Goal: Task Accomplishment & Management: Use online tool/utility

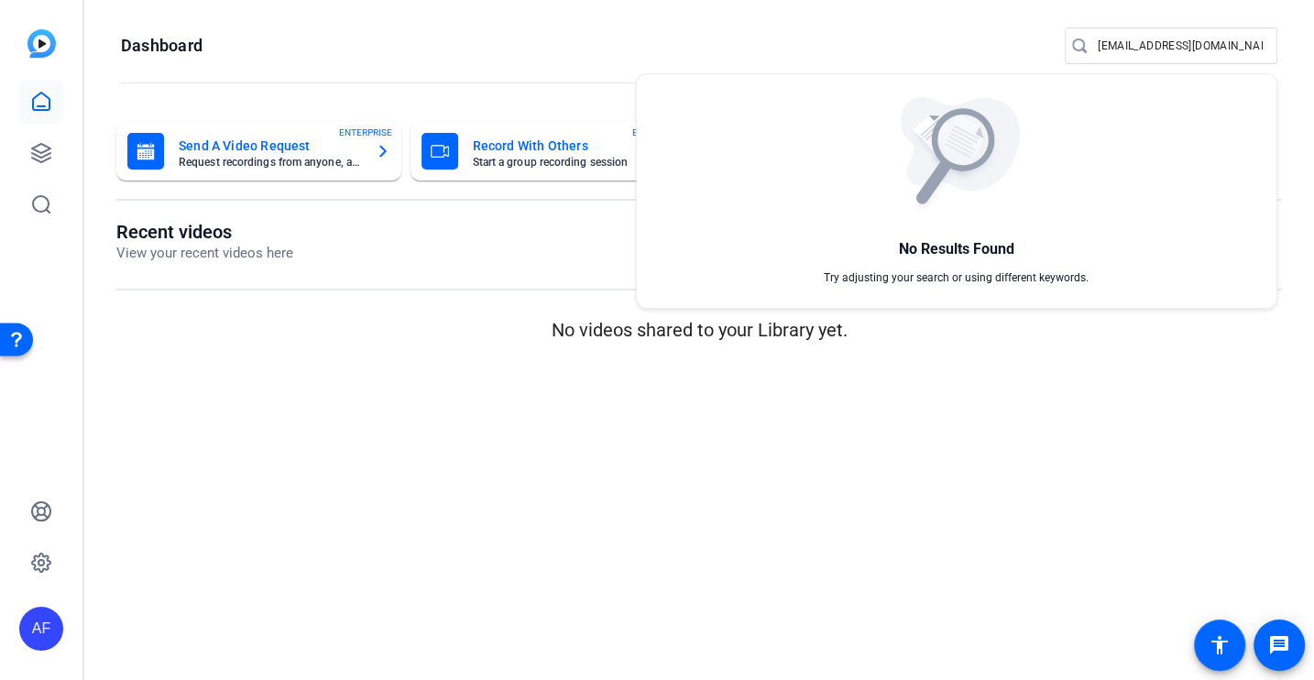
click at [1148, 33] on div at bounding box center [657, 340] width 1314 height 680
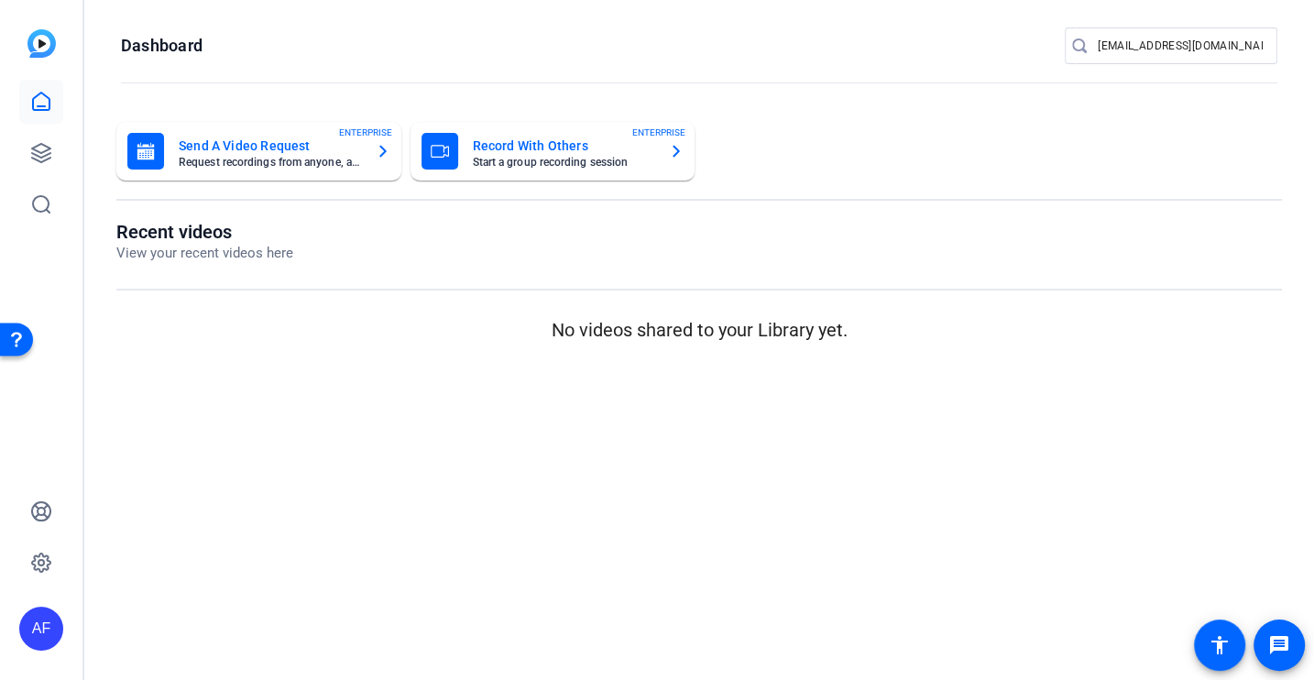
click at [1148, 33] on div "team@yourlocalstudio.com" at bounding box center [1180, 45] width 165 height 37
click at [1148, 34] on div "team@yourlocalstudio.com" at bounding box center [1180, 45] width 165 height 37
click at [1148, 45] on input "team@yourlocalstudio.com" at bounding box center [1180, 46] width 165 height 22
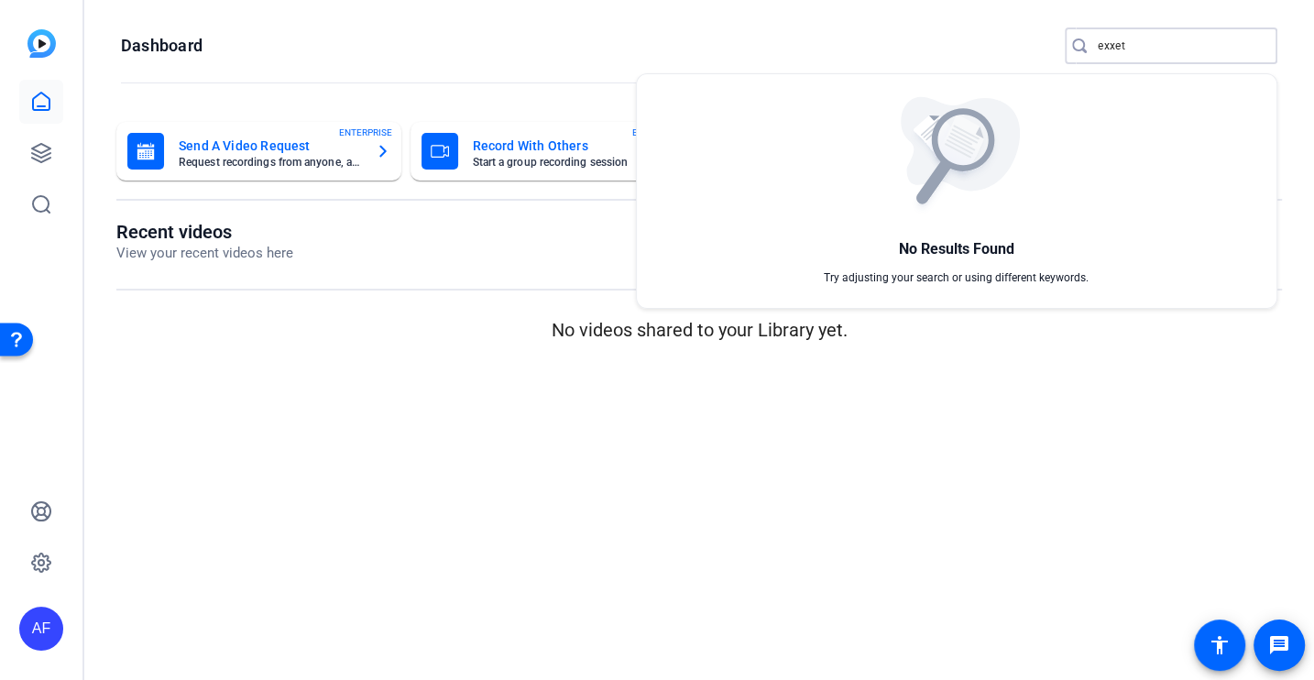
click at [1195, 49] on div at bounding box center [657, 340] width 1314 height 680
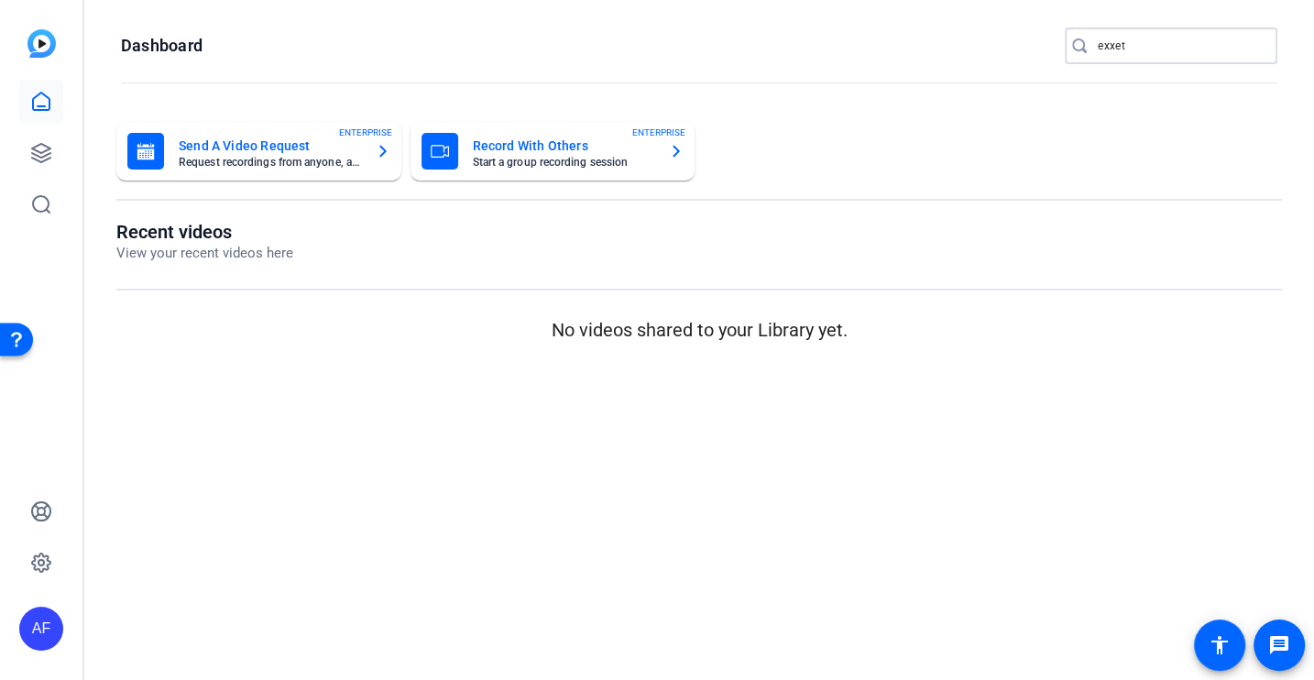
click at [1195, 49] on input "exxet" at bounding box center [1180, 46] width 165 height 22
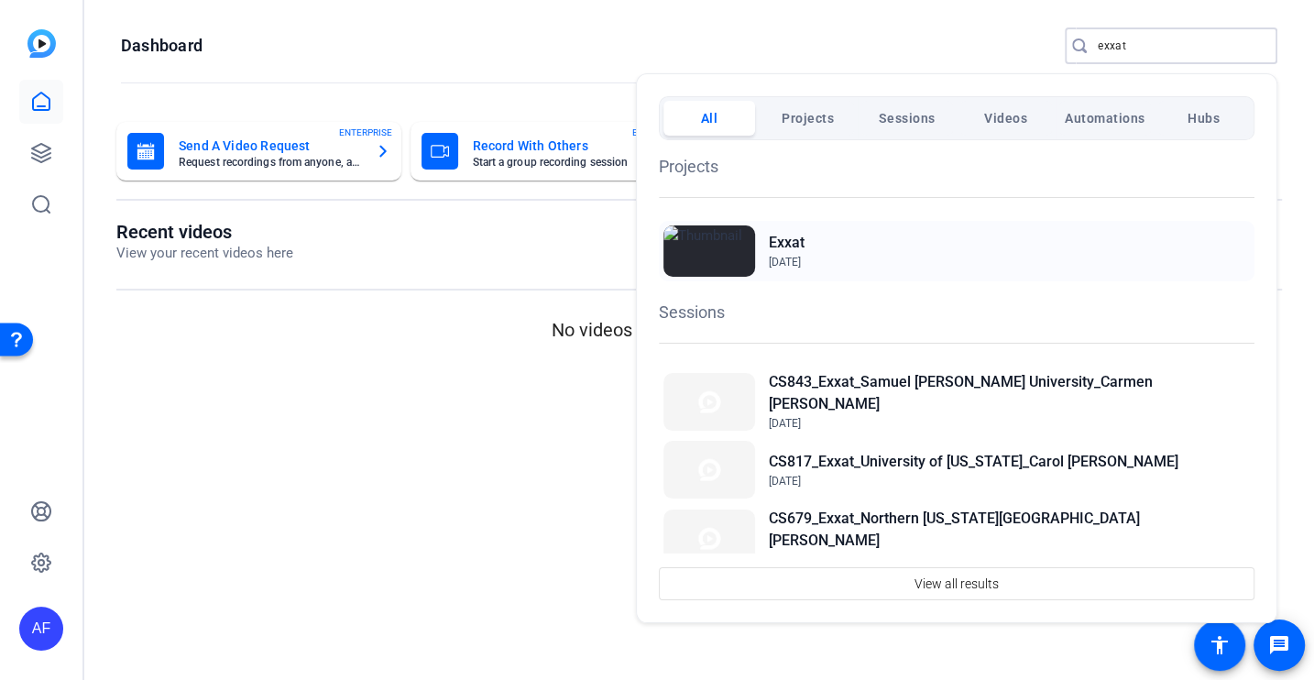
type input "exxat"
click at [804, 246] on h2 "Exxat" at bounding box center [787, 243] width 36 height 22
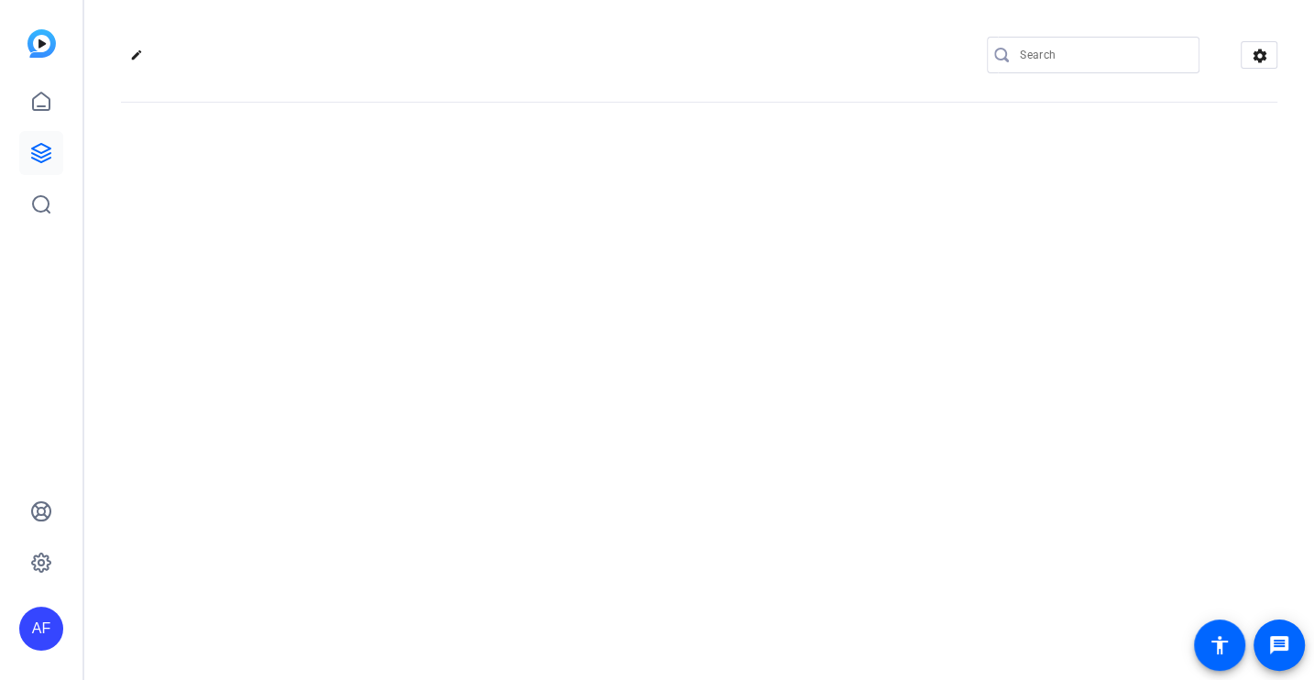
type input "[EMAIL_ADDRESS][DOMAIN_NAME]"
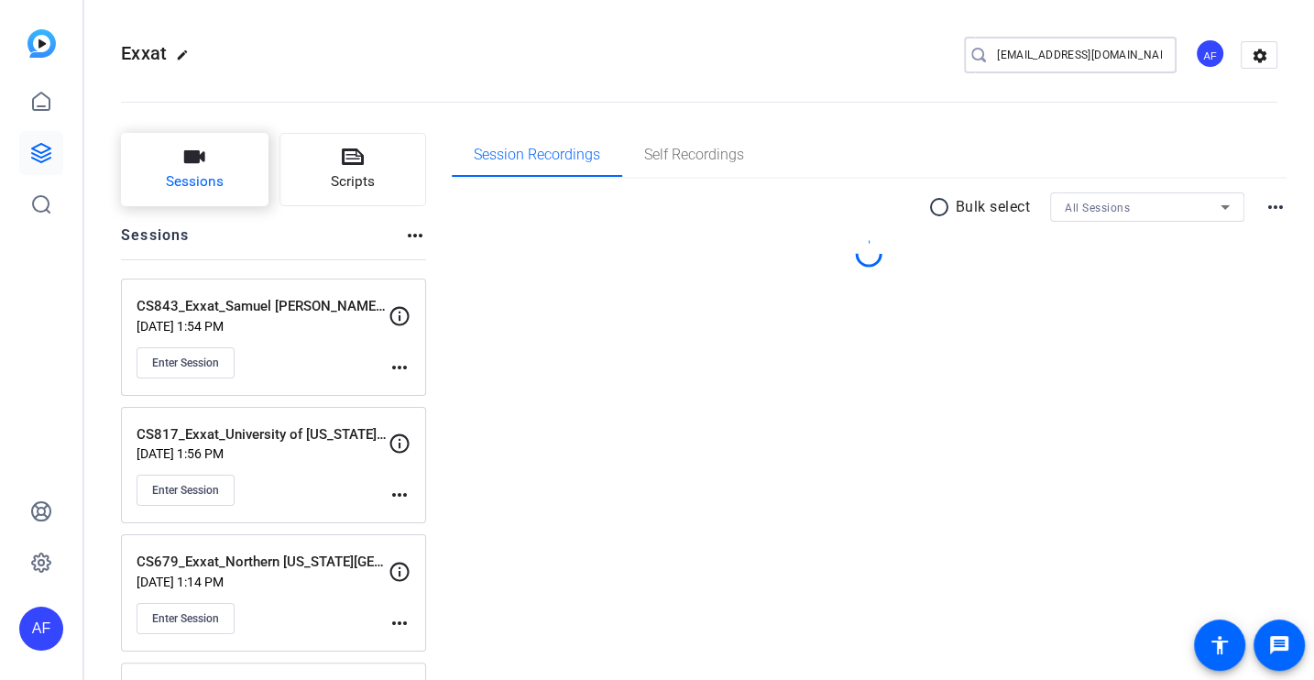
click at [197, 182] on span "Sessions" at bounding box center [195, 181] width 58 height 21
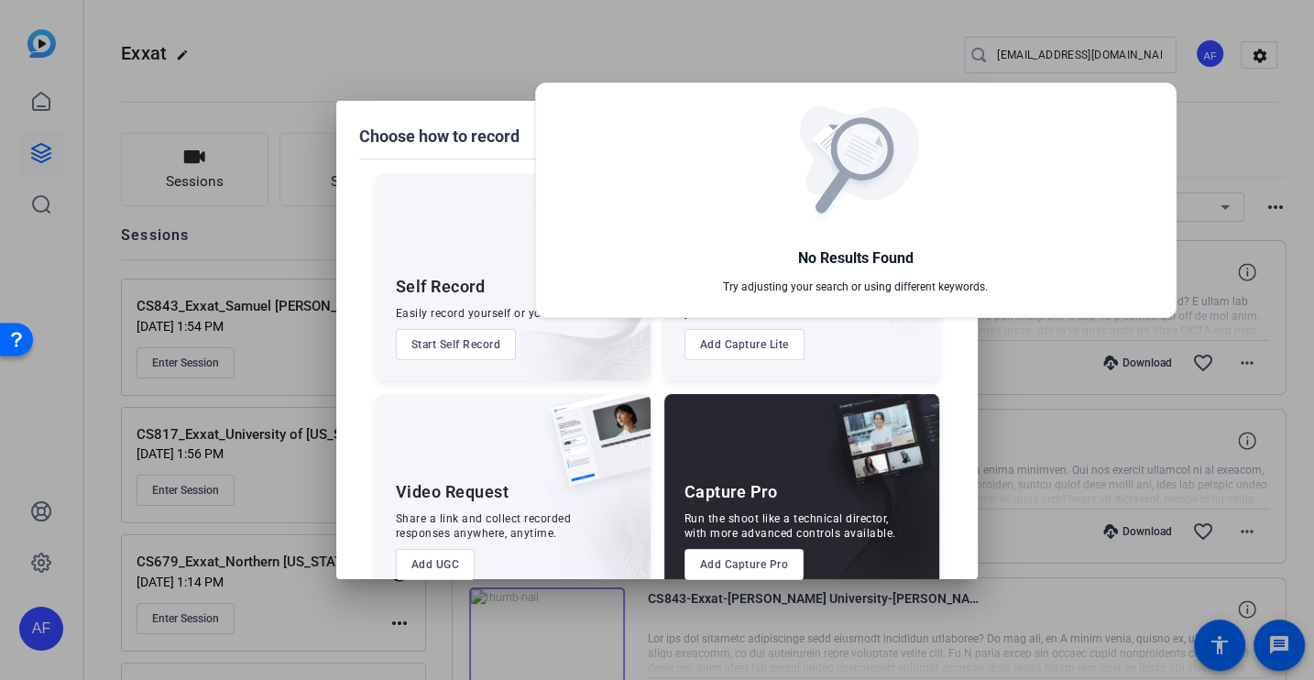
click at [744, 566] on div at bounding box center [657, 340] width 1314 height 680
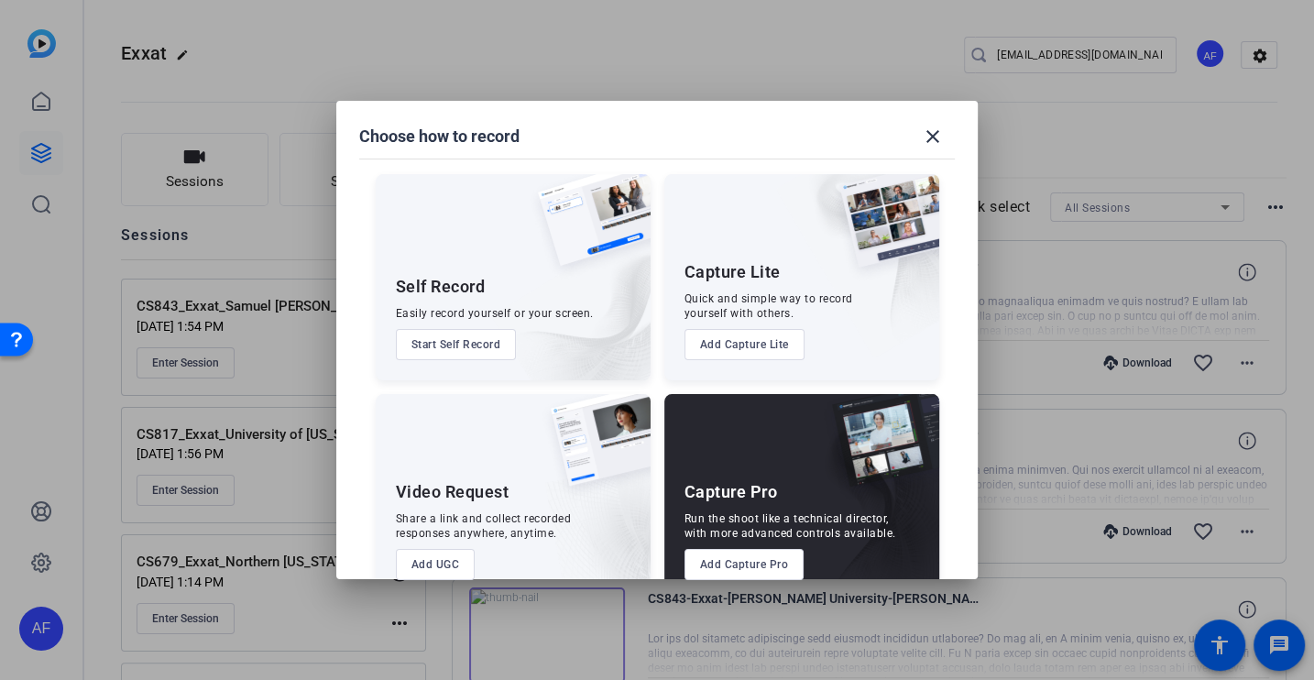
click at [744, 566] on button "Add Capture Pro" at bounding box center [744, 564] width 120 height 31
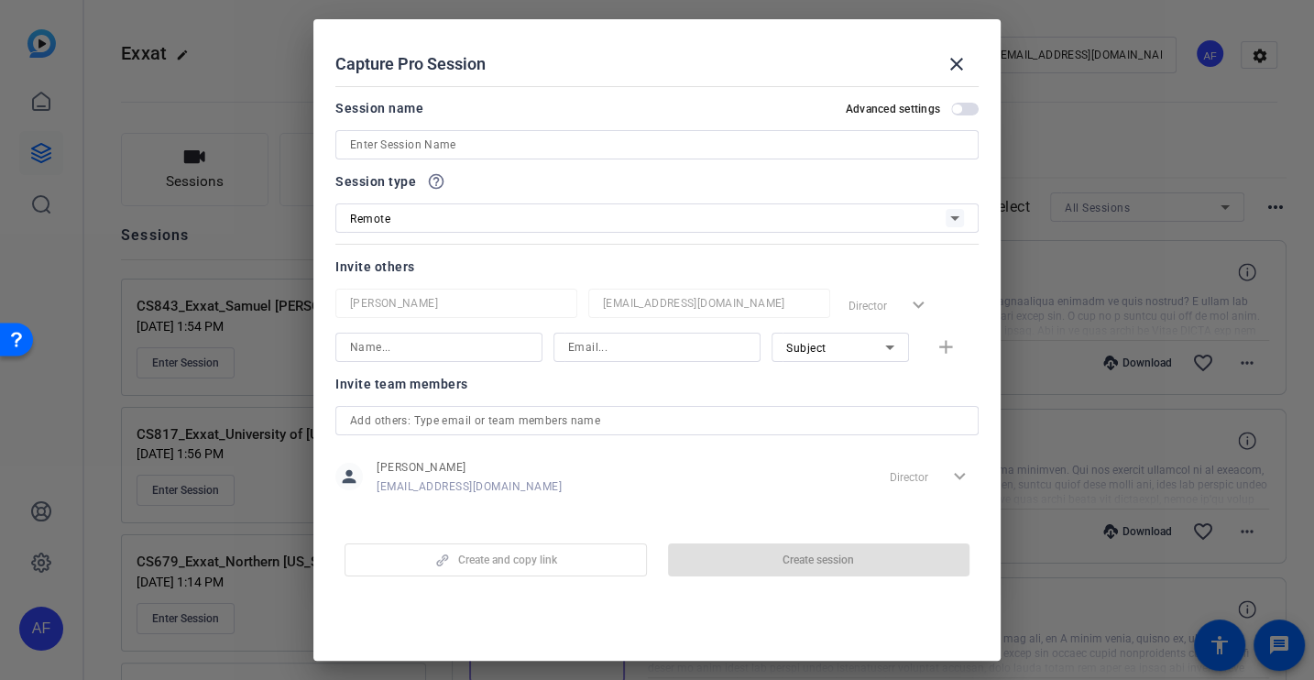
click at [489, 142] on input at bounding box center [657, 145] width 614 height 22
paste input "CS817_Exxat_University of [US_STATE]_Carol [PERSON_NAME]"
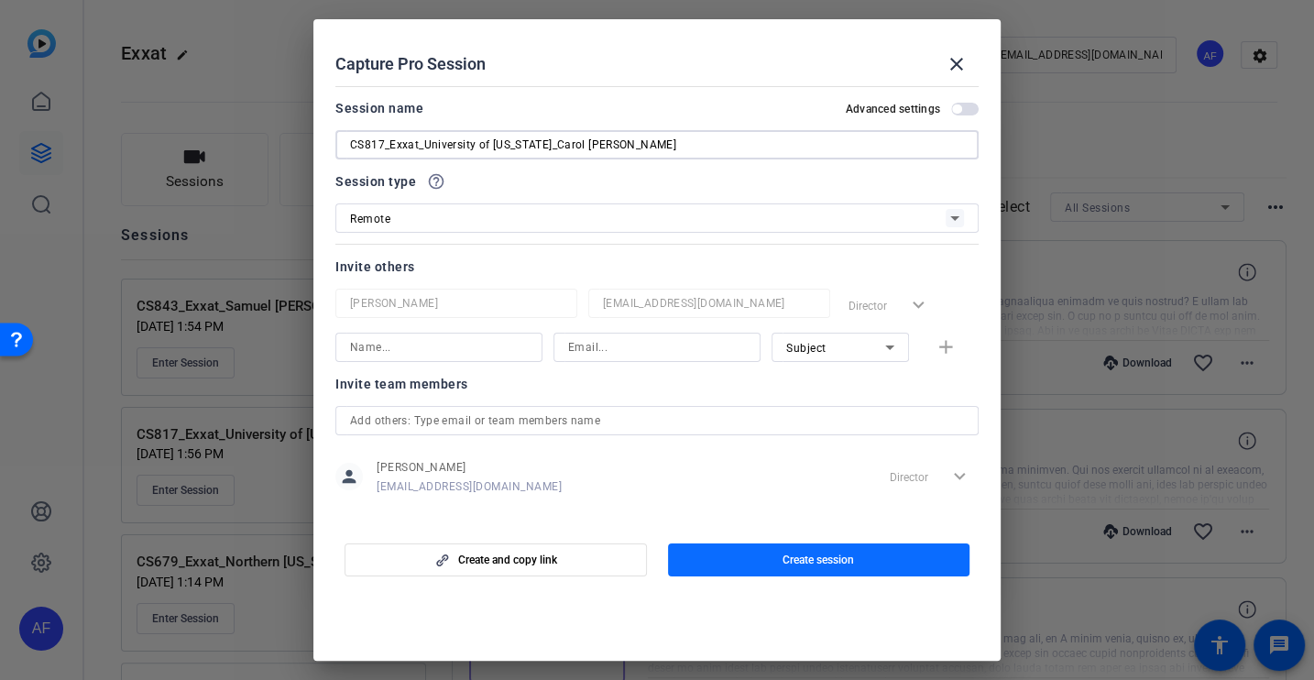
type input "CS817_Exxat_University of [US_STATE]_Carol [PERSON_NAME]"
click at [826, 556] on span "Create session" at bounding box center [817, 559] width 71 height 15
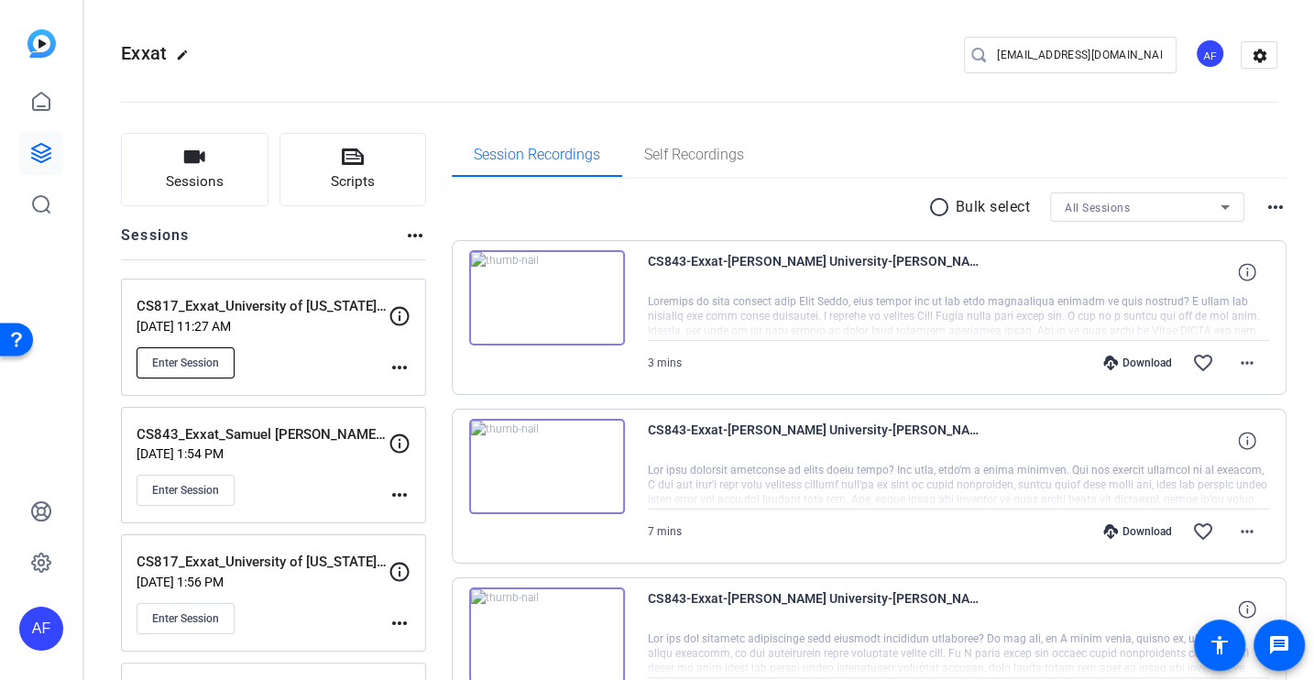
click at [190, 362] on span "Enter Session" at bounding box center [185, 362] width 67 height 15
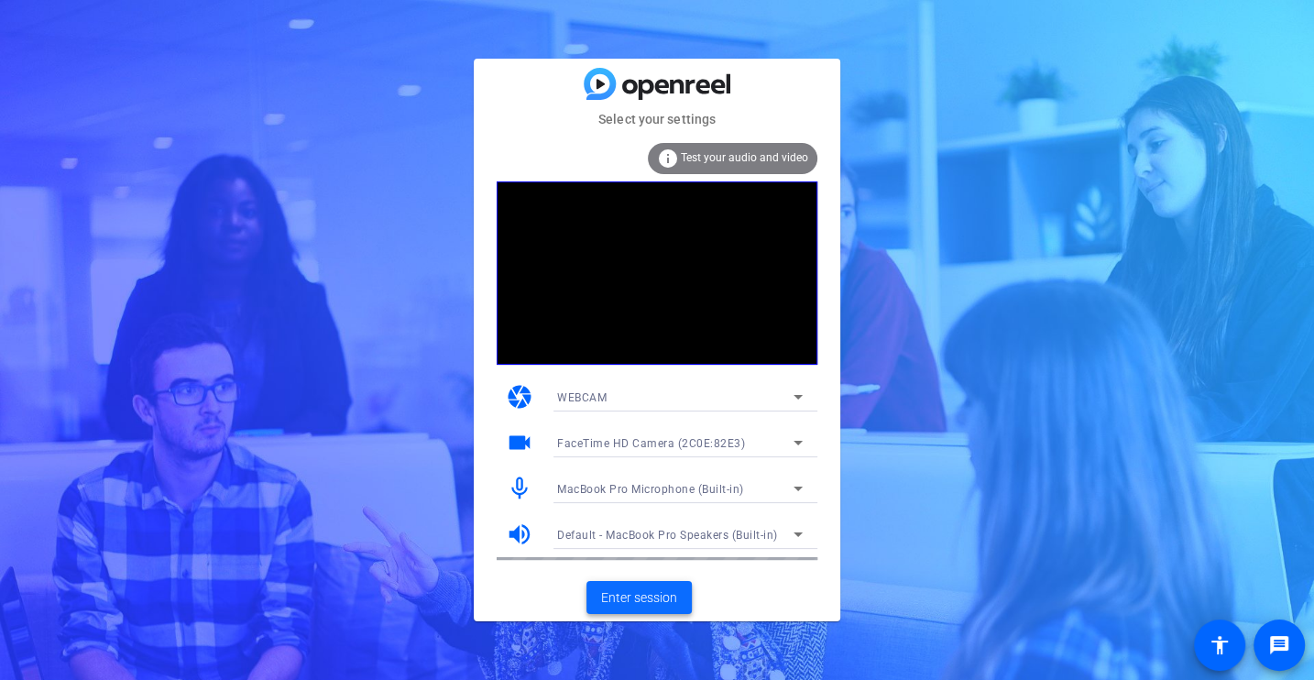
click at [636, 590] on span "Enter session" at bounding box center [639, 597] width 76 height 19
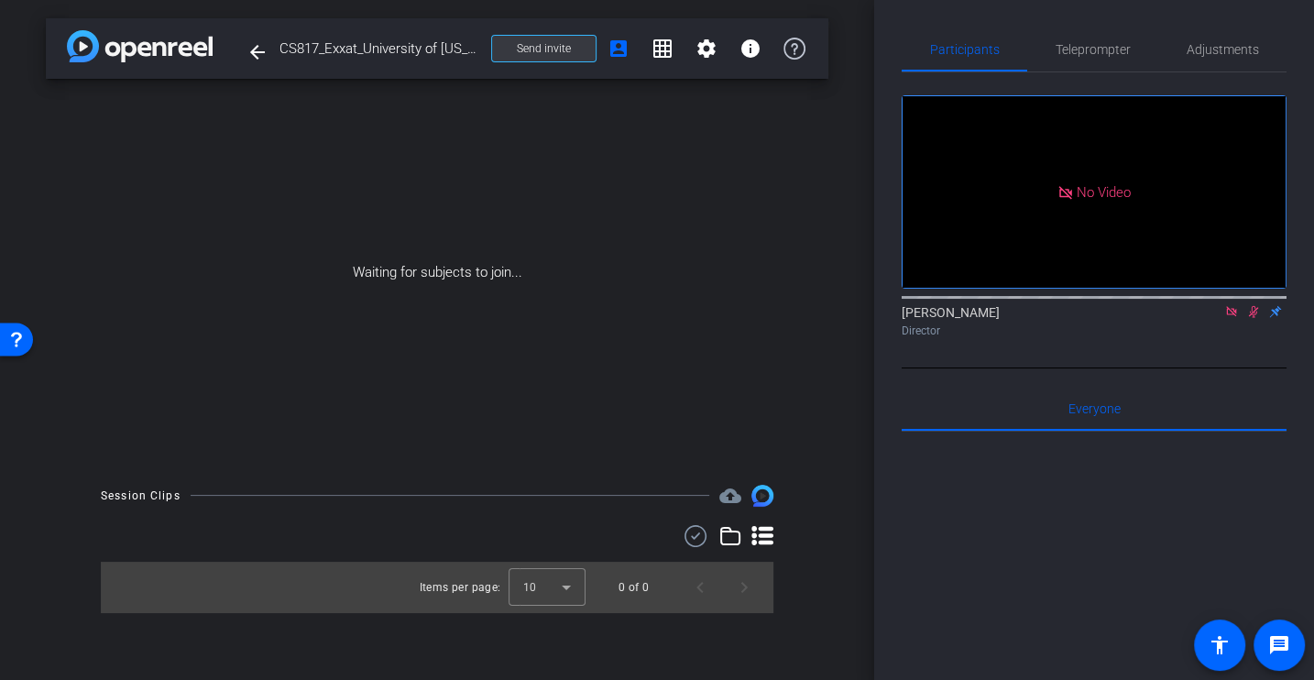
click at [560, 52] on span "Send invite" at bounding box center [544, 48] width 54 height 15
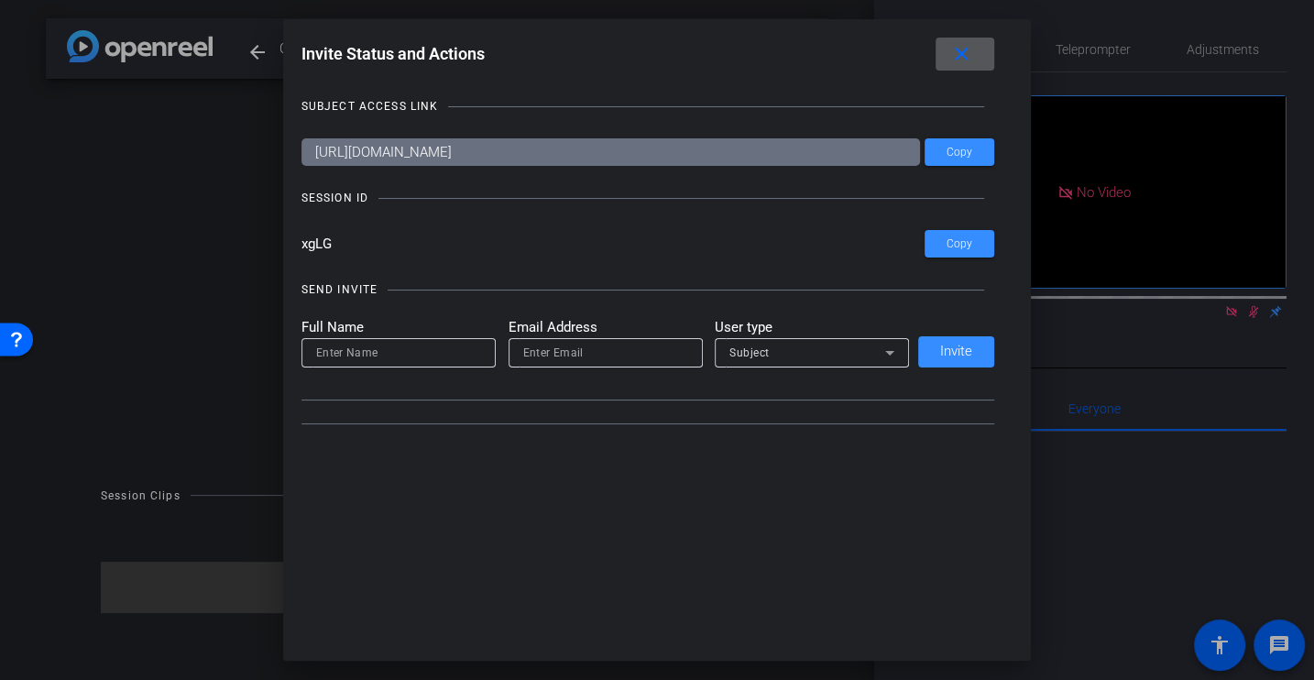
type input "[EMAIL_ADDRESS][DOMAIN_NAME]"
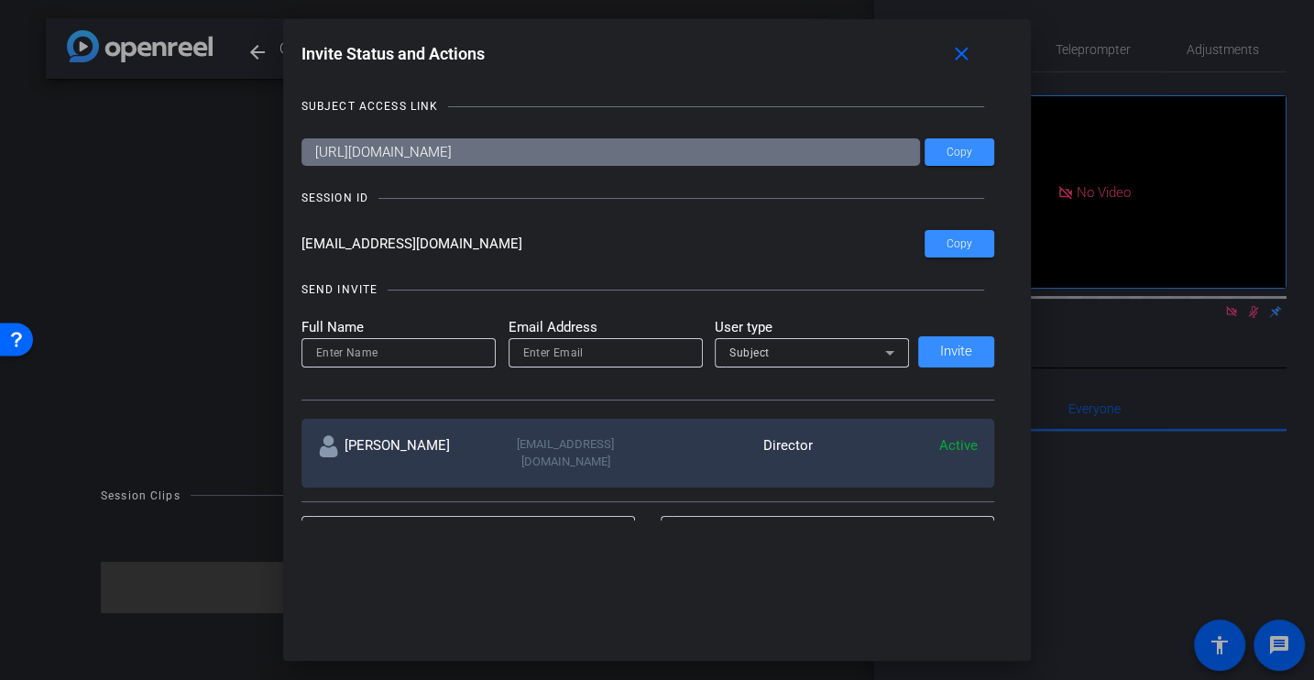
drag, startPoint x: 369, startPoint y: 243, endPoint x: 263, endPoint y: 238, distance: 106.4
click at [262, 238] on div "Invite Status and Actions close SUBJECT ACCESS LINK https://capture.openreel.co…" at bounding box center [657, 340] width 1314 height 680
click at [861, 207] on div "SUBJECT ACCESS LINK https://capture.openreel.com/subject/MODE_OTP?otp=xgLG Copy…" at bounding box center [657, 300] width 712 height 442
click at [971, 58] on mat-icon "close" at bounding box center [961, 54] width 23 height 23
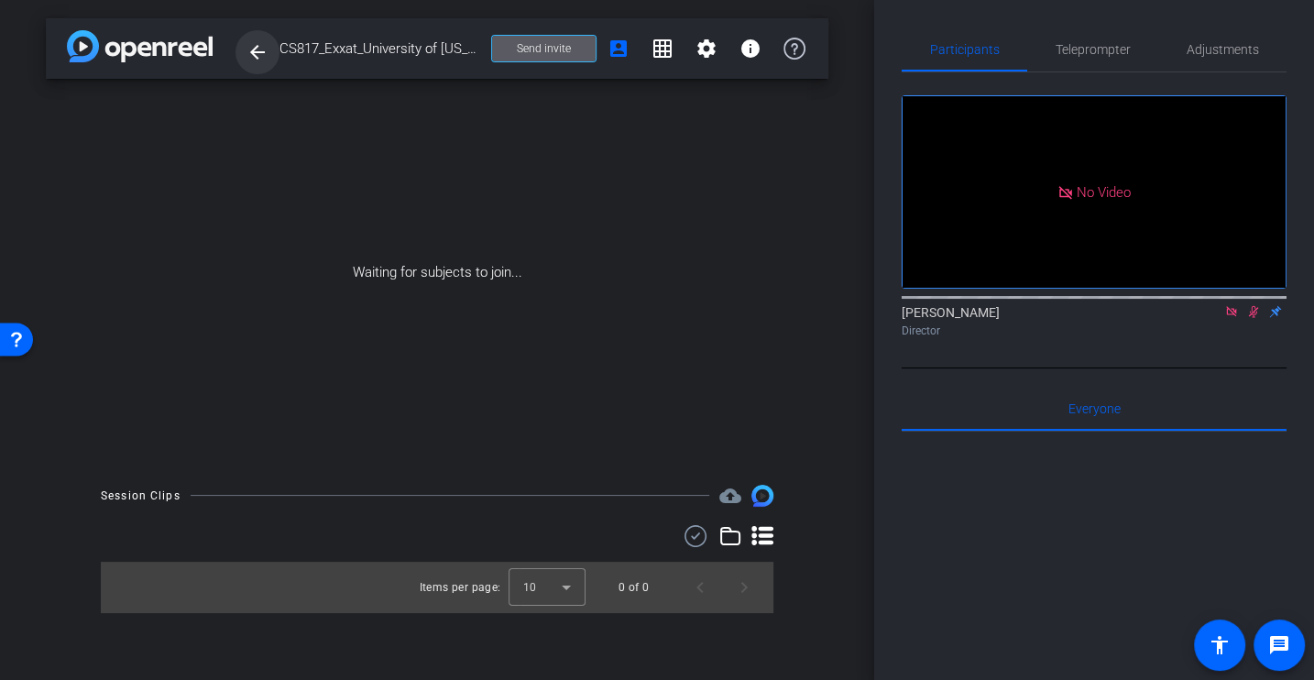
click at [253, 47] on mat-icon "arrow_back" at bounding box center [257, 52] width 22 height 22
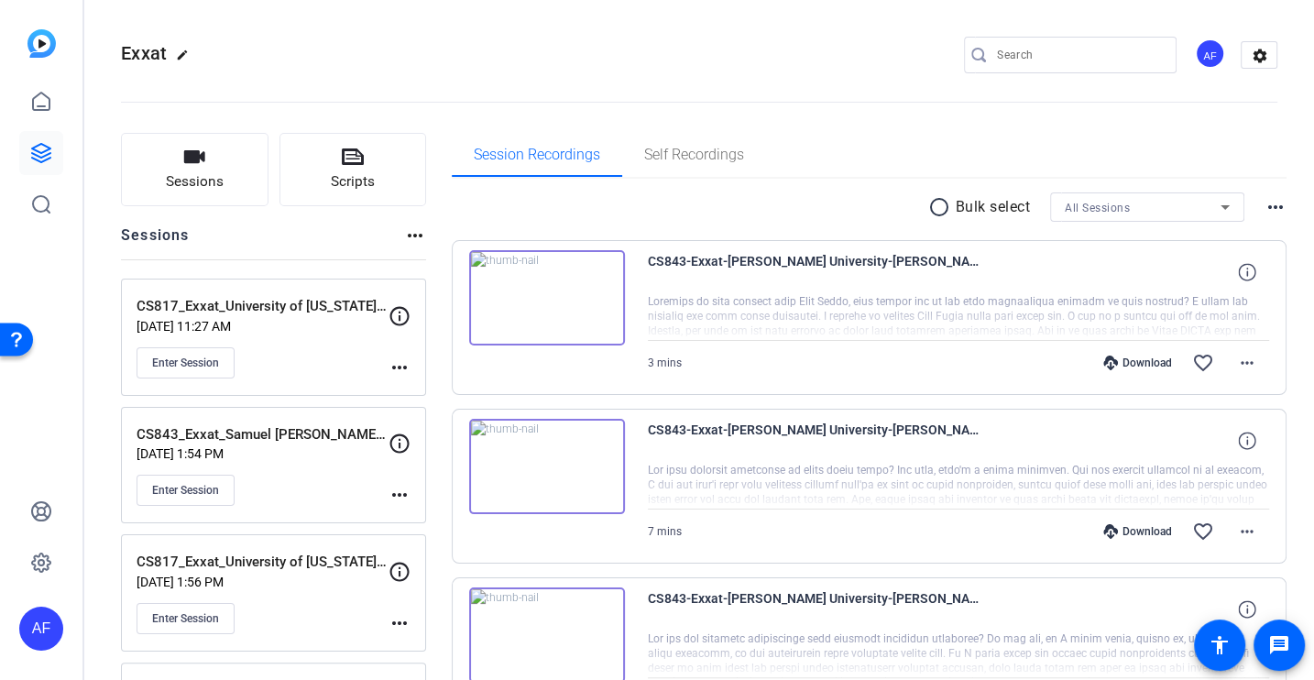
click at [1060, 54] on input "Search" at bounding box center [1079, 55] width 165 height 22
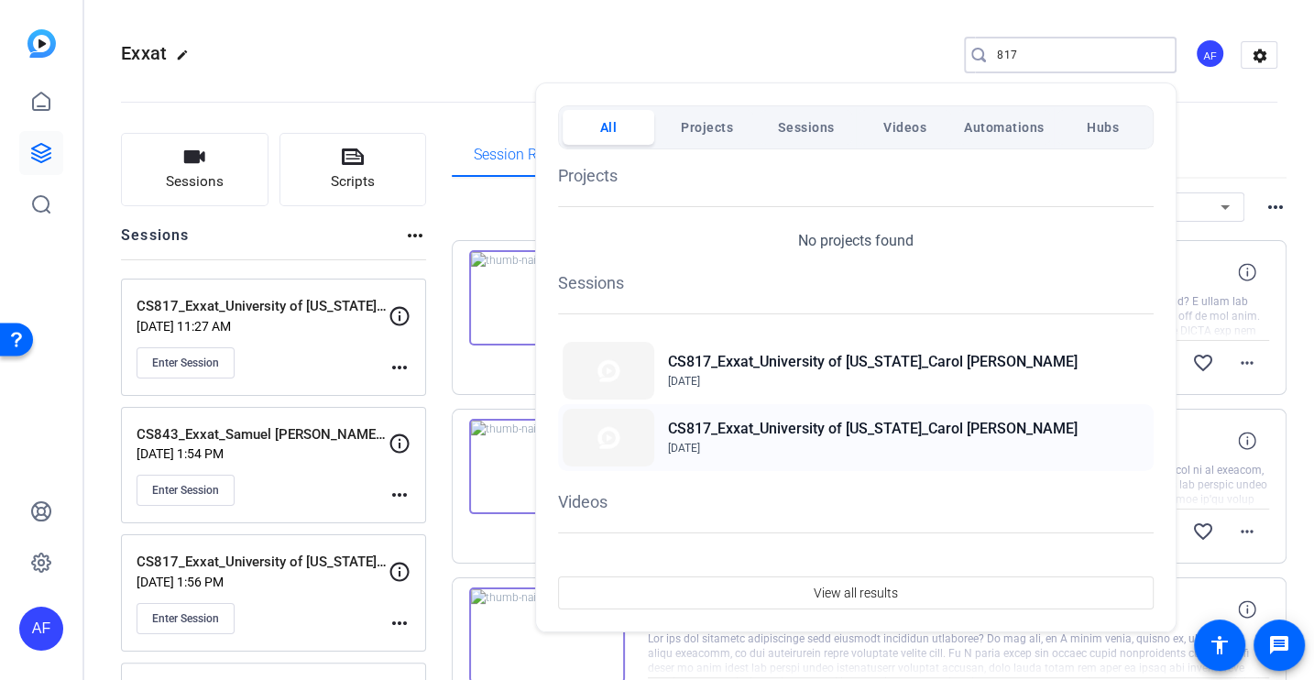
type input "817"
click at [792, 423] on h2 "CS817_Exxat_University of [US_STATE]_Carol [PERSON_NAME]" at bounding box center [873, 429] width 410 height 22
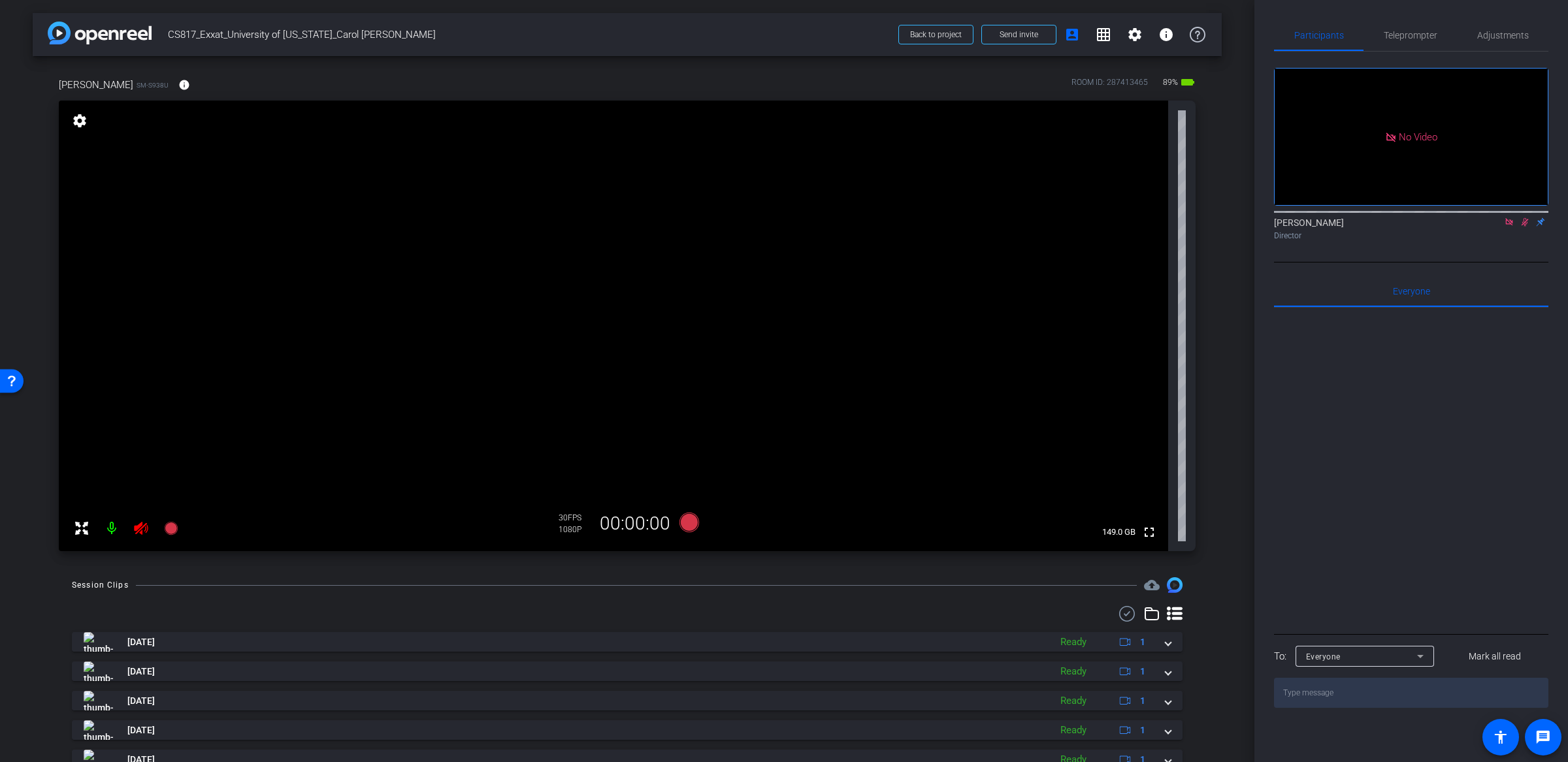
click at [126, 478] on video at bounding box center [613, 326] width 1110 height 450
click at [136, 484] on icon at bounding box center [140, 528] width 14 height 13
click at [936, 227] on icon at bounding box center [1509, 222] width 11 height 9
click at [936, 227] on icon at bounding box center [1510, 222] width 7 height 9
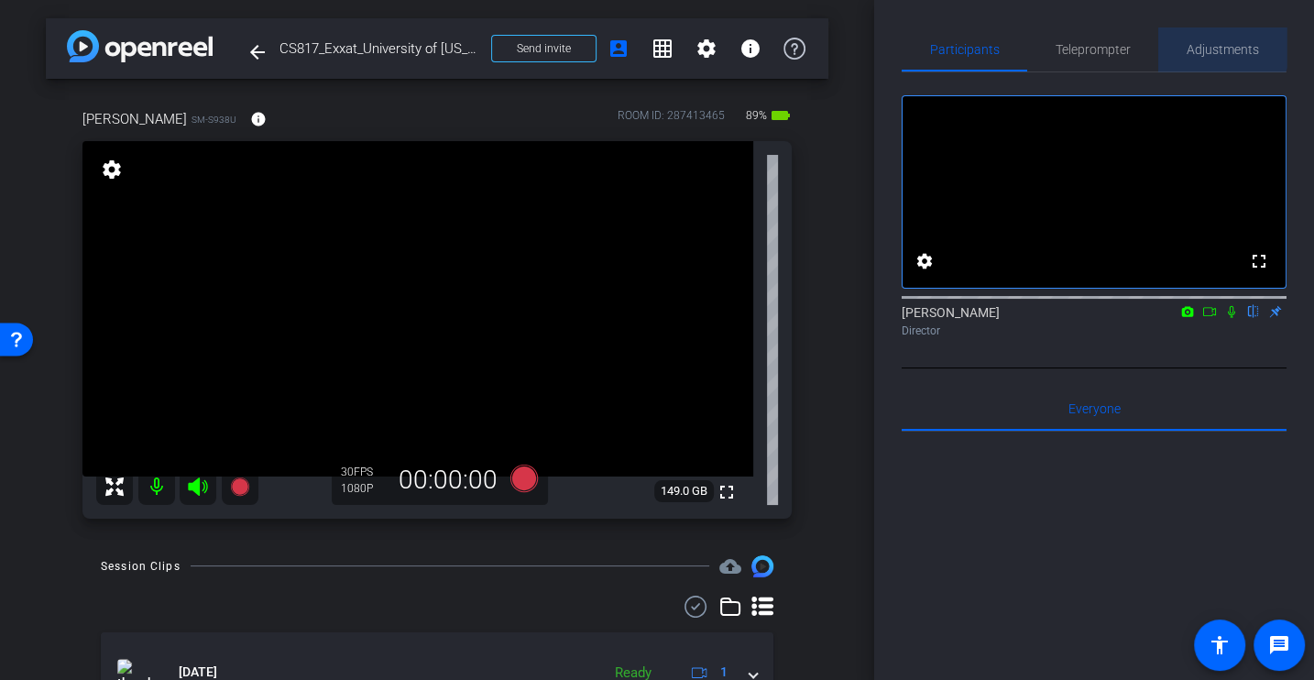
click at [1218, 48] on span "Adjustments" at bounding box center [1223, 49] width 72 height 13
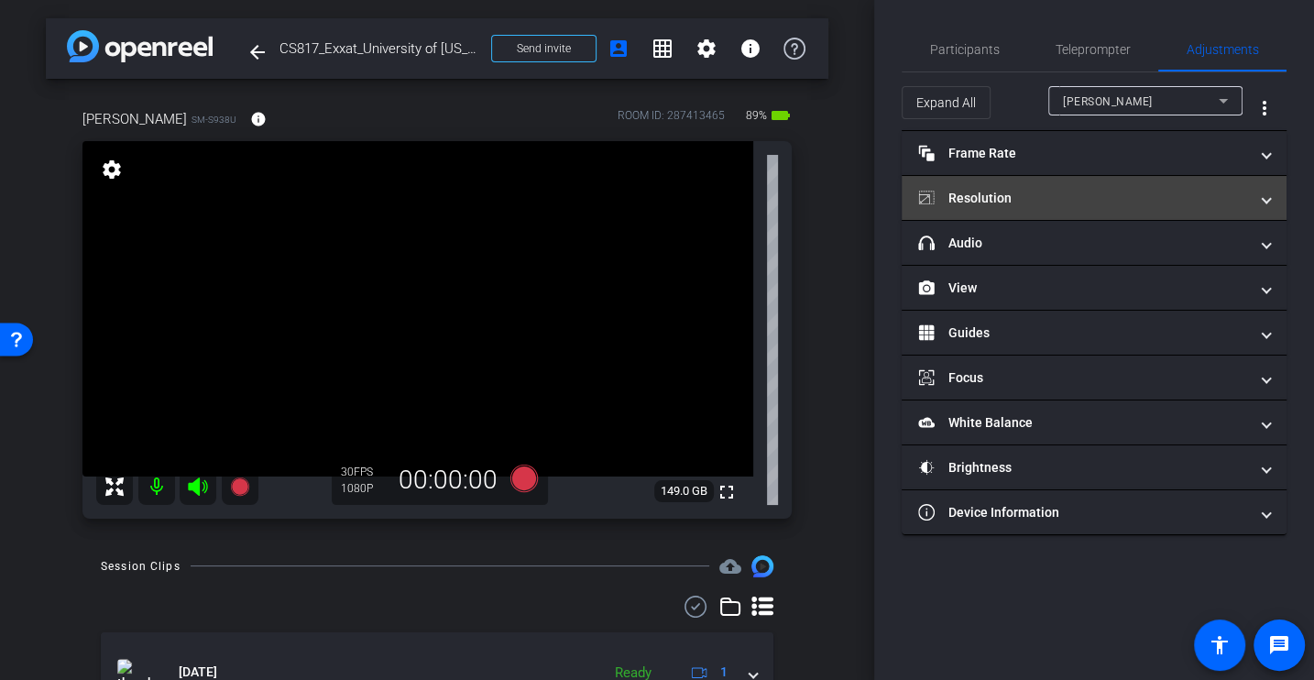
click at [1020, 184] on mat-expansion-panel-header "Resolution" at bounding box center [1094, 198] width 385 height 44
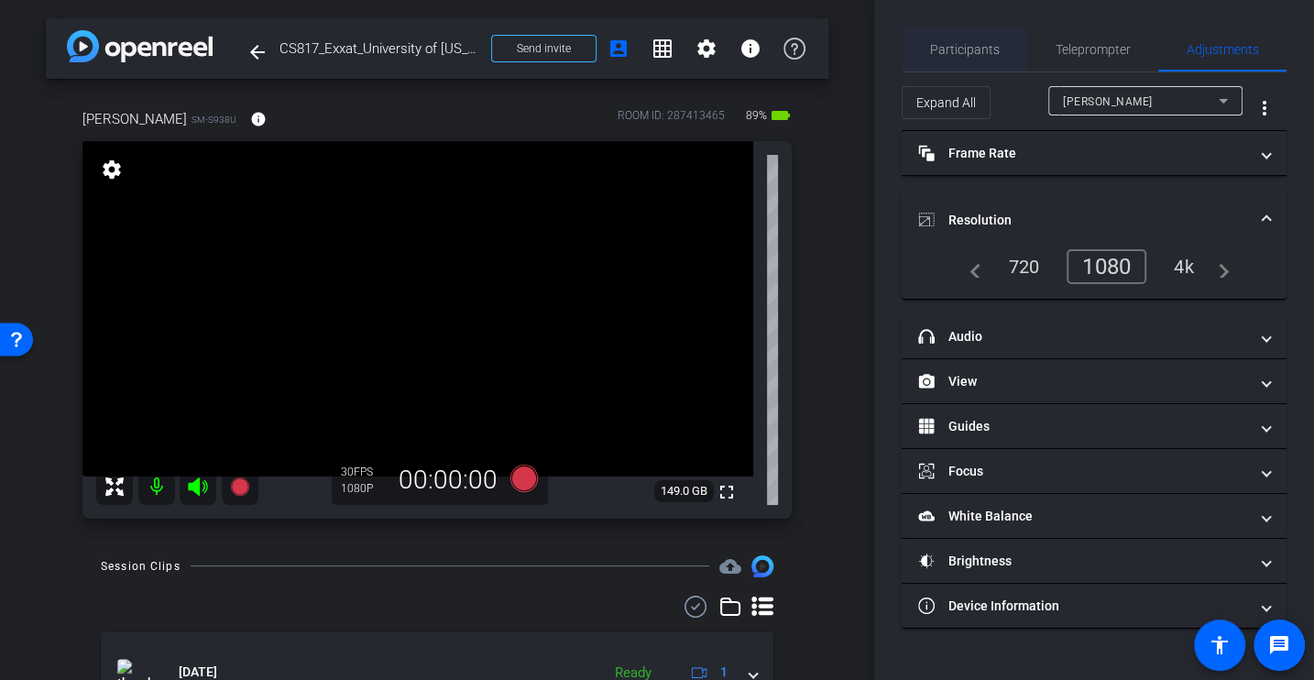
click at [969, 37] on span "Participants" at bounding box center [965, 49] width 70 height 44
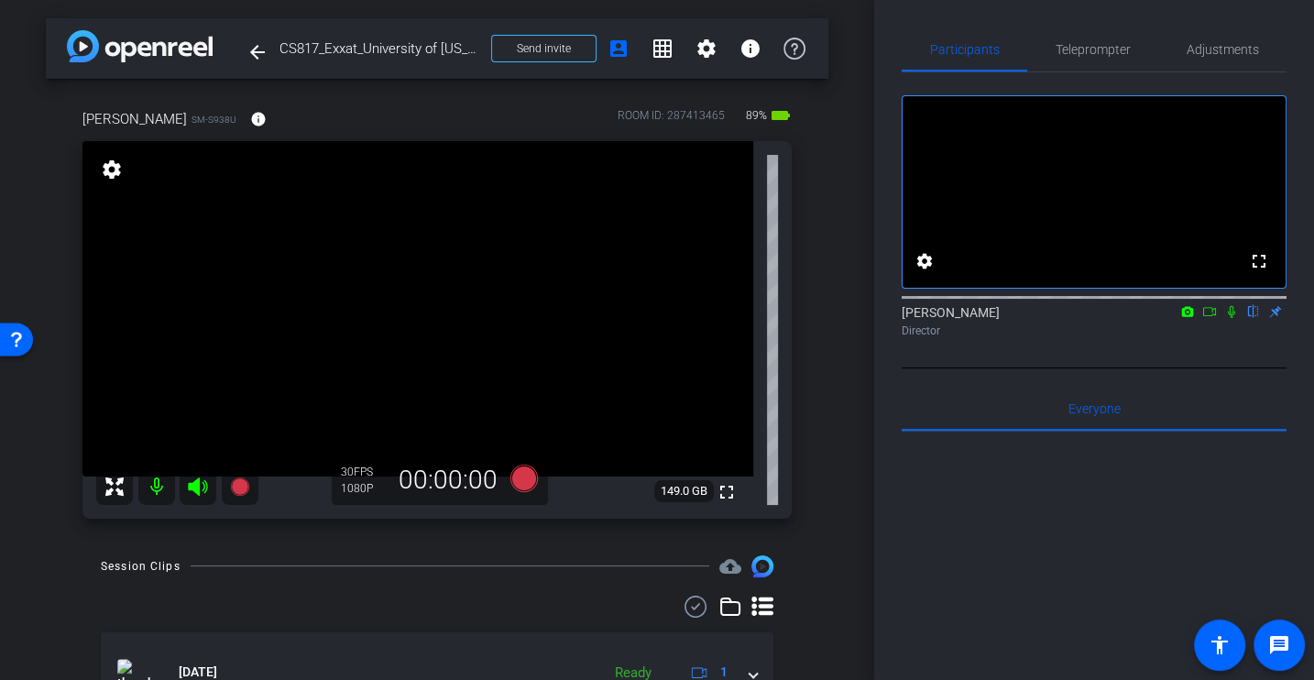
click at [836, 574] on div "arrow_back CS817_Exxat_University of [US_STATE]_Carol [PERSON_NAME] Back to pro…" at bounding box center [437, 340] width 874 height 680
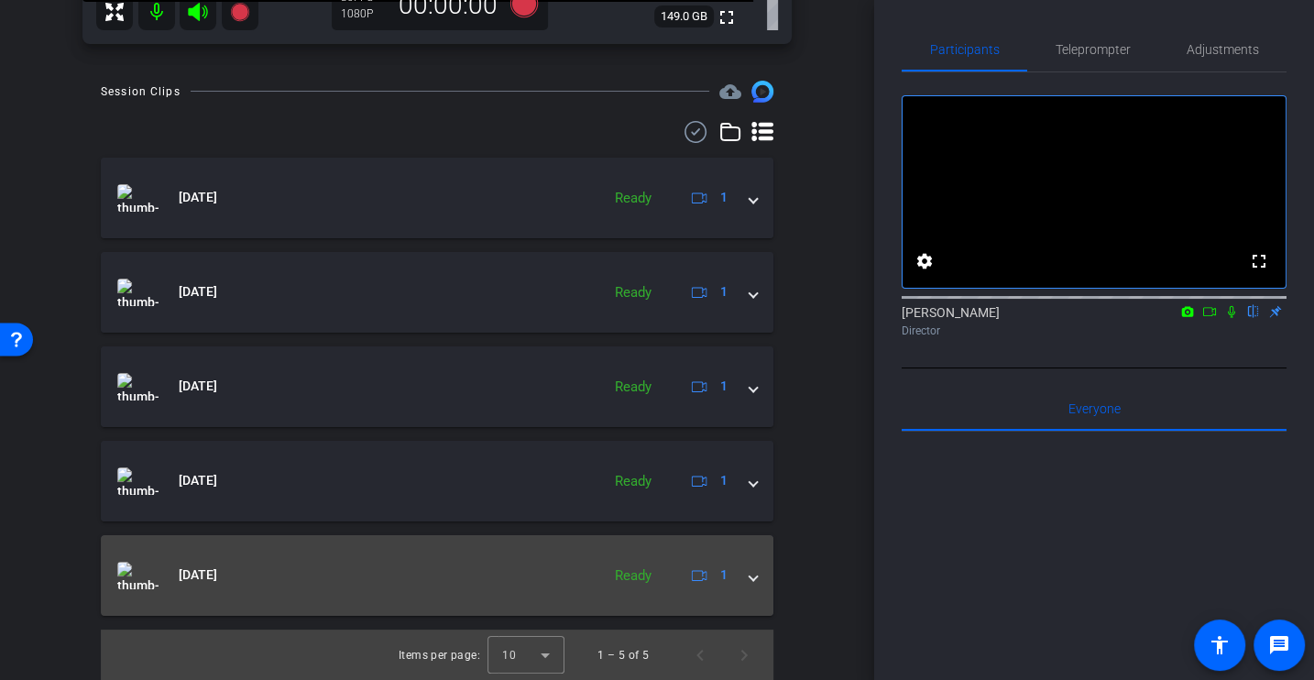
click at [759, 585] on mat-expansion-panel-header "[DATE] Ready 1" at bounding box center [437, 575] width 673 height 81
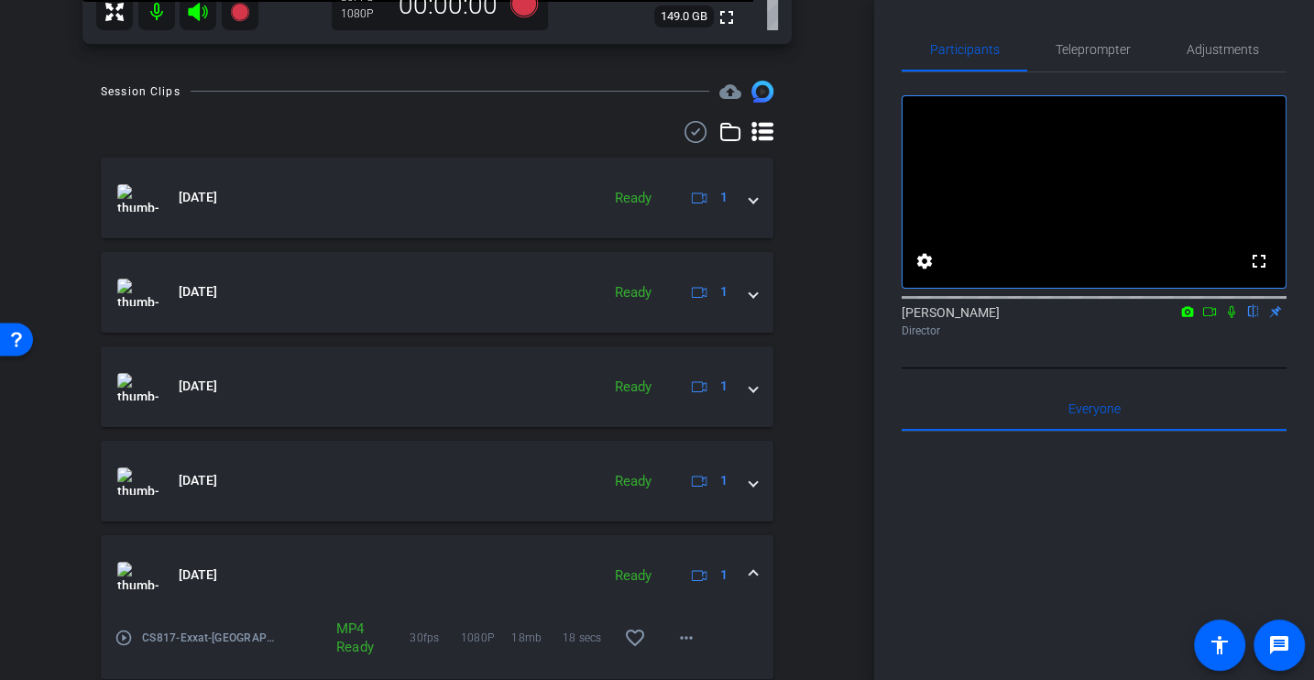
scroll to position [538, 0]
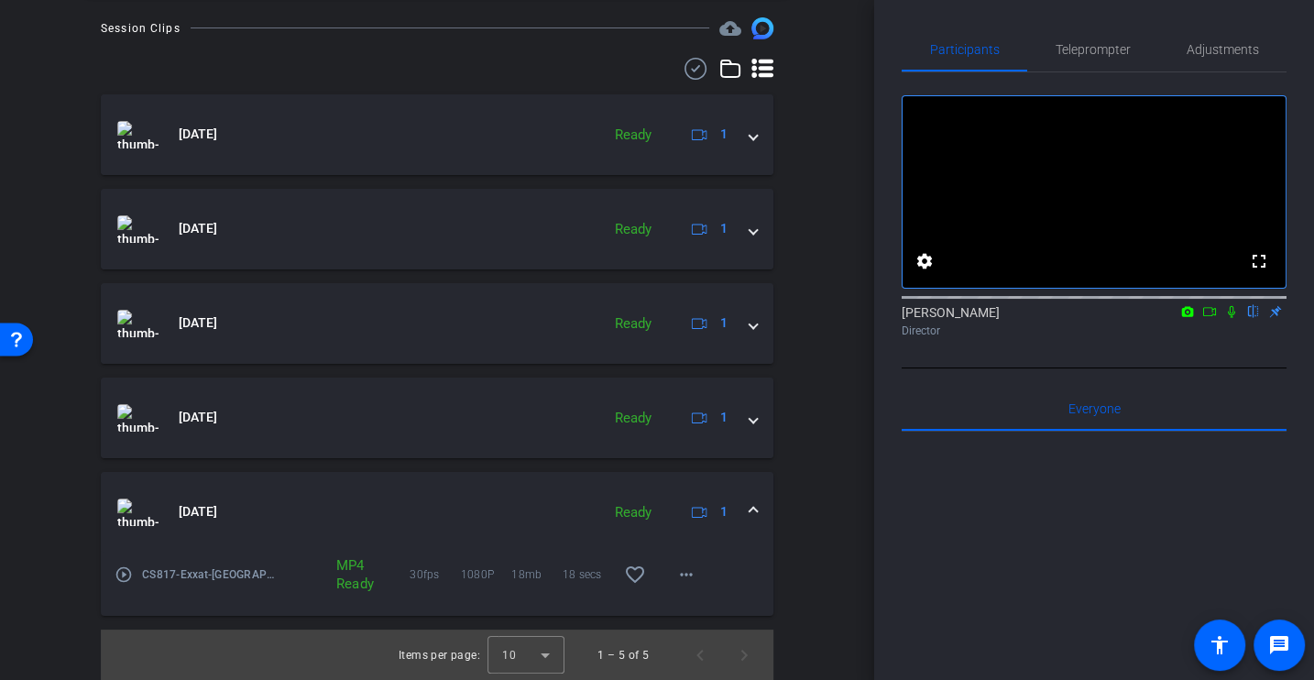
click at [121, 570] on mat-icon "play_circle_outline" at bounding box center [124, 574] width 18 height 18
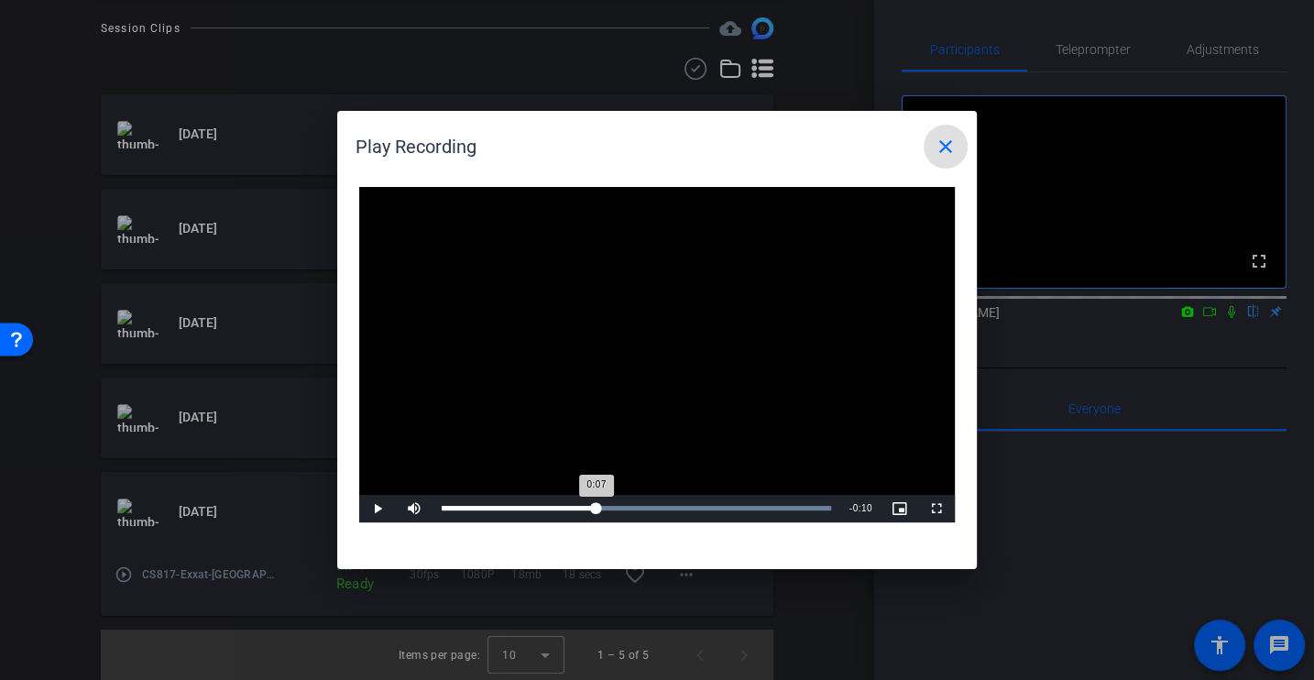
click at [596, 509] on div "Loaded : 100.00% 0:07 0:07" at bounding box center [636, 508] width 389 height 5
click at [941, 137] on mat-icon "close" at bounding box center [946, 147] width 22 height 22
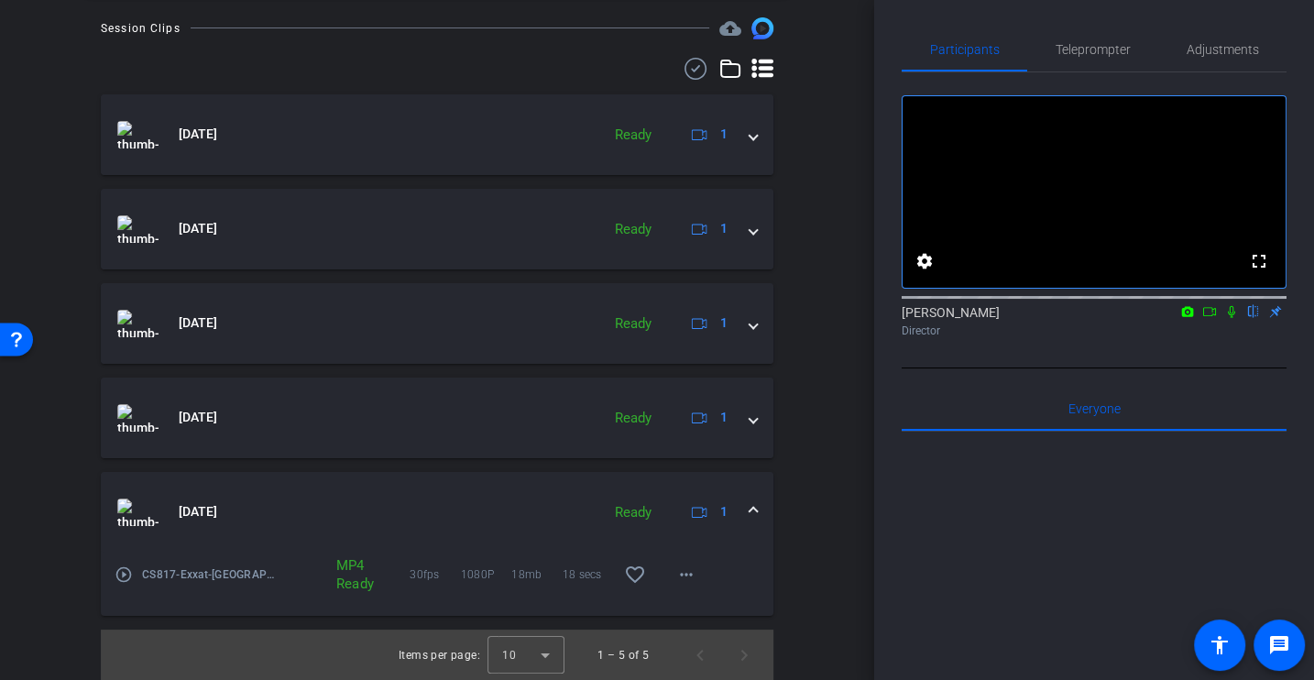
scroll to position [0, 0]
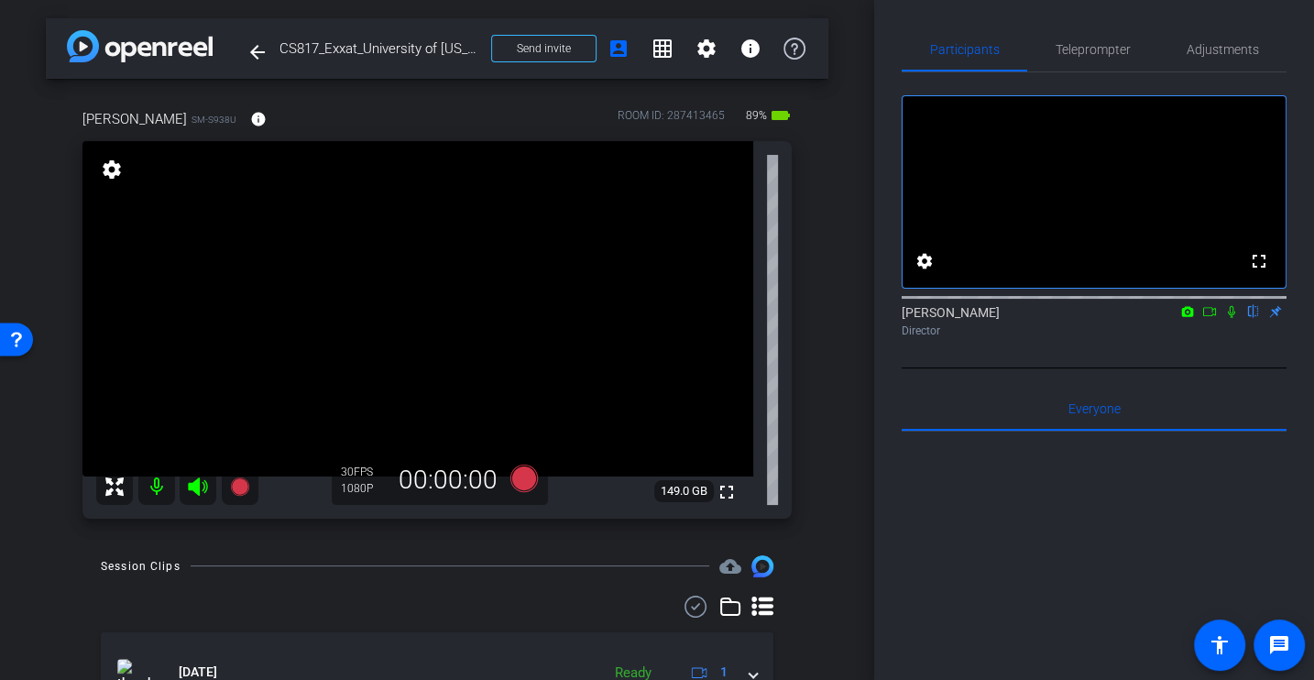
click at [832, 577] on div "arrow_back CS817_Exxat_University of [US_STATE]_Carol [PERSON_NAME] Back to pro…" at bounding box center [437, 340] width 874 height 680
click at [1216, 54] on span "Adjustments" at bounding box center [1223, 49] width 72 height 13
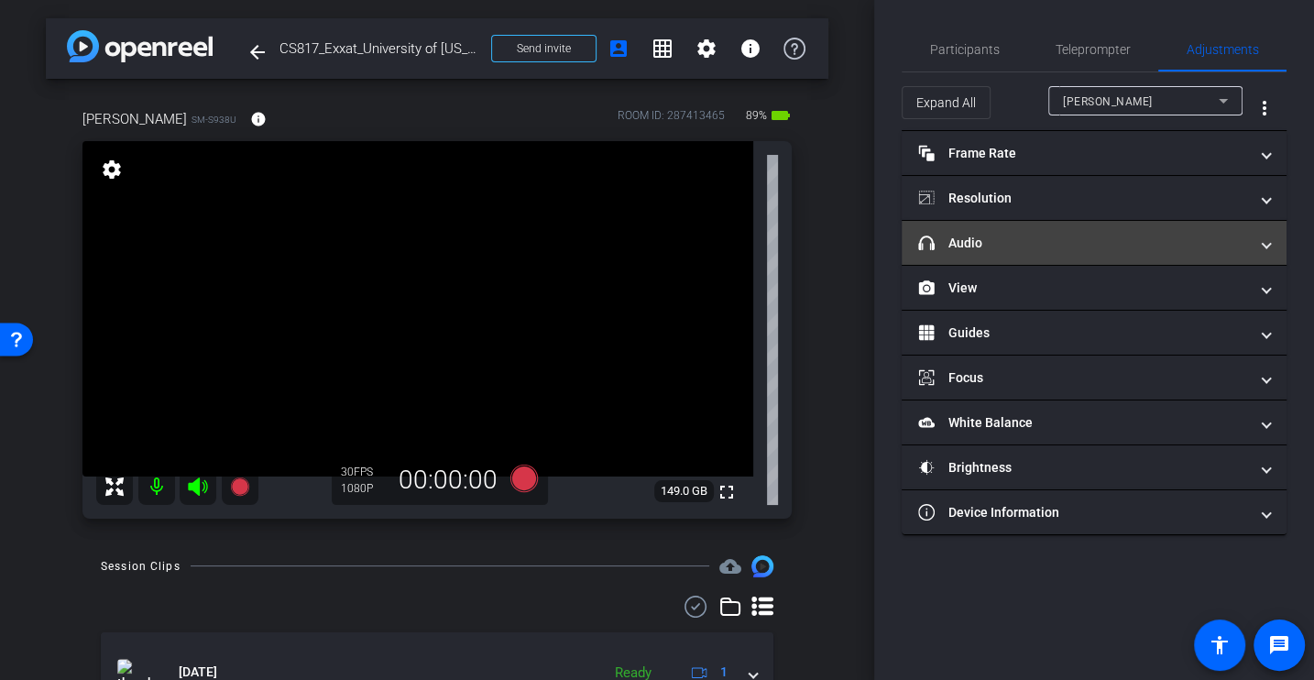
click at [1045, 253] on mat-expansion-panel-header "headphone icon Audio" at bounding box center [1094, 243] width 385 height 44
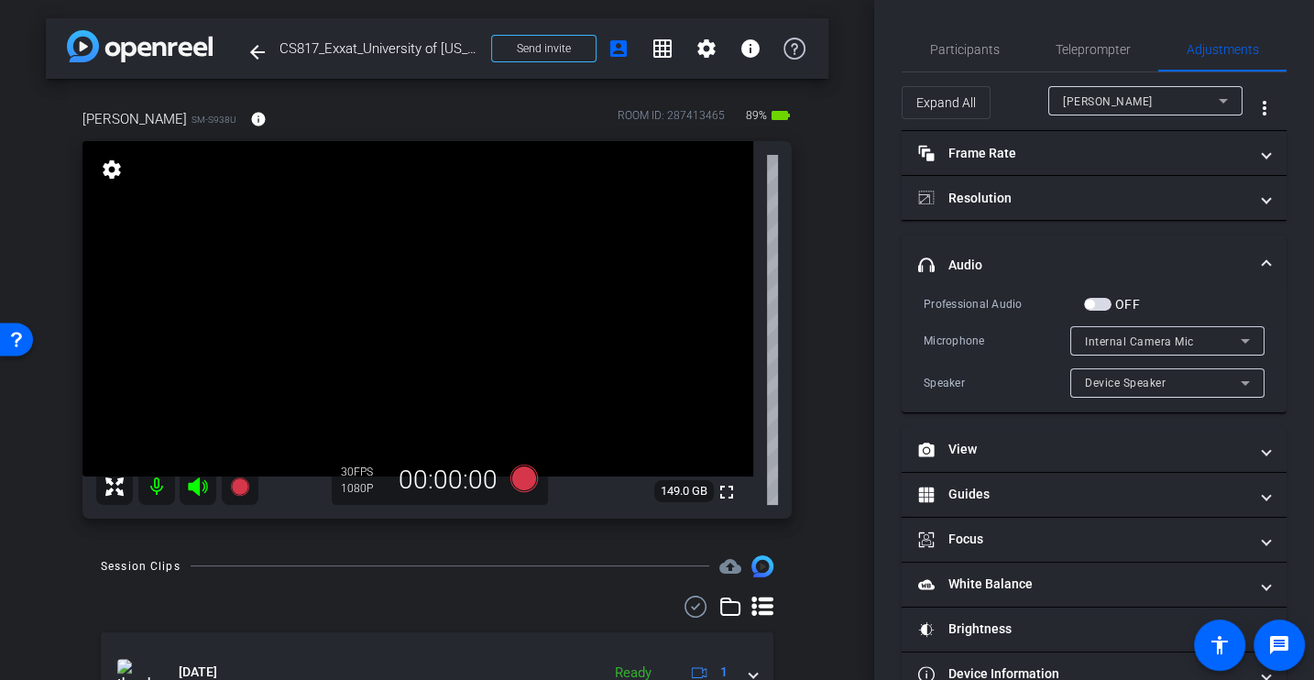
click at [1019, 334] on div "Microphone" at bounding box center [997, 341] width 147 height 18
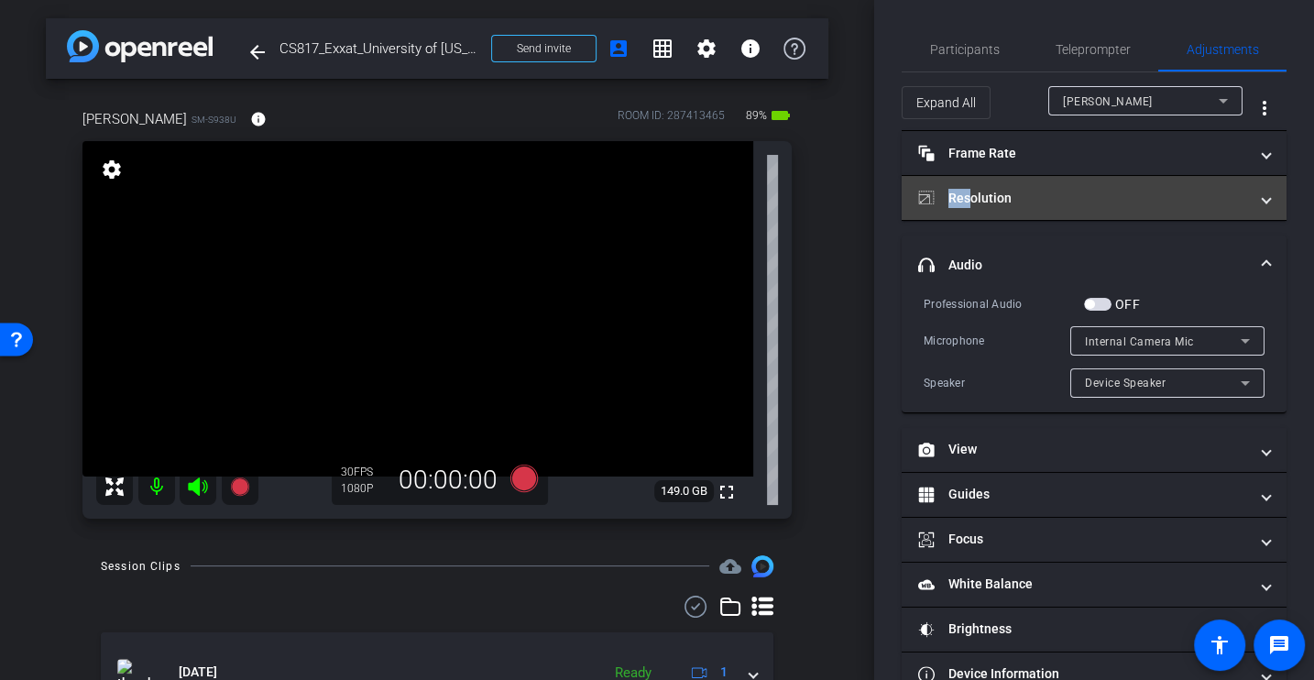
click at [968, 202] on mat-panel-title "Resolution" at bounding box center [1083, 198] width 330 height 19
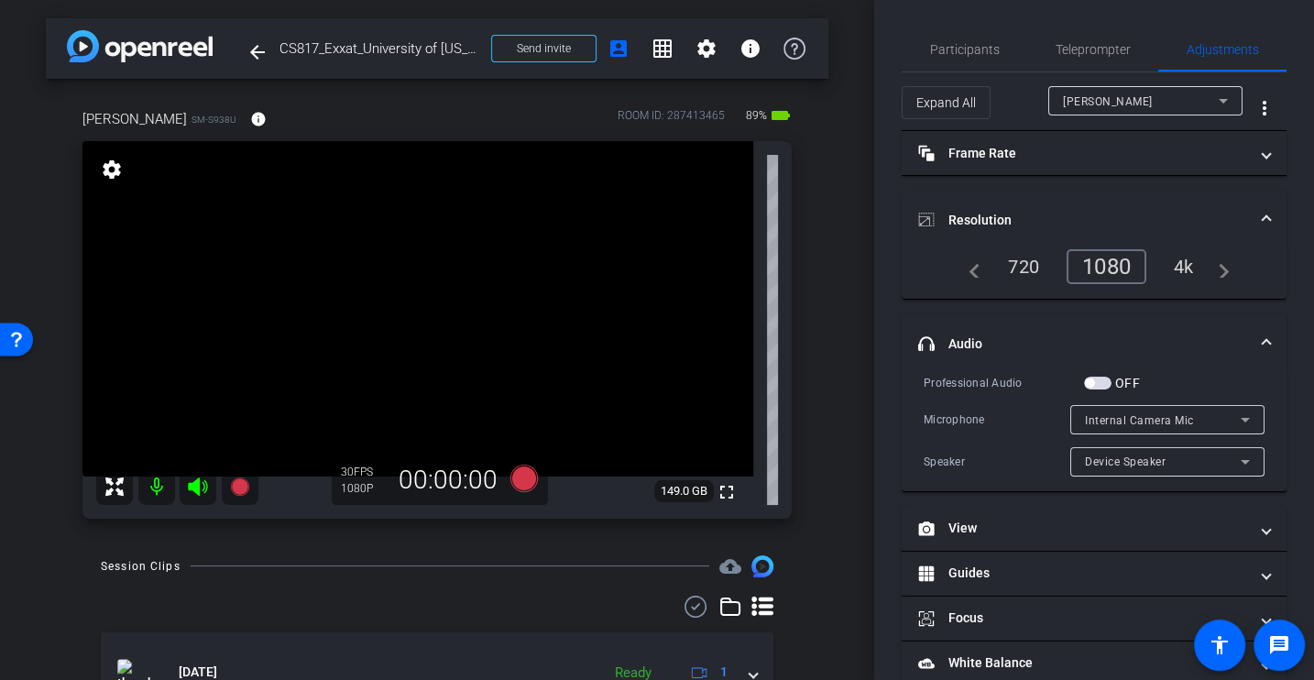
click at [968, 202] on mat-expansion-panel-header "Resolution" at bounding box center [1094, 220] width 385 height 59
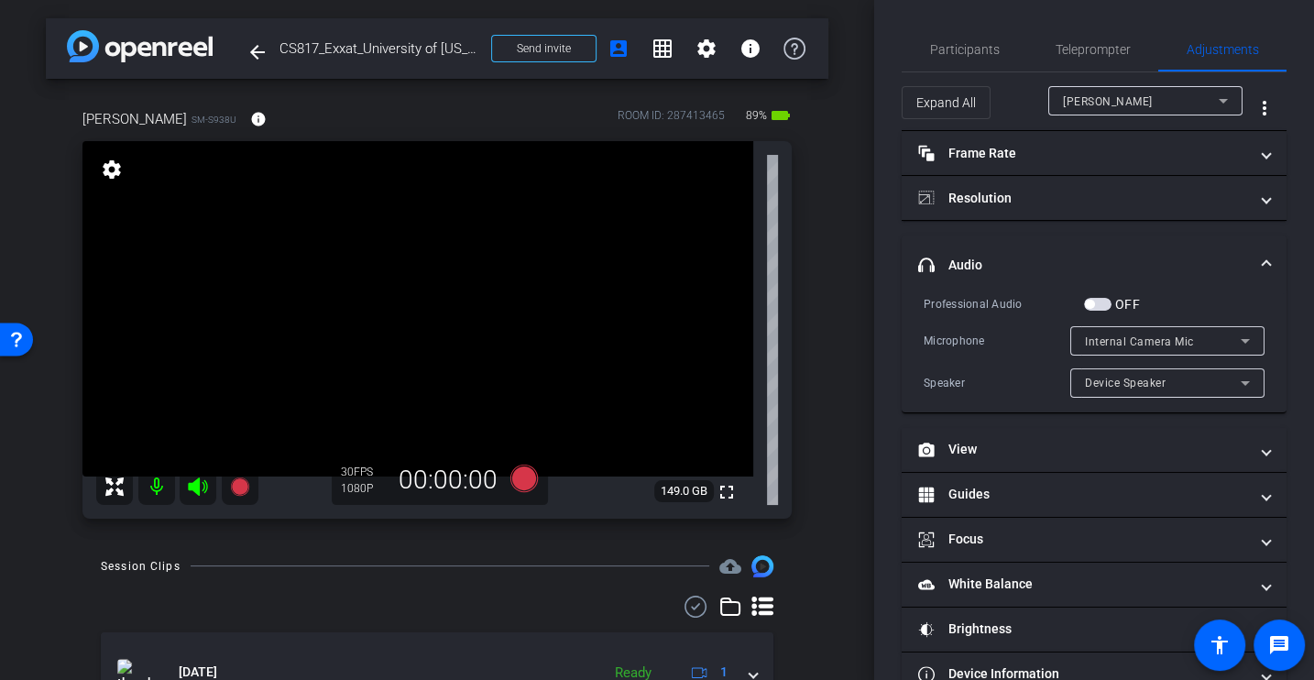
scroll to position [40, 0]
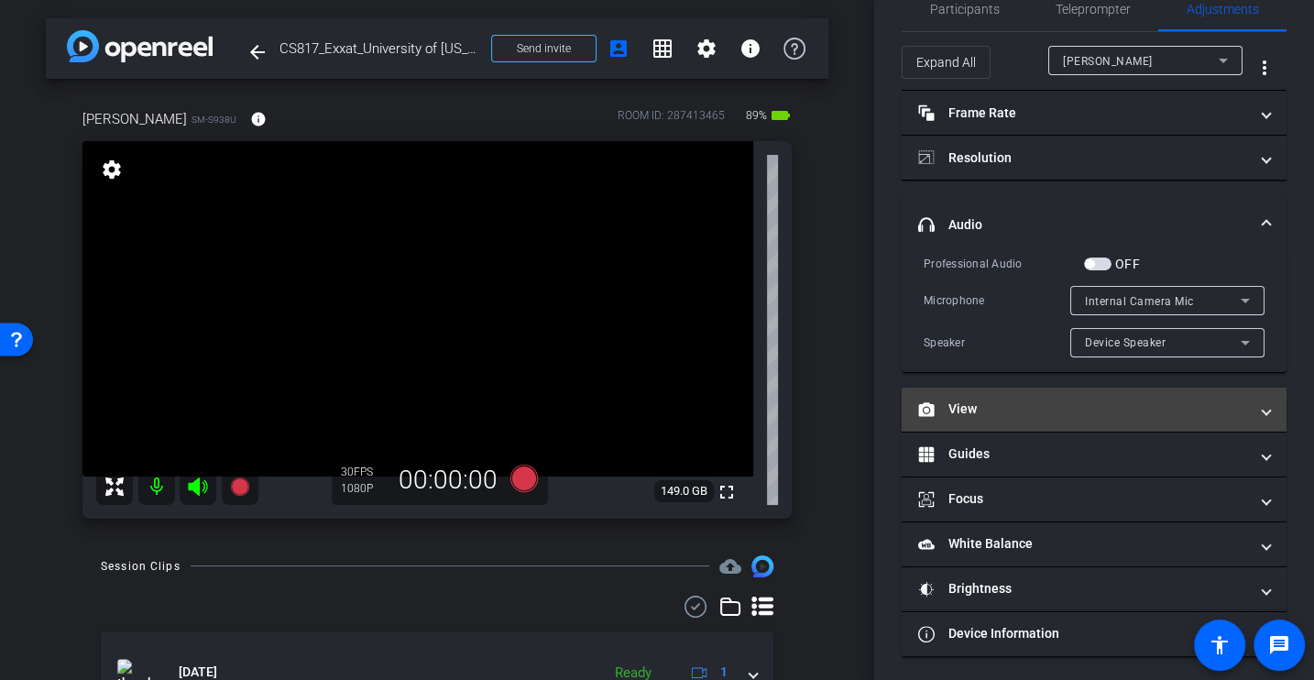
click at [1038, 396] on mat-expansion-panel-header "View" at bounding box center [1094, 410] width 385 height 44
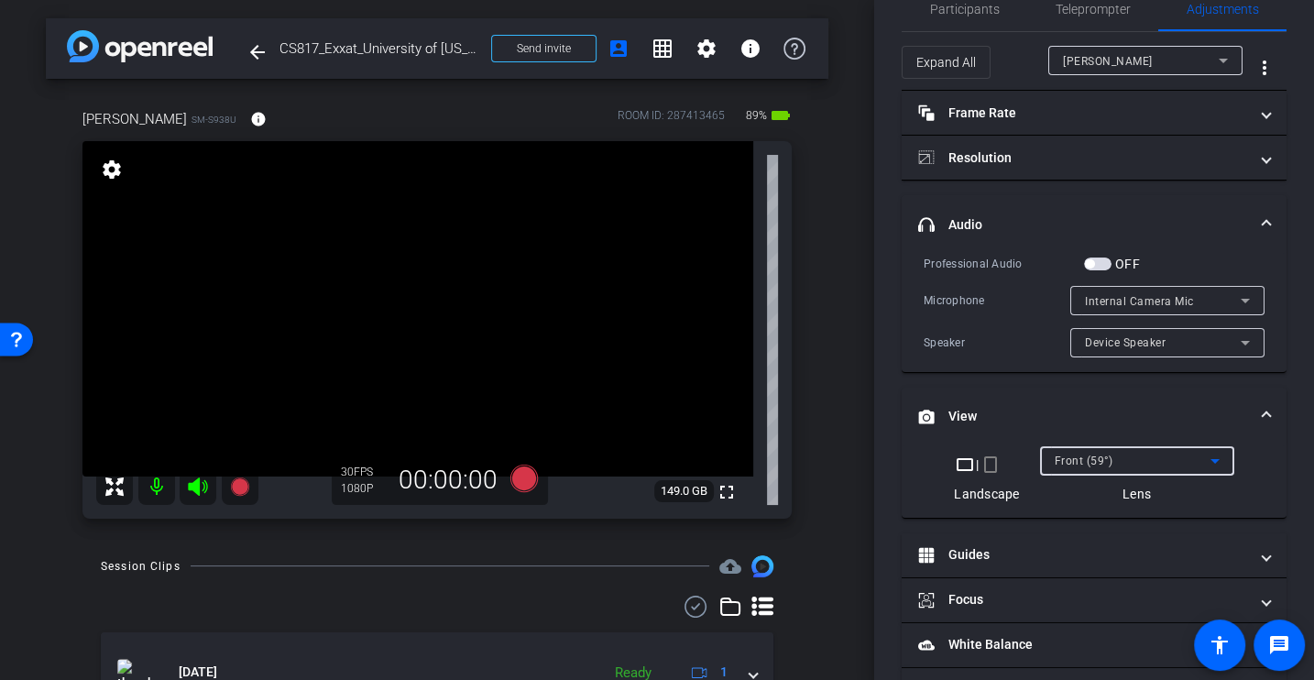
click at [1133, 461] on div "Front (59°)" at bounding box center [1133, 460] width 156 height 23
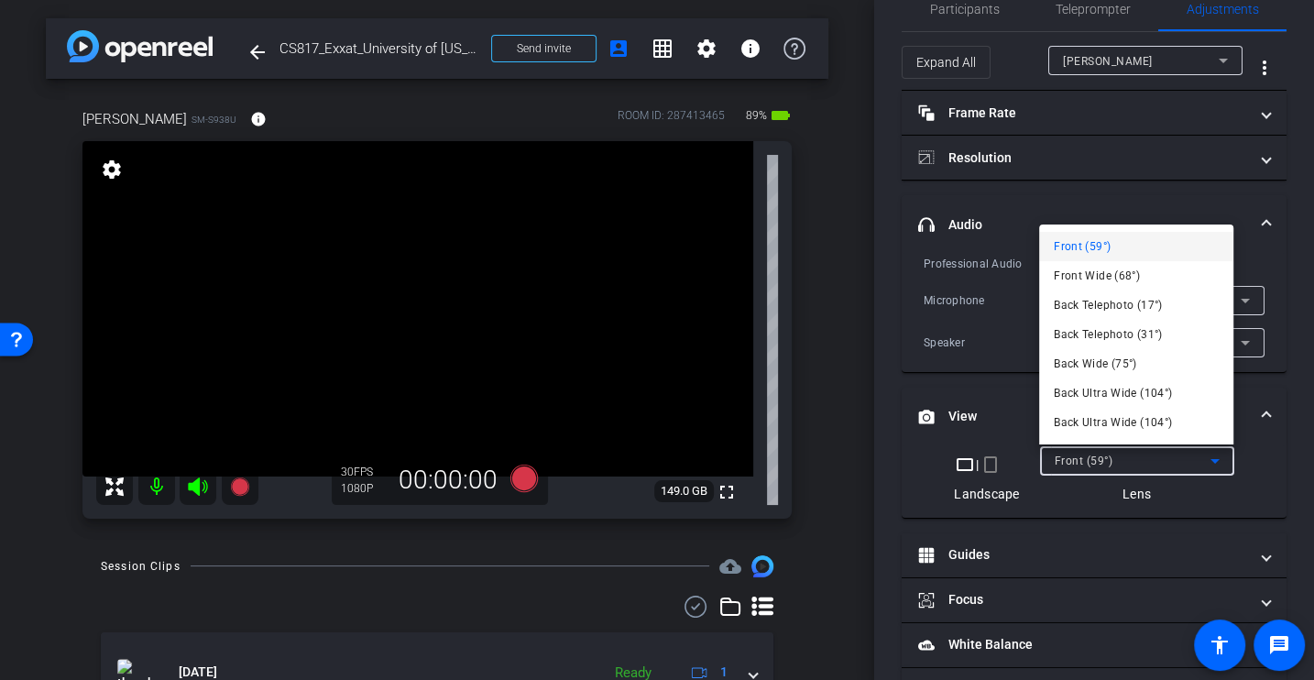
click at [1005, 349] on div at bounding box center [657, 340] width 1314 height 680
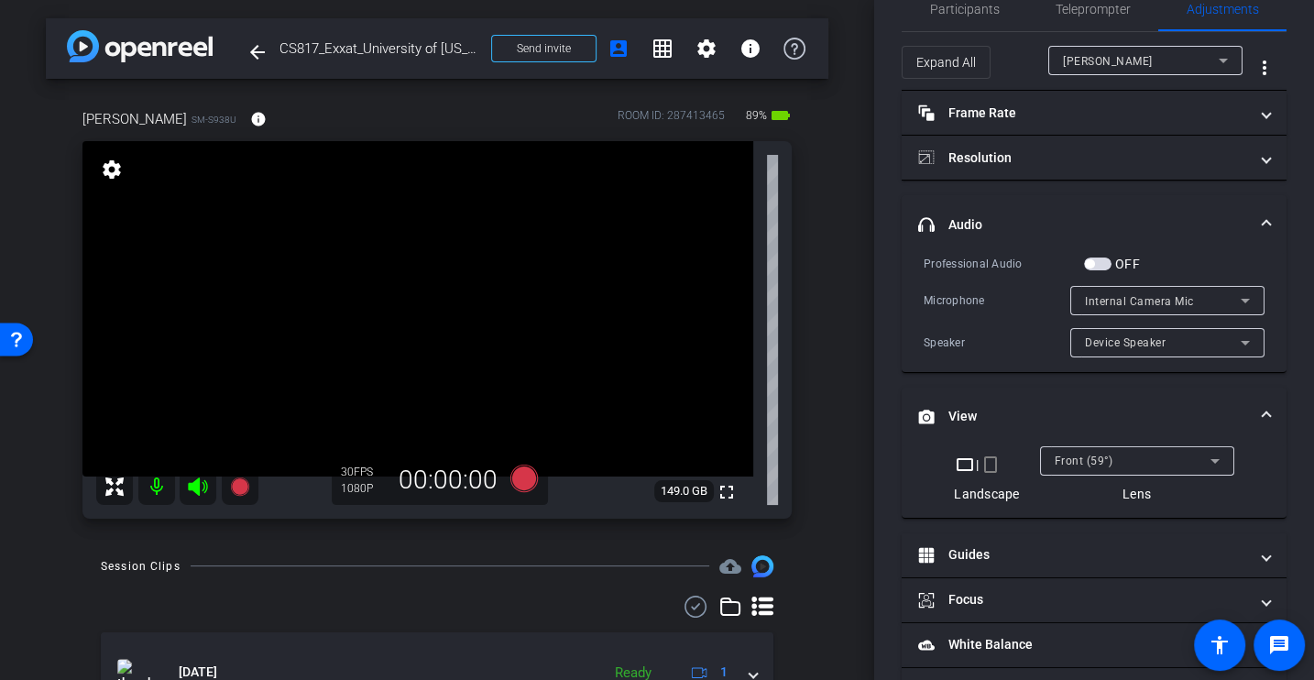
click at [1130, 460] on div "Front (59°)" at bounding box center [1133, 460] width 156 height 23
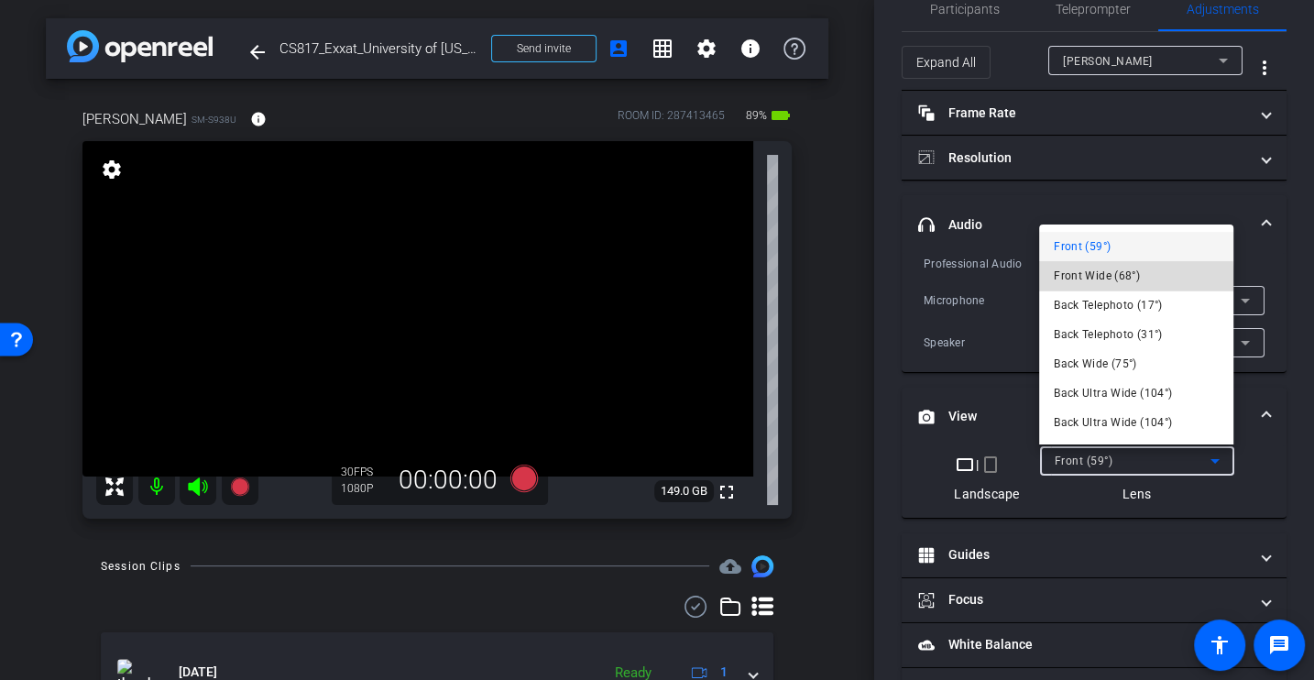
click at [1113, 279] on span "Front Wide (68°)" at bounding box center [1097, 276] width 86 height 22
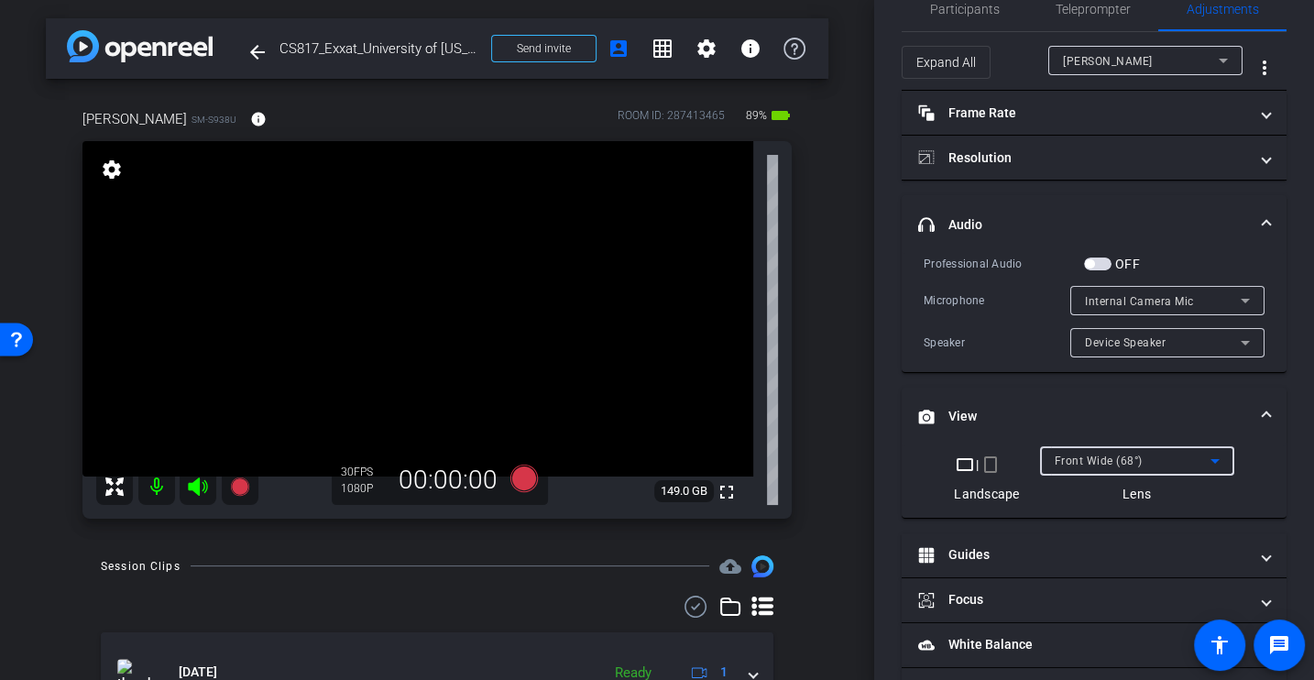
click at [988, 298] on div "Microphone" at bounding box center [997, 300] width 147 height 18
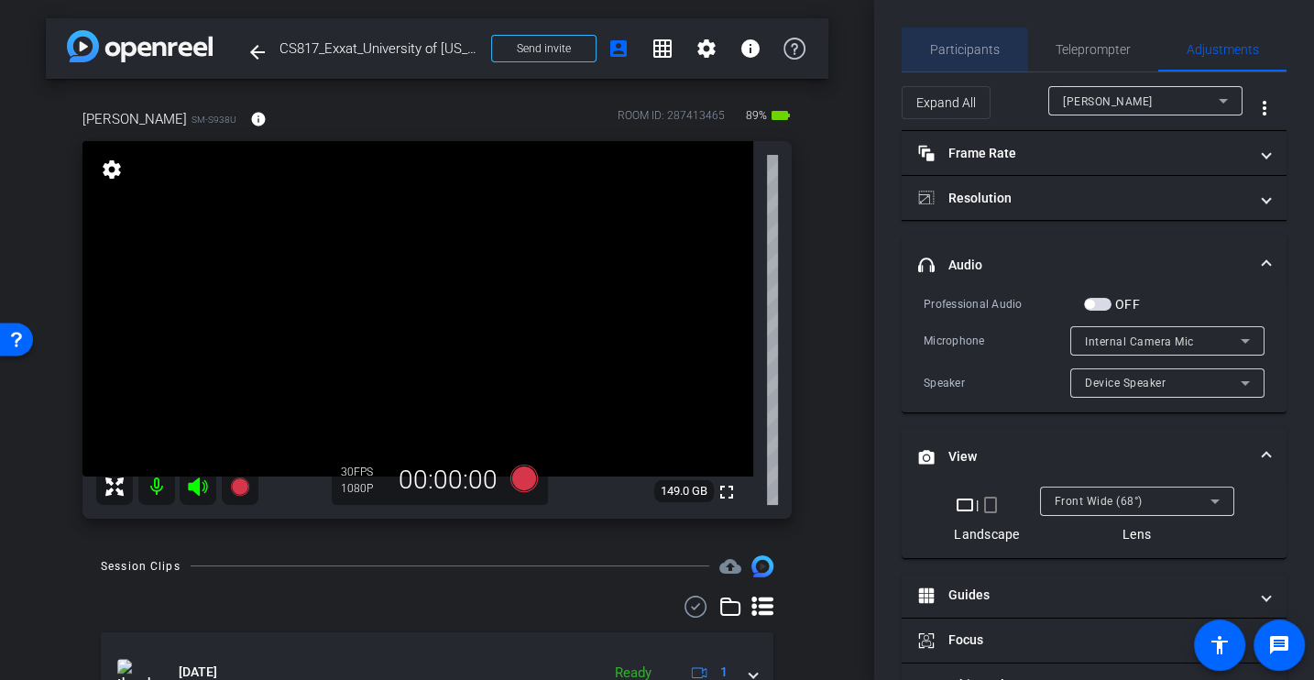
click at [960, 62] on span "Participants" at bounding box center [965, 49] width 70 height 44
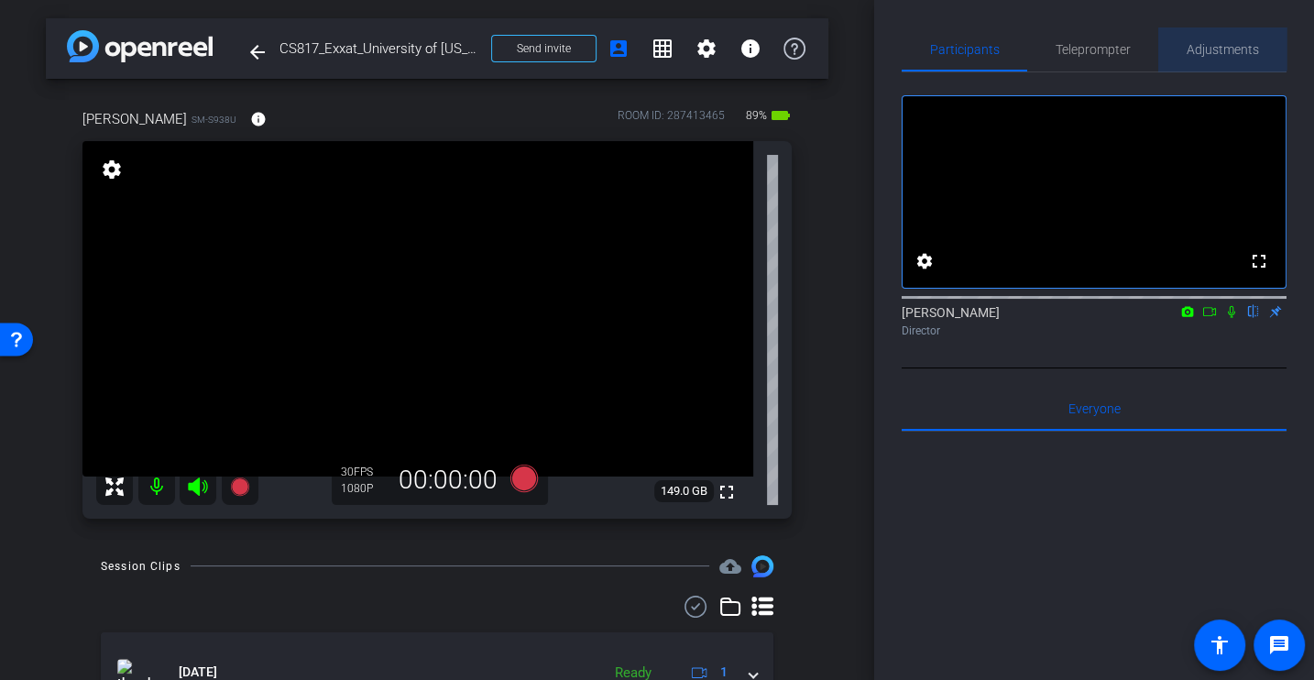
click at [1220, 44] on span "Adjustments" at bounding box center [1223, 49] width 72 height 13
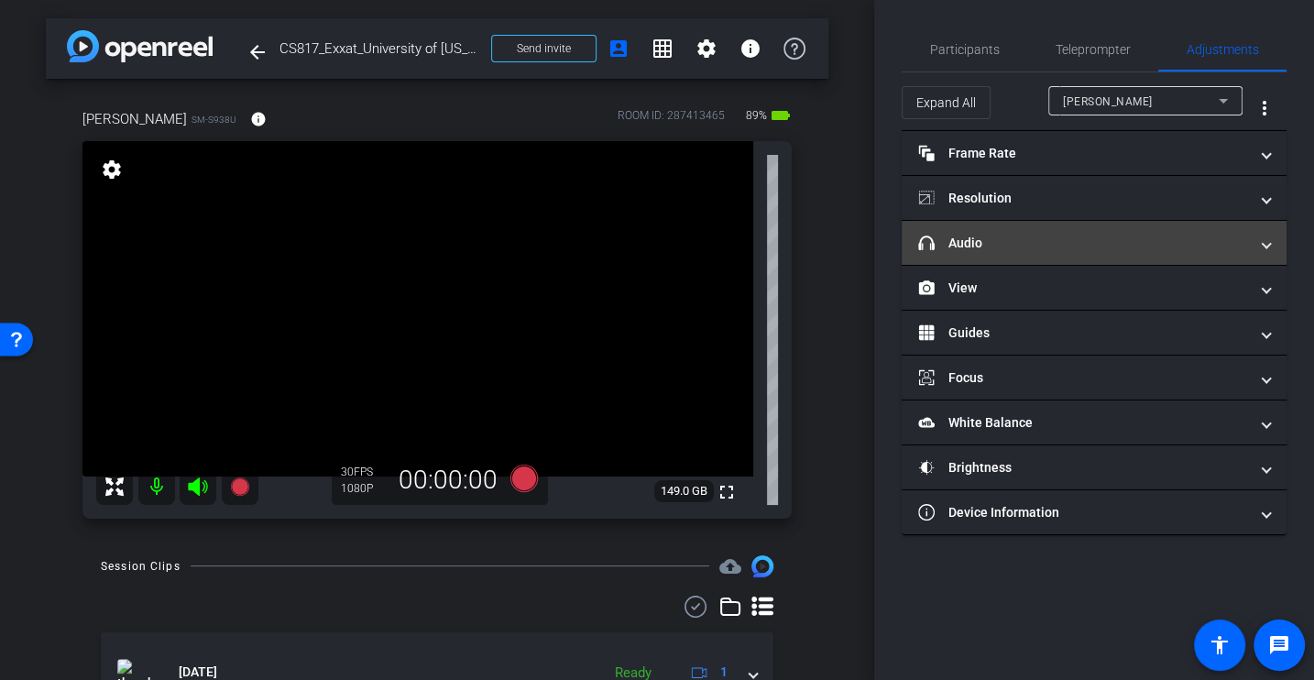
click at [975, 221] on mat-expansion-panel-header "headphone icon Audio" at bounding box center [1094, 243] width 385 height 44
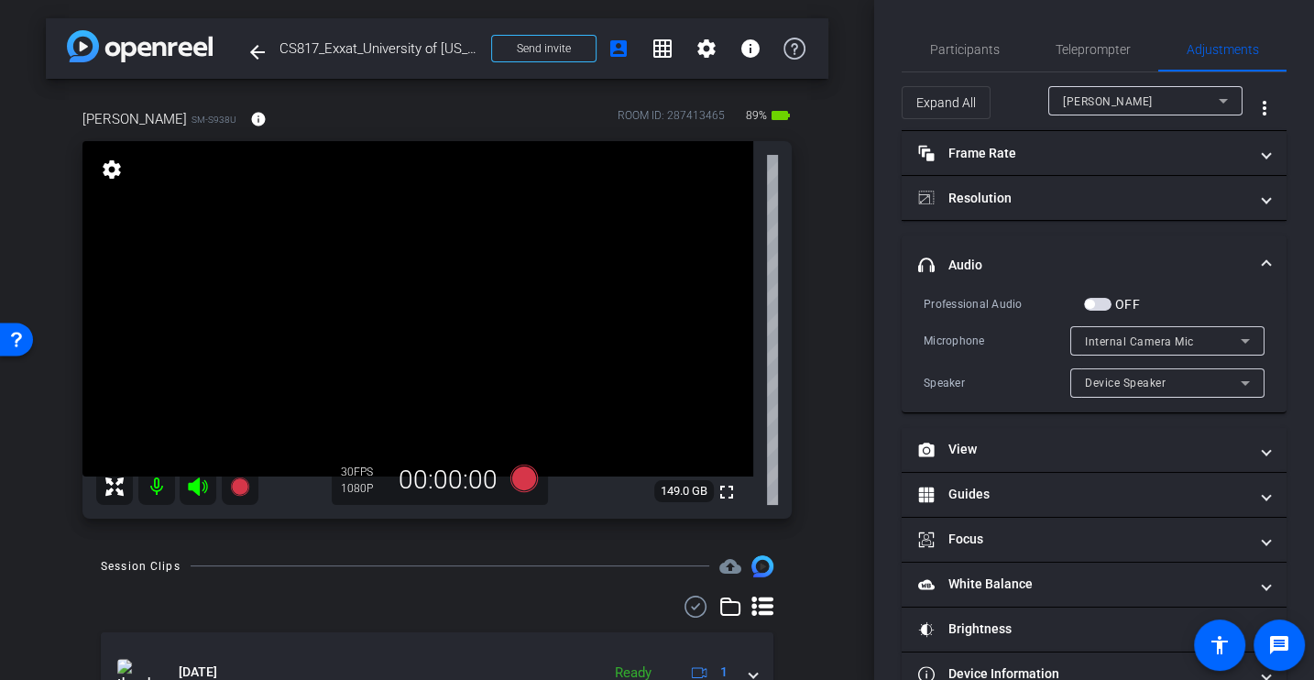
click at [1003, 332] on div "Microphone" at bounding box center [997, 341] width 147 height 18
click at [957, 312] on div "Professional Audio OFF Microphone Internal Camera Mic Speaker Device Speaker" at bounding box center [1094, 346] width 341 height 104
click at [965, 326] on div "Microphone Internal Camera Mic" at bounding box center [1094, 340] width 341 height 29
click at [959, 319] on div "Professional Audio OFF Microphone Internal Camera Mic Speaker Device Speaker" at bounding box center [1094, 346] width 341 height 104
click at [981, 326] on div "Microphone Internal Camera Mic" at bounding box center [1094, 340] width 341 height 29
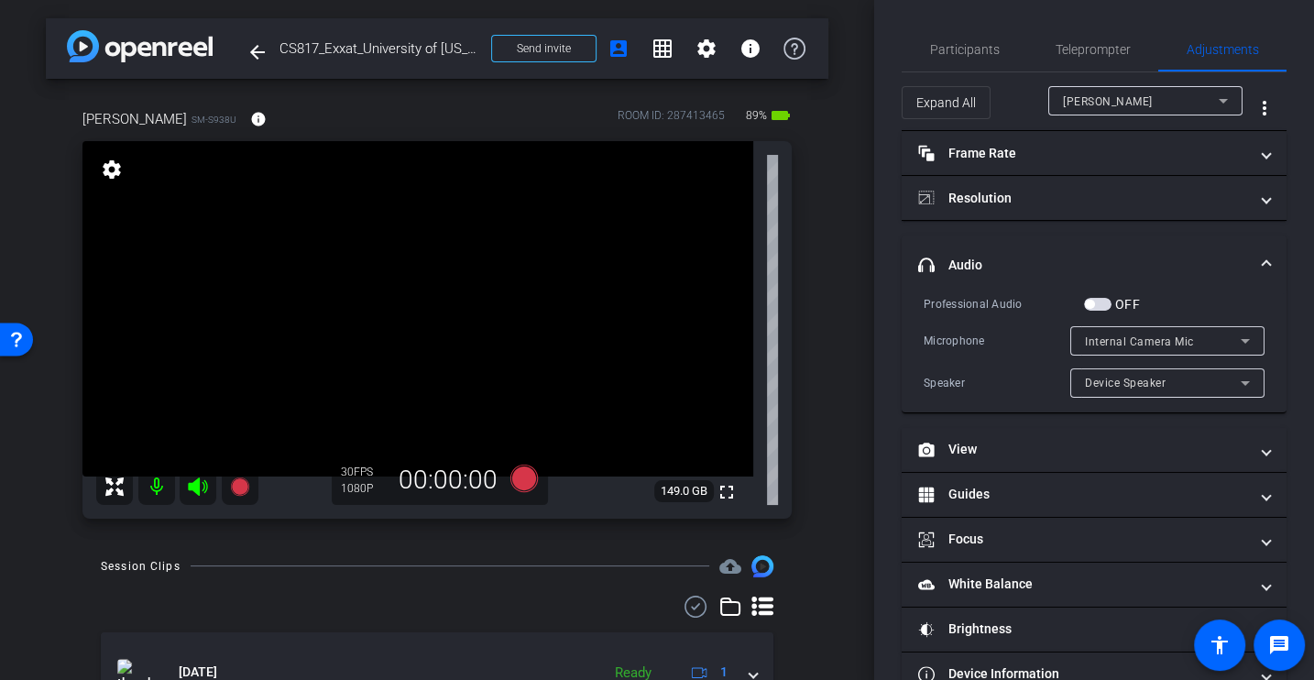
click at [962, 353] on div "Microphone Internal Camera Mic" at bounding box center [1094, 340] width 341 height 29
click at [966, 337] on div "Microphone" at bounding box center [997, 341] width 147 height 18
click at [951, 302] on div "Professional Audio" at bounding box center [1004, 304] width 160 height 18
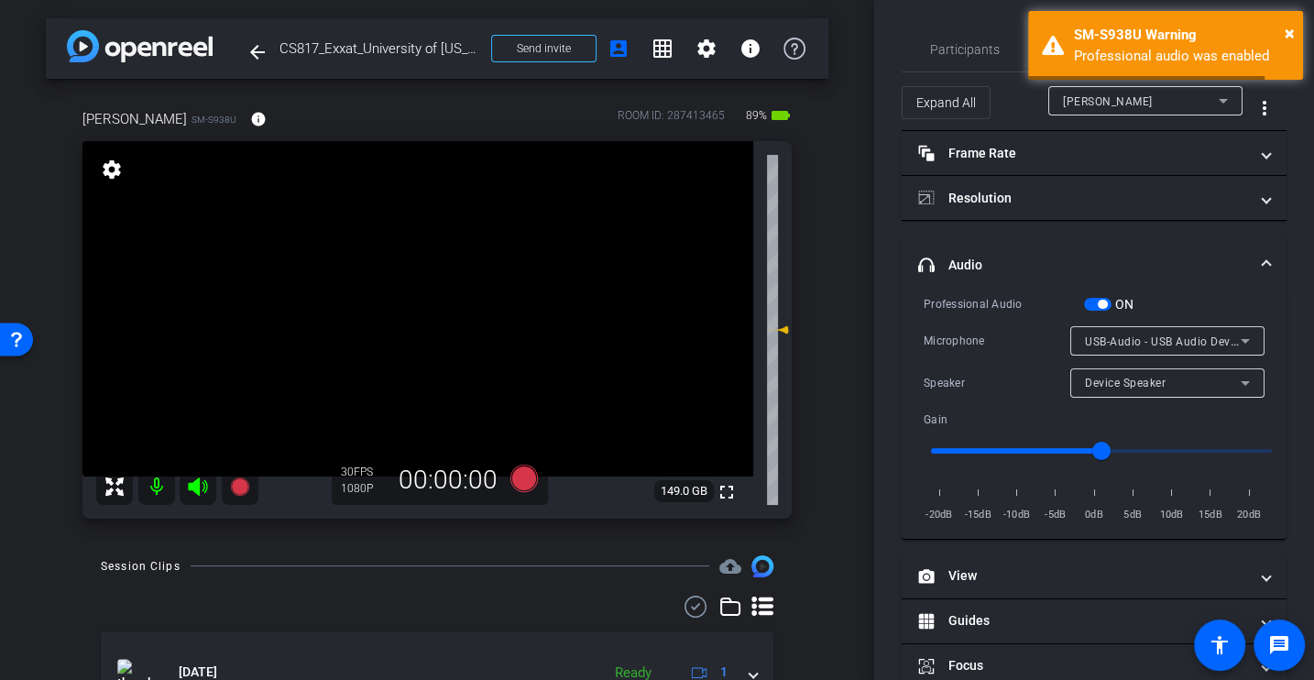
click at [996, 368] on div "Speaker Device Speaker" at bounding box center [1094, 382] width 341 height 29
click at [997, 360] on div "Professional Audio ON Microphone USB-Audio - USB Audio Device Speaker Device Sp…" at bounding box center [1094, 409] width 341 height 230
click at [956, 66] on span "Participants" at bounding box center [965, 49] width 70 height 44
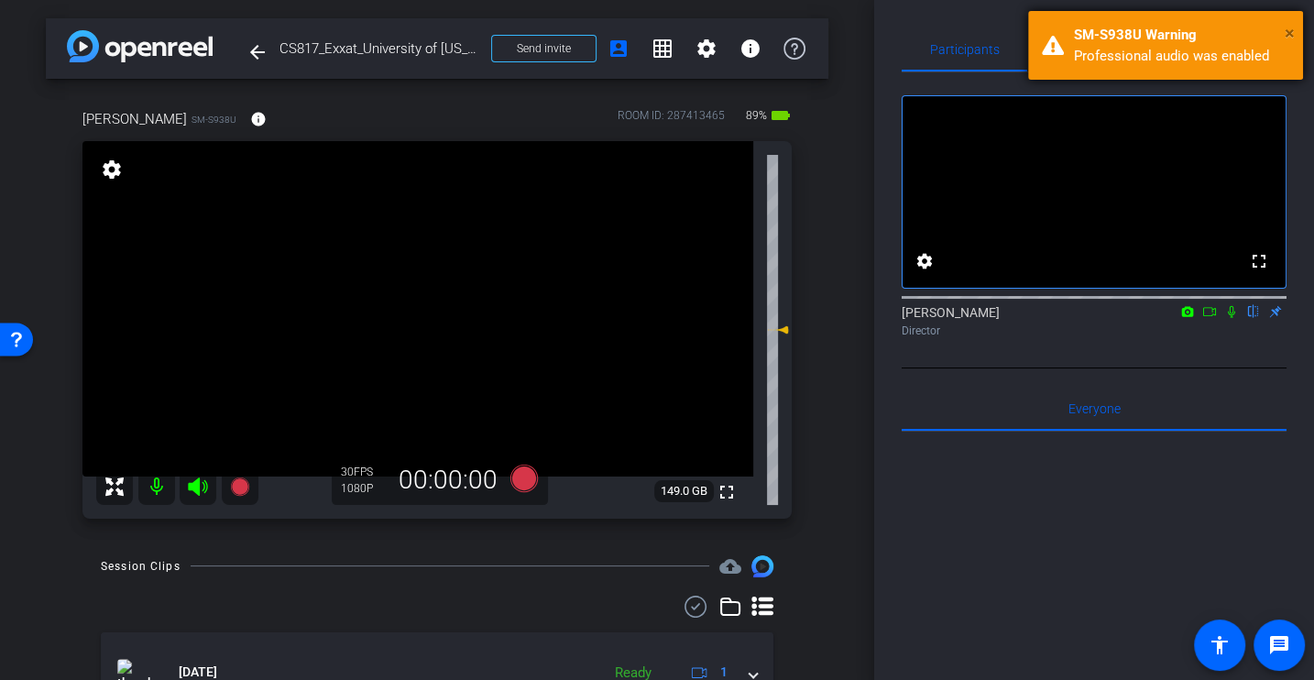
click at [1292, 31] on span "×" at bounding box center [1290, 33] width 10 height 22
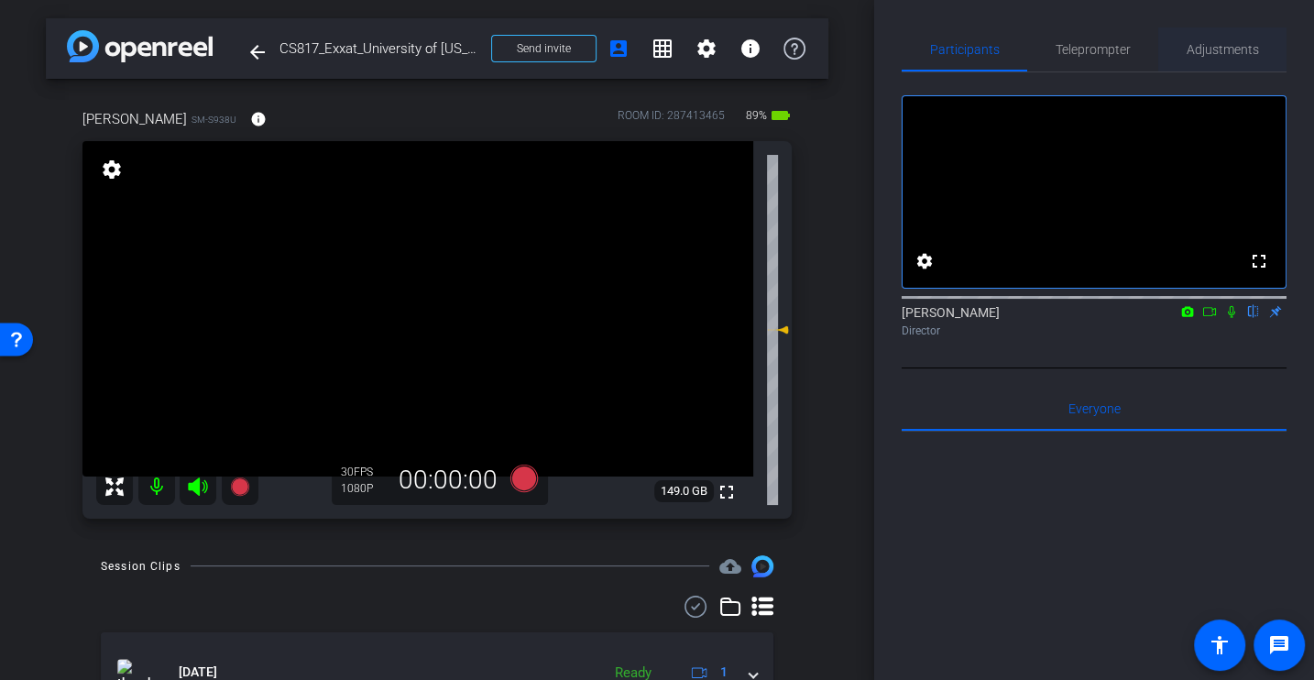
click at [1218, 38] on span "Adjustments" at bounding box center [1223, 49] width 72 height 44
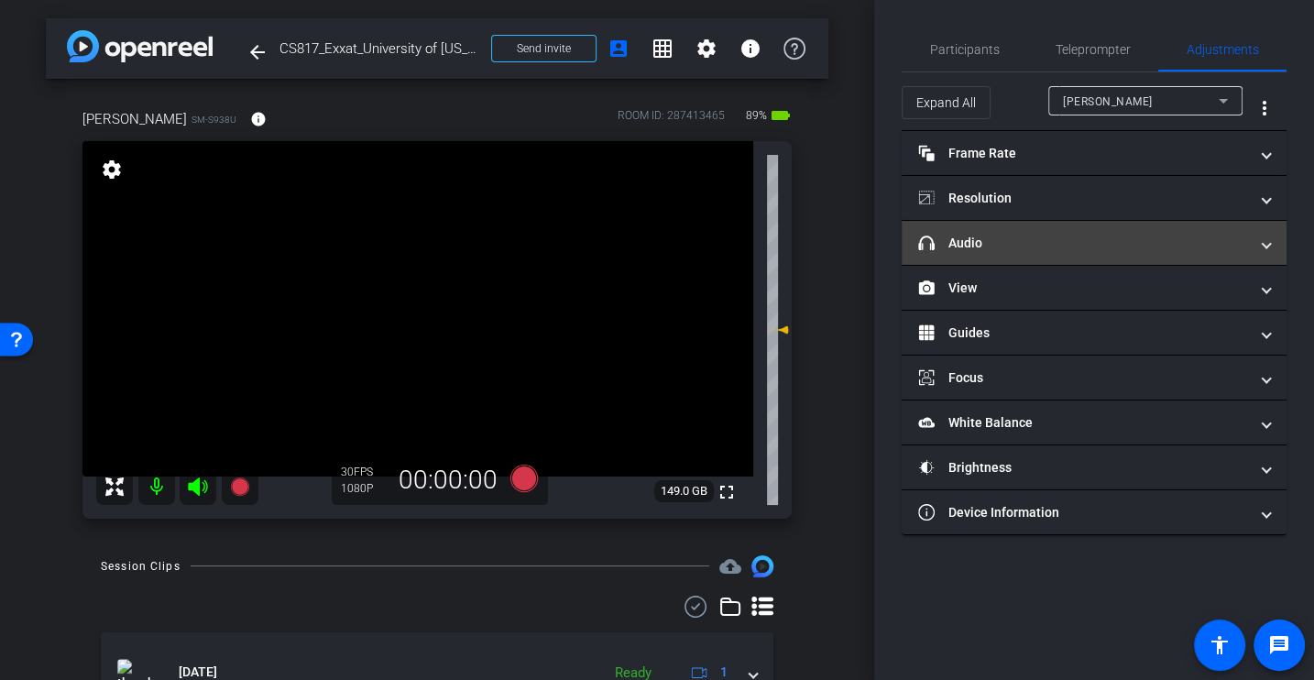
click at [976, 237] on mat-panel-title "headphone icon Audio" at bounding box center [1083, 243] width 330 height 19
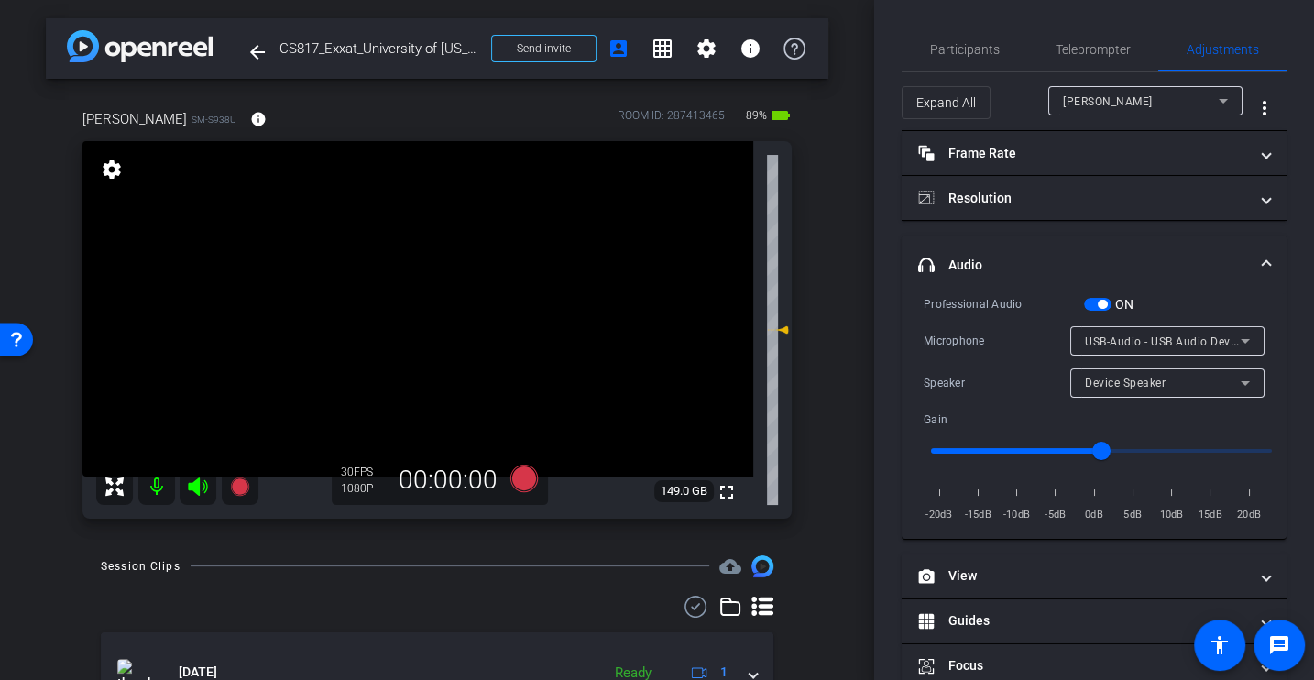
click at [979, 368] on div "Speaker Device Speaker" at bounding box center [1094, 382] width 341 height 29
type input "-5"
drag, startPoint x: 1094, startPoint y: 449, endPoint x: 1065, endPoint y: 448, distance: 29.3
click at [1063, 449] on input "range" at bounding box center [1101, 451] width 379 height 40
click at [1009, 339] on div "Microphone" at bounding box center [997, 341] width 147 height 18
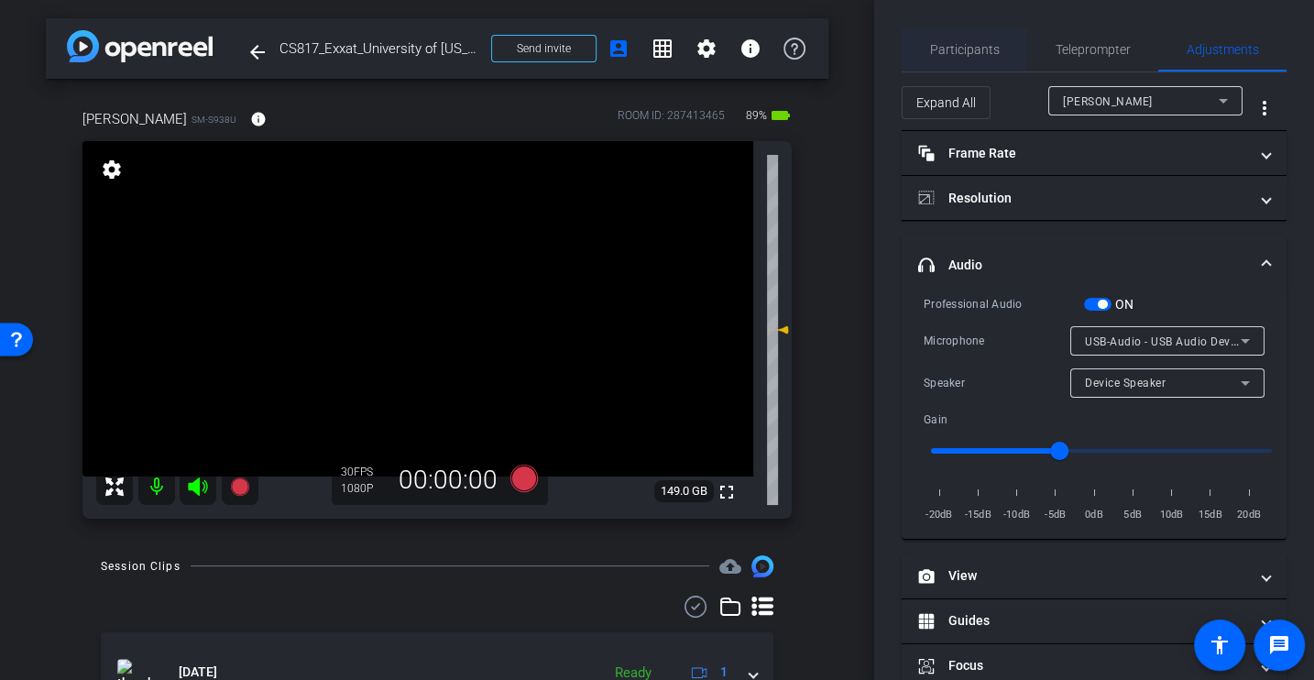
click at [942, 62] on span "Participants" at bounding box center [965, 49] width 70 height 44
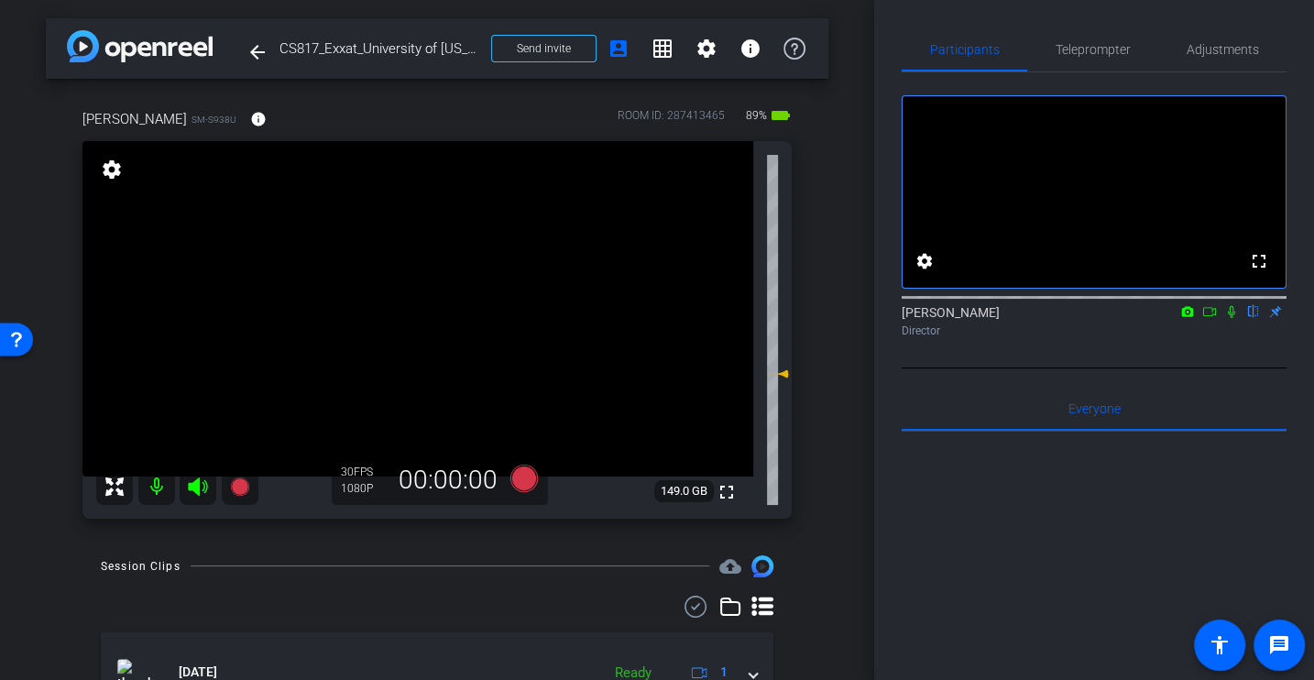
click at [896, 530] on div "Participants Teleprompter Adjustments fullscreen settings [PERSON_NAME] flip Di…" at bounding box center [1094, 340] width 440 height 680
click at [922, 595] on div at bounding box center [1094, 659] width 385 height 454
click at [851, 552] on div "arrow_back CS817_Exxat_University of [US_STATE]_Carol [PERSON_NAME] Back to pro…" at bounding box center [437, 340] width 874 height 680
click at [1036, 345] on div "[PERSON_NAME] flip Director" at bounding box center [1094, 317] width 385 height 56
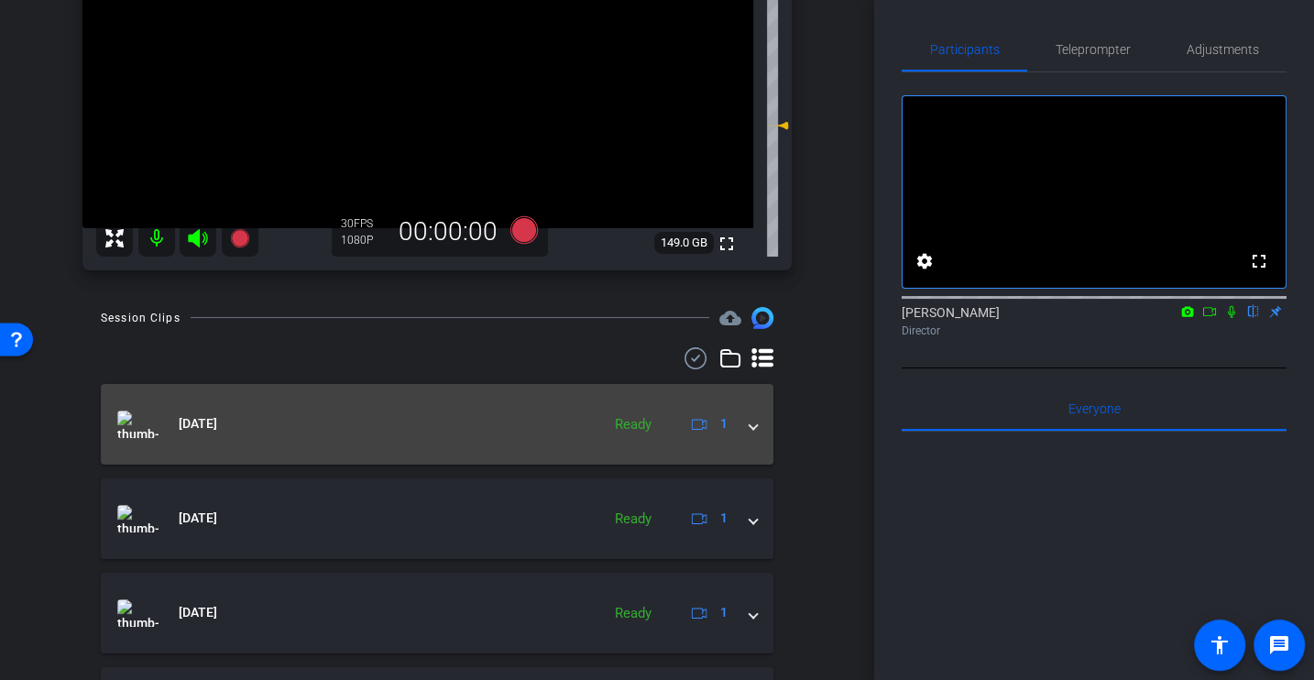
scroll to position [341, 0]
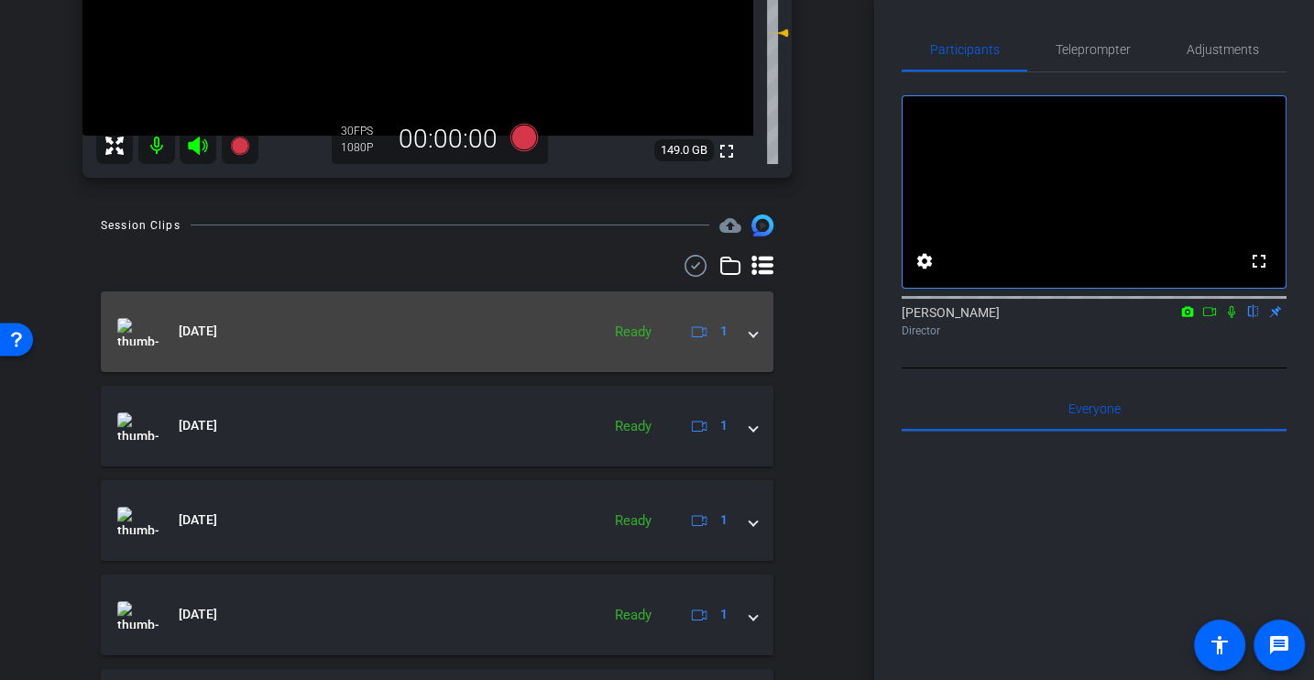
click at [762, 329] on mat-expansion-panel-header "[DATE] Ready 1" at bounding box center [437, 331] width 673 height 81
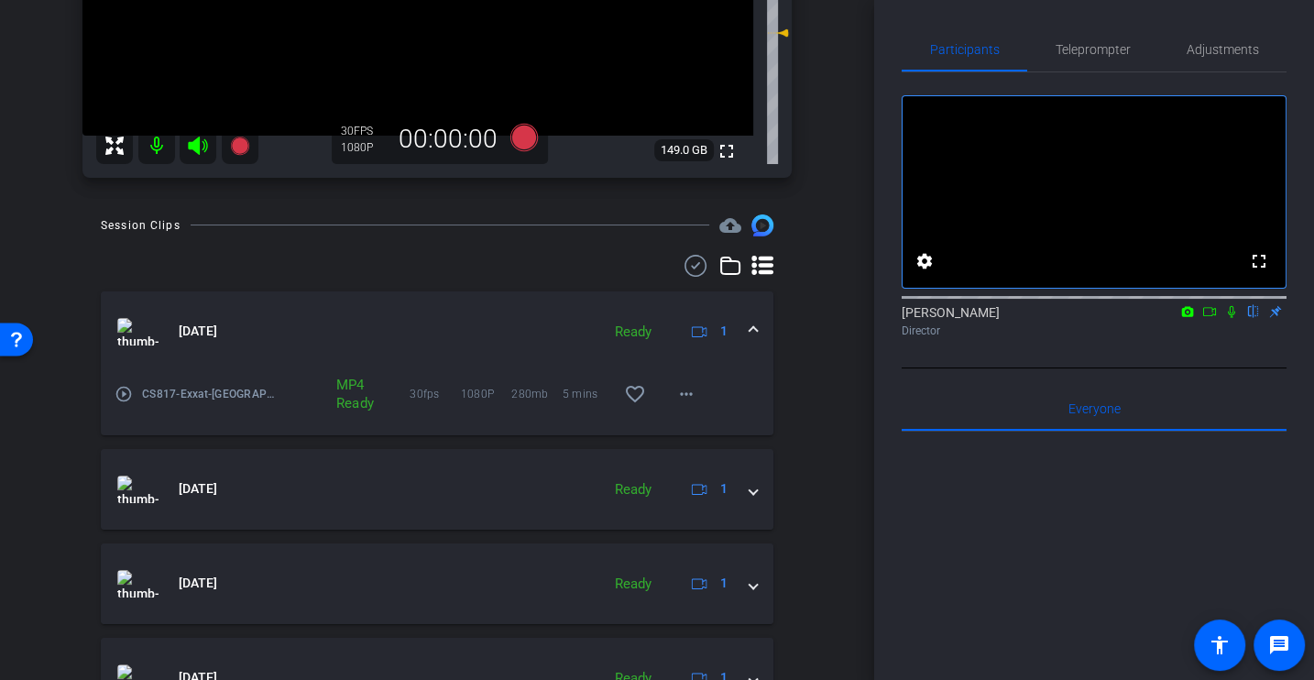
click at [126, 398] on mat-icon "play_circle_outline" at bounding box center [124, 394] width 18 height 18
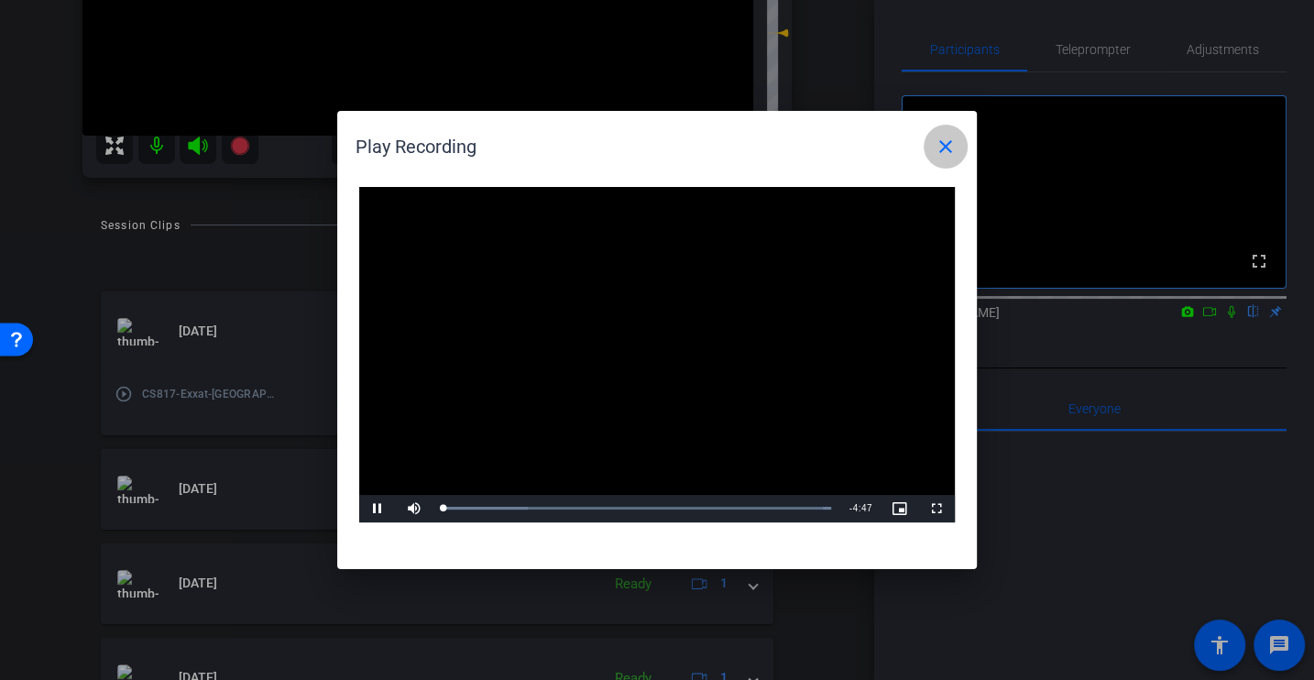
click at [950, 148] on mat-icon "close" at bounding box center [946, 147] width 22 height 22
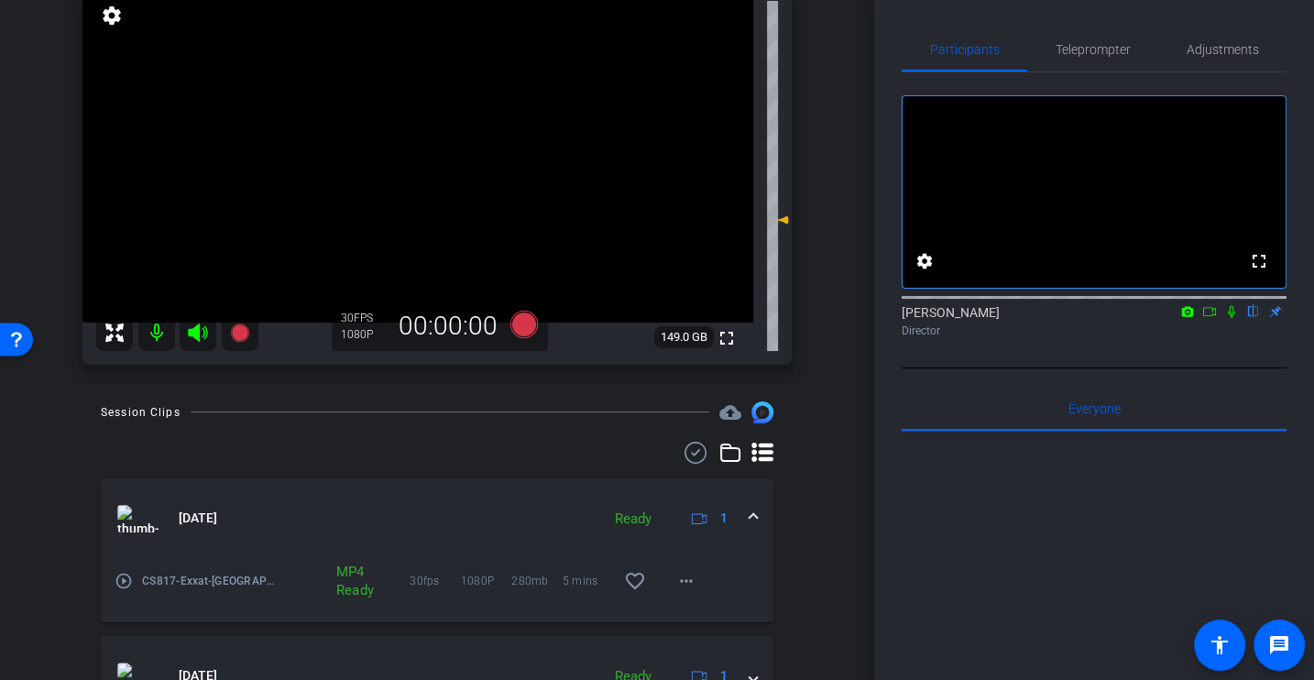
scroll to position [0, 0]
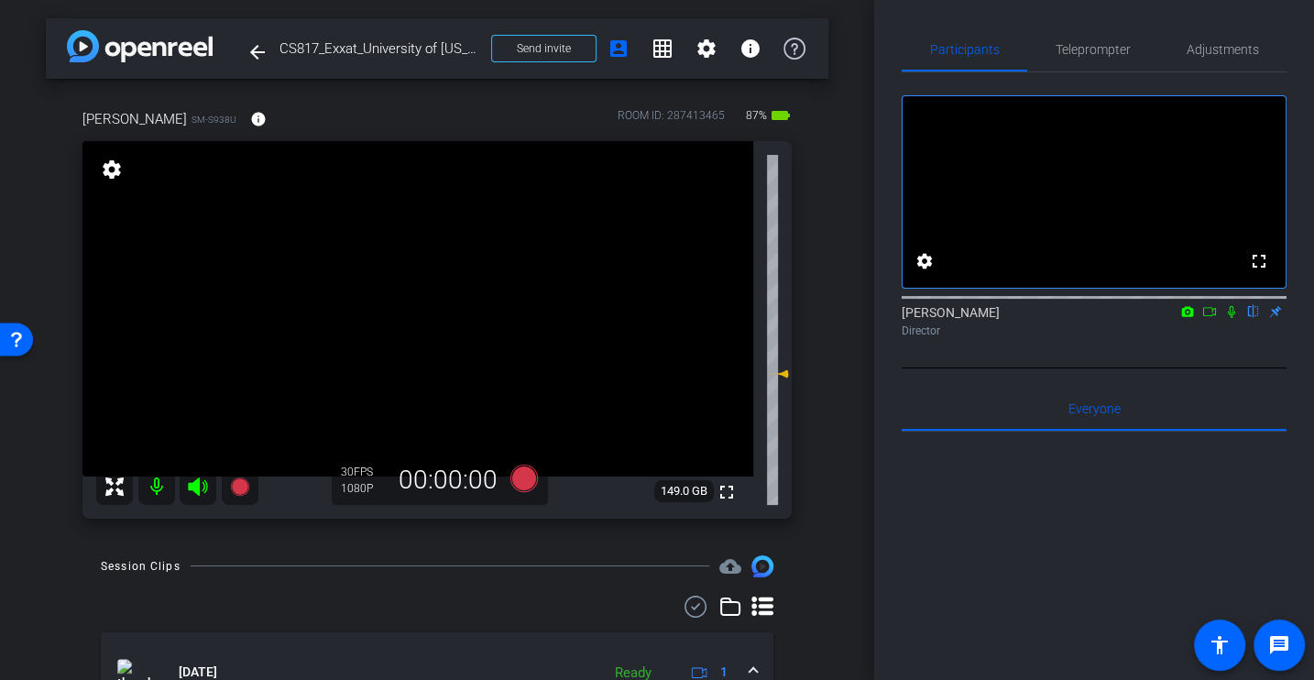
click at [899, 543] on div "Participants Teleprompter Adjustments fullscreen settings [PERSON_NAME] flip Di…" at bounding box center [1094, 340] width 440 height 680
click at [975, 573] on div at bounding box center [1094, 659] width 385 height 454
click at [872, 327] on div "arrow_back CS817_Exxat_University of [US_STATE]_Carol [PERSON_NAME] Back to pro…" at bounding box center [437, 340] width 874 height 680
click at [849, 494] on div "arrow_back CS817_Exxat_University of [US_STATE]_Carol [PERSON_NAME] Back to pro…" at bounding box center [437, 340] width 874 height 680
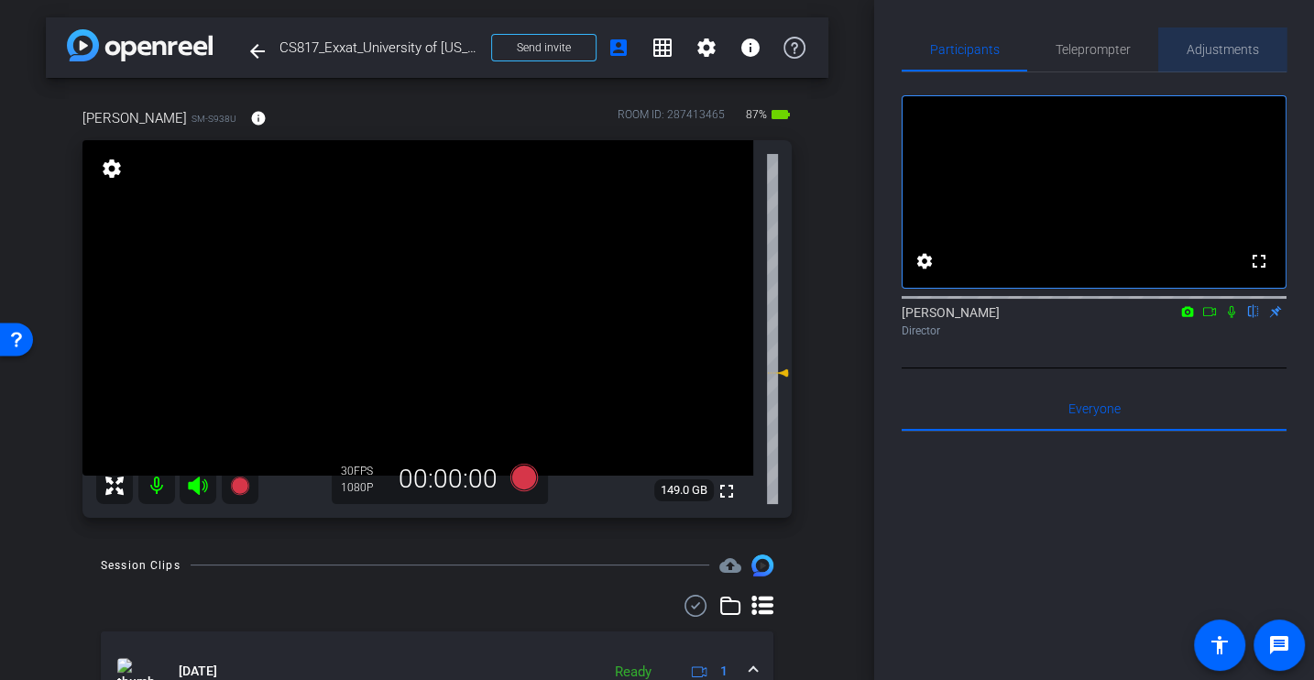
click at [1225, 43] on span "Adjustments" at bounding box center [1223, 49] width 72 height 13
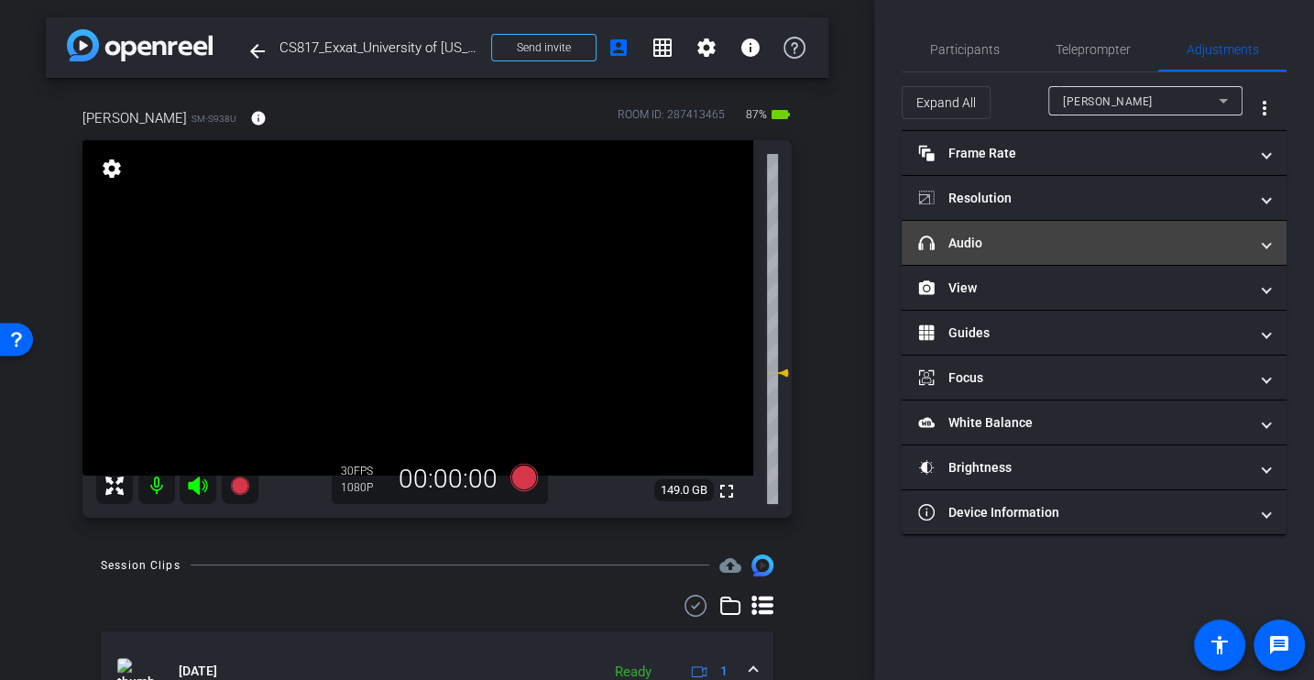
click at [1010, 236] on mat-panel-title "headphone icon Audio" at bounding box center [1083, 243] width 330 height 19
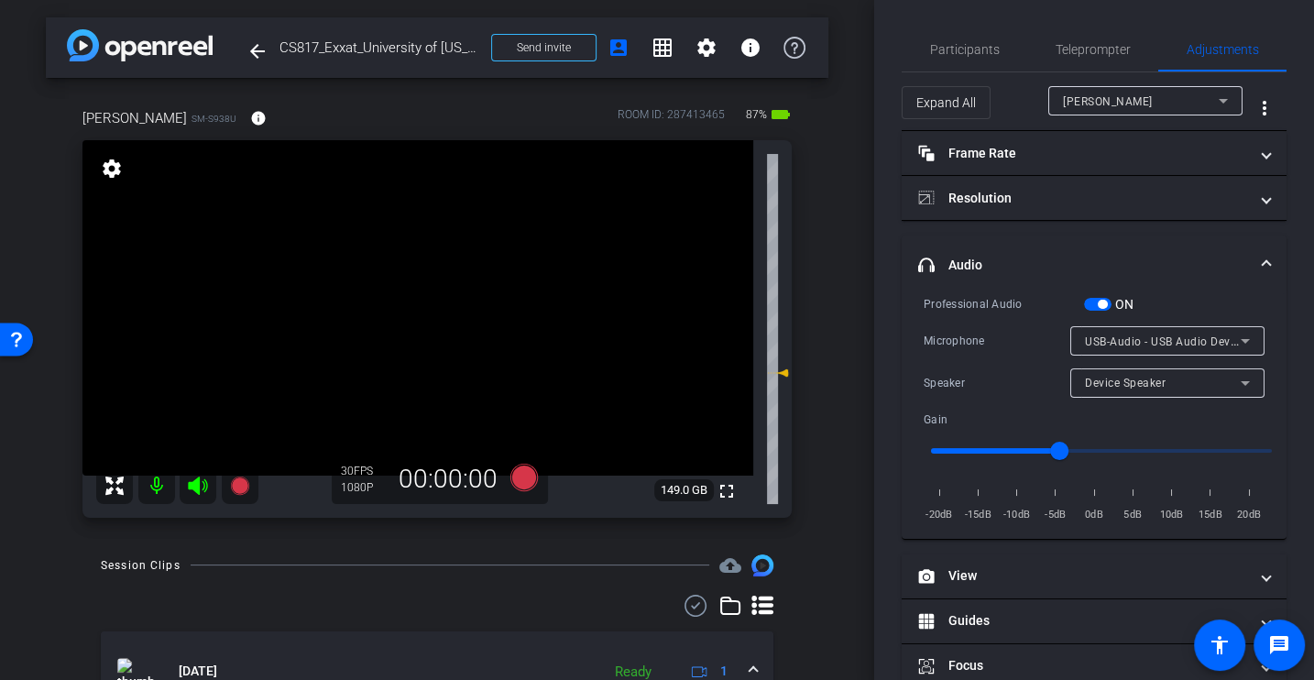
click at [999, 322] on div "Professional Audio ON Microphone USB-Audio - USB Audio Device Speaker Device Sp…" at bounding box center [1094, 409] width 341 height 230
click at [982, 302] on div "Professional Audio" at bounding box center [1004, 304] width 160 height 18
click at [1009, 361] on div "Professional Audio ON Microphone USB-Audio - USB Audio Device Speaker Device Sp…" at bounding box center [1094, 409] width 341 height 230
click at [999, 350] on div "Microphone USB-Audio - USB Audio Device" at bounding box center [1094, 340] width 341 height 29
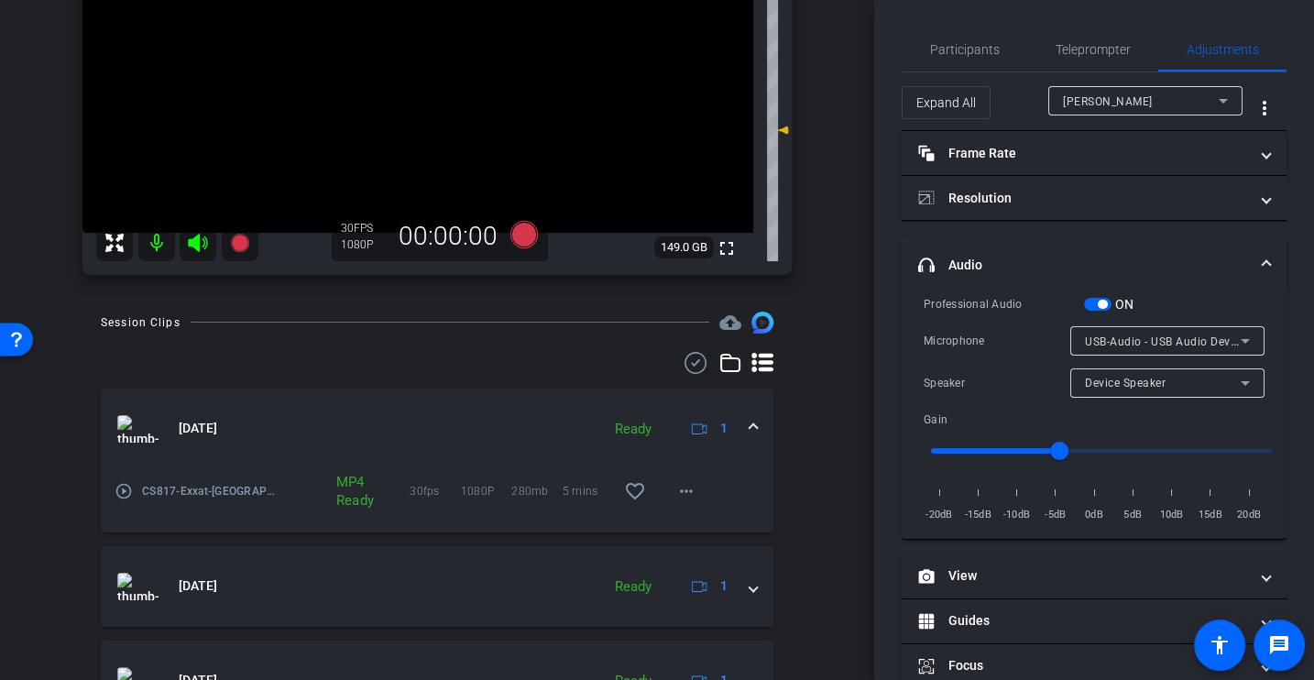
scroll to position [0, 0]
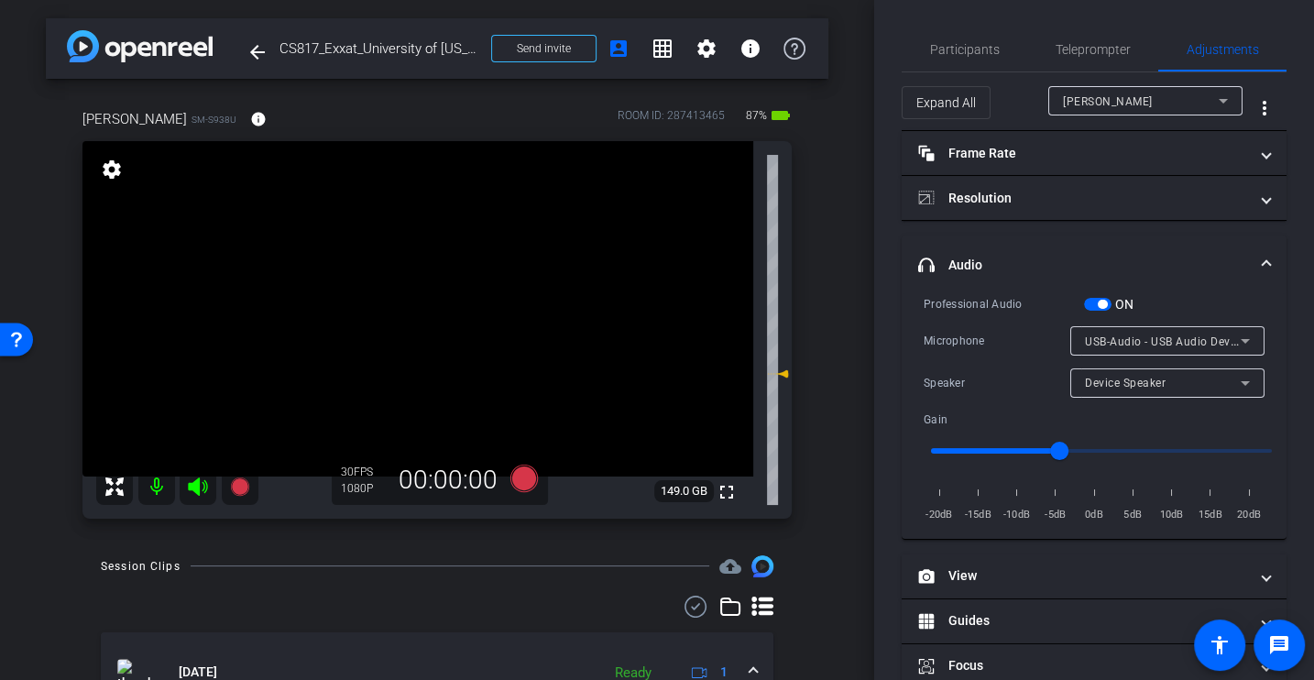
click at [979, 338] on div "Microphone" at bounding box center [997, 341] width 147 height 18
click at [525, 474] on icon at bounding box center [523, 477] width 27 height 27
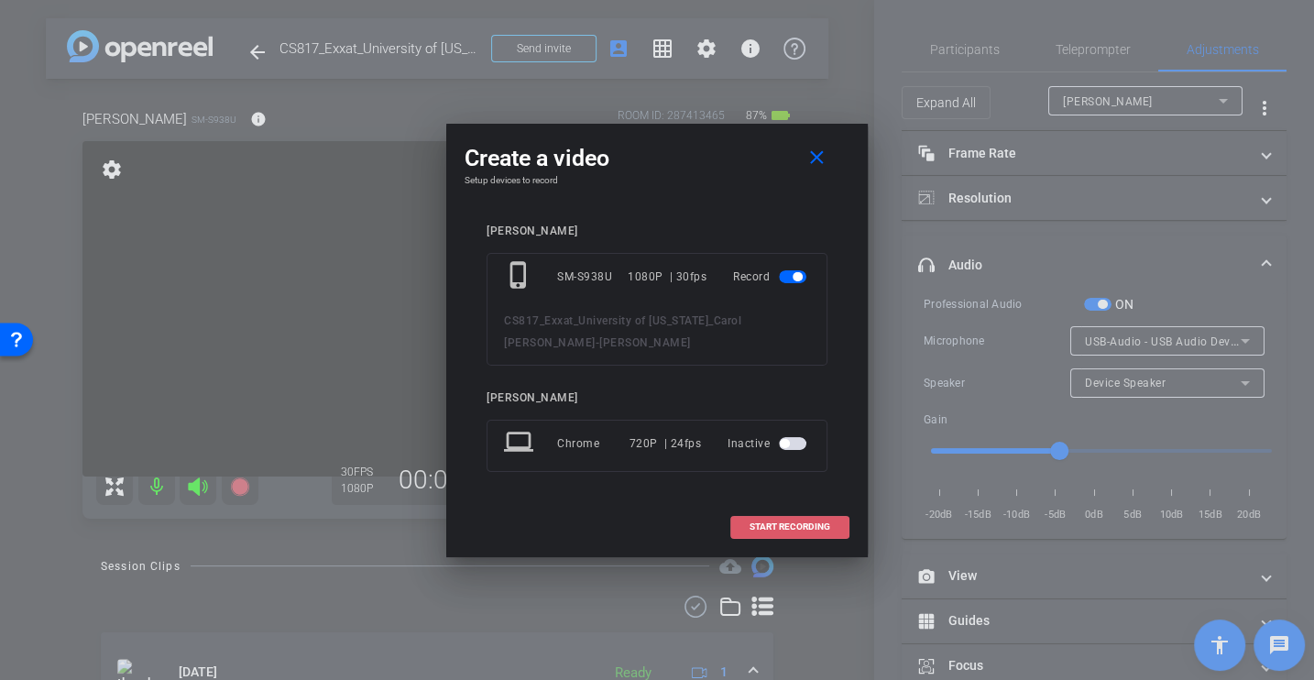
click at [810, 522] on span "START RECORDING" at bounding box center [789, 526] width 81 height 9
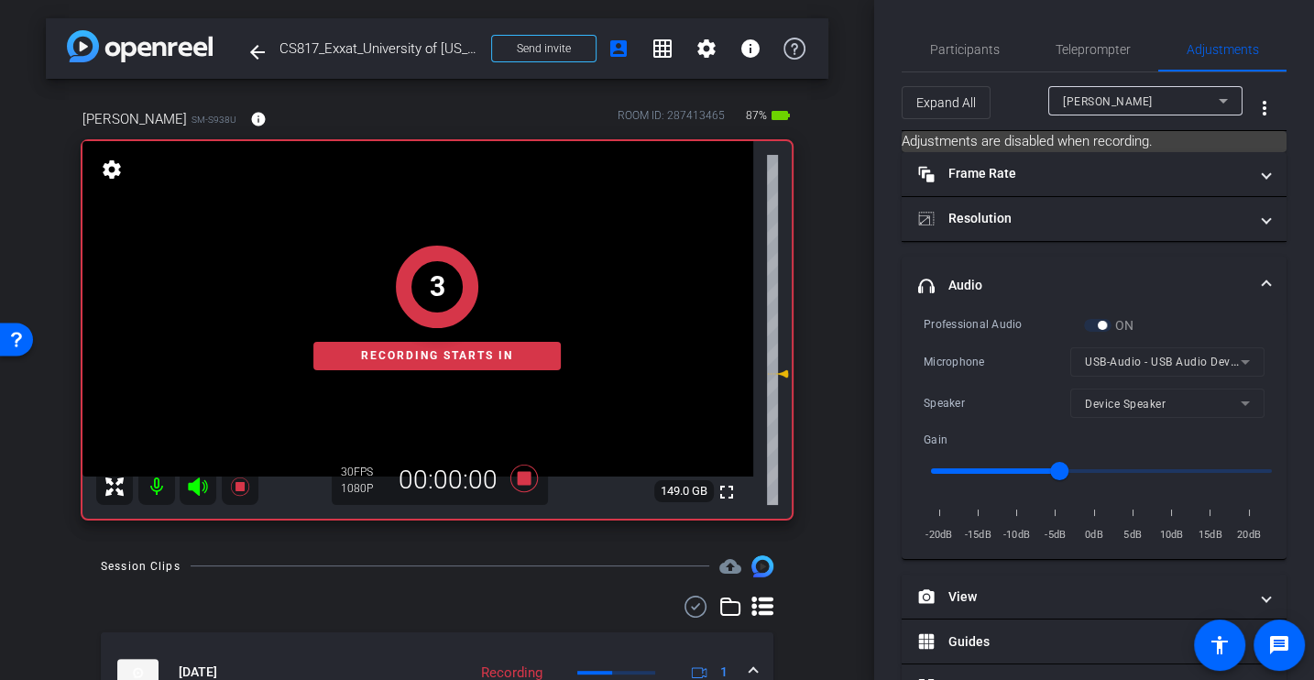
click at [999, 378] on div "Professional Audio ON Microphone USB-Audio - USB Audio Device Speaker Device Sp…" at bounding box center [1094, 430] width 341 height 230
click at [971, 379] on div "Professional Audio ON Microphone USB-Audio - USB Audio Device Speaker Device Sp…" at bounding box center [1094, 430] width 341 height 230
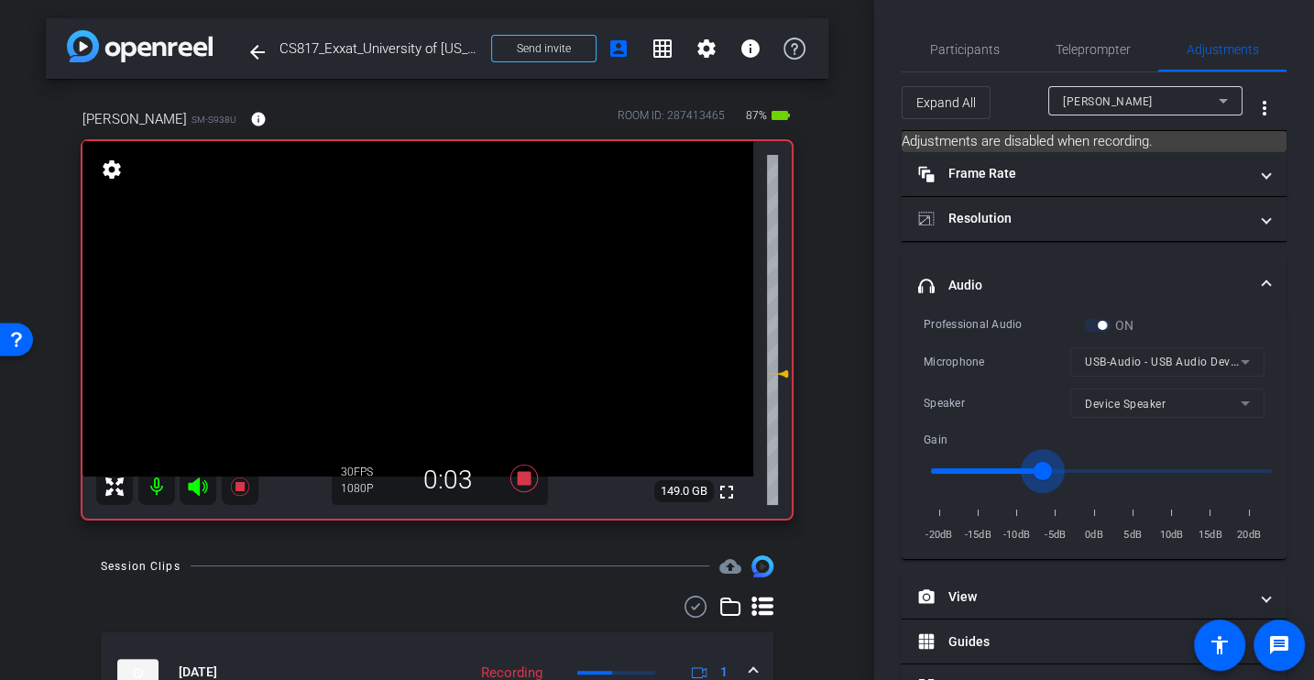
type input "-7"
drag, startPoint x: 1056, startPoint y: 465, endPoint x: 1047, endPoint y: 463, distance: 9.6
click at [1046, 464] on input "range" at bounding box center [1101, 471] width 379 height 40
click at [1015, 394] on div "Speaker" at bounding box center [997, 403] width 147 height 18
click at [976, 384] on div "Professional Audio ON Microphone USB-Audio - USB Audio Device Speaker Device Sp…" at bounding box center [1094, 430] width 341 height 230
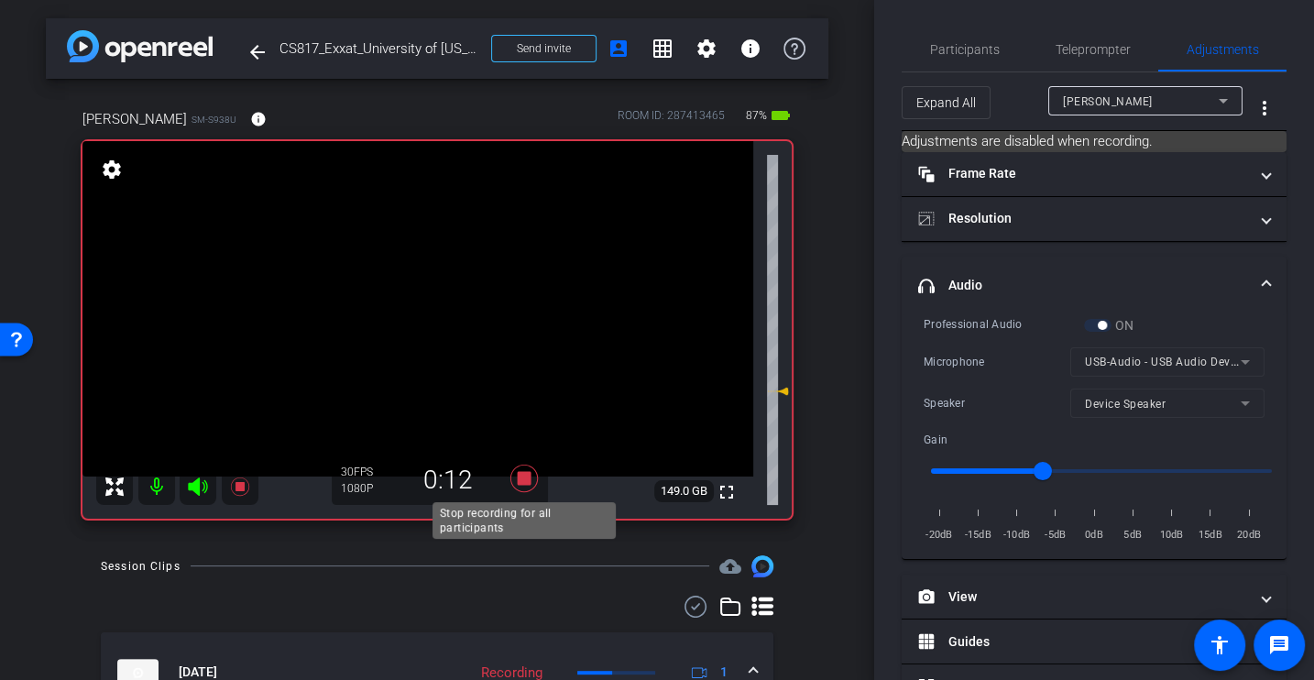
click at [527, 481] on icon at bounding box center [523, 478] width 27 height 27
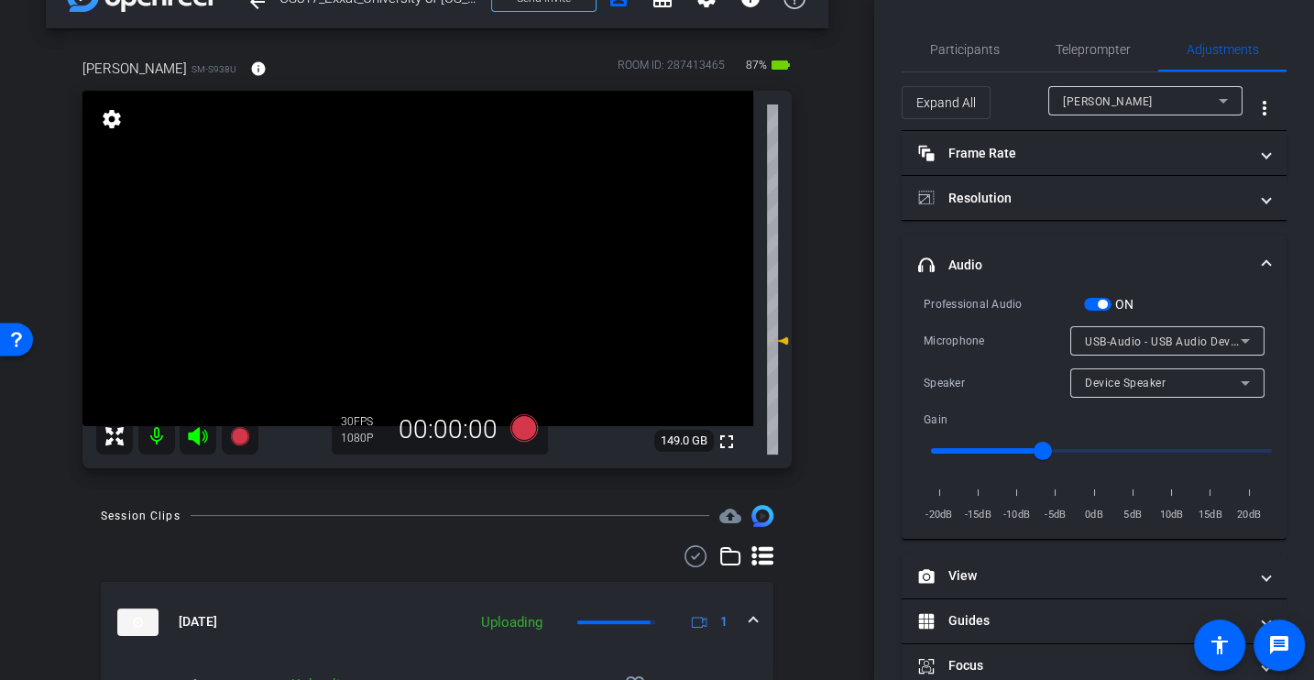
scroll to position [9, 0]
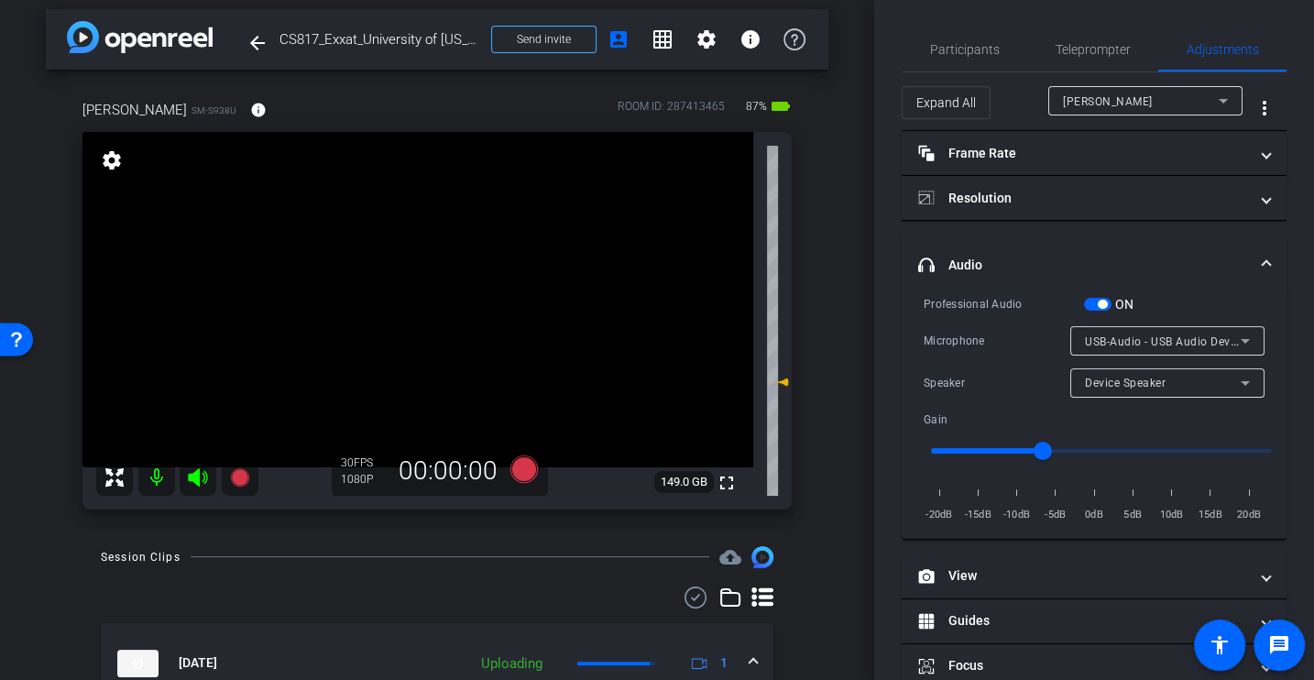
click at [980, 368] on div "Speaker Device Speaker" at bounding box center [1094, 382] width 341 height 29
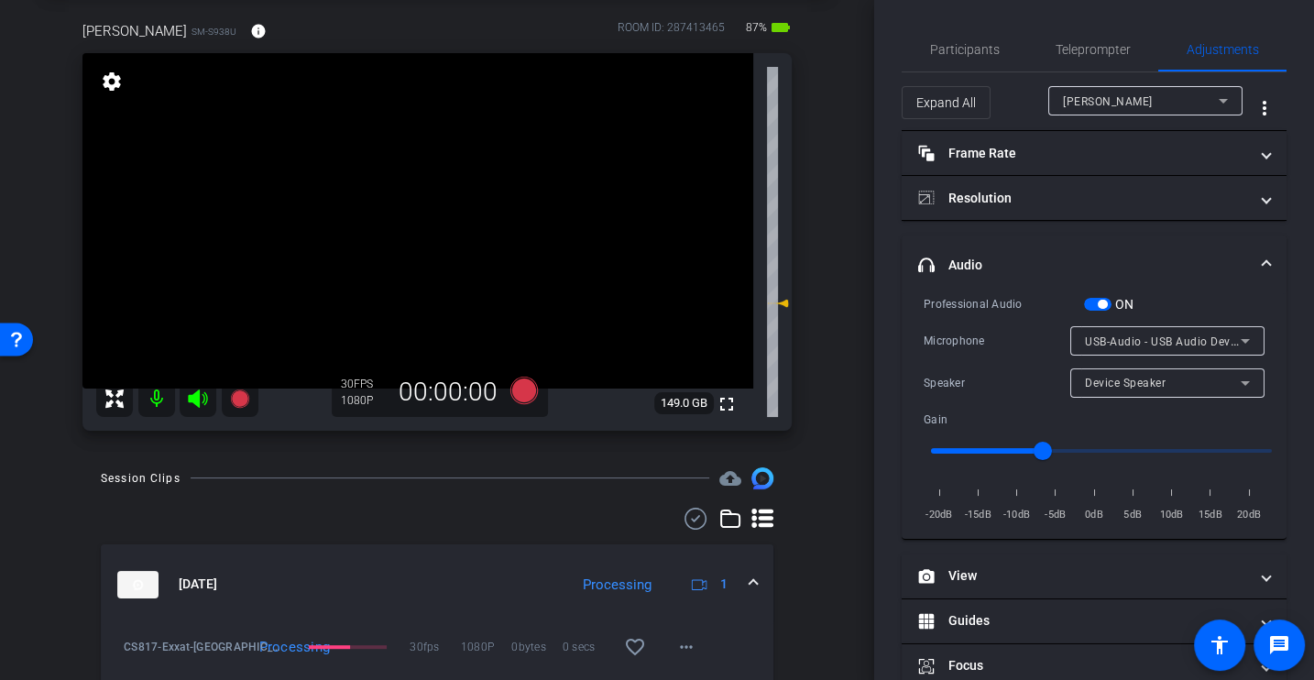
scroll to position [0, 0]
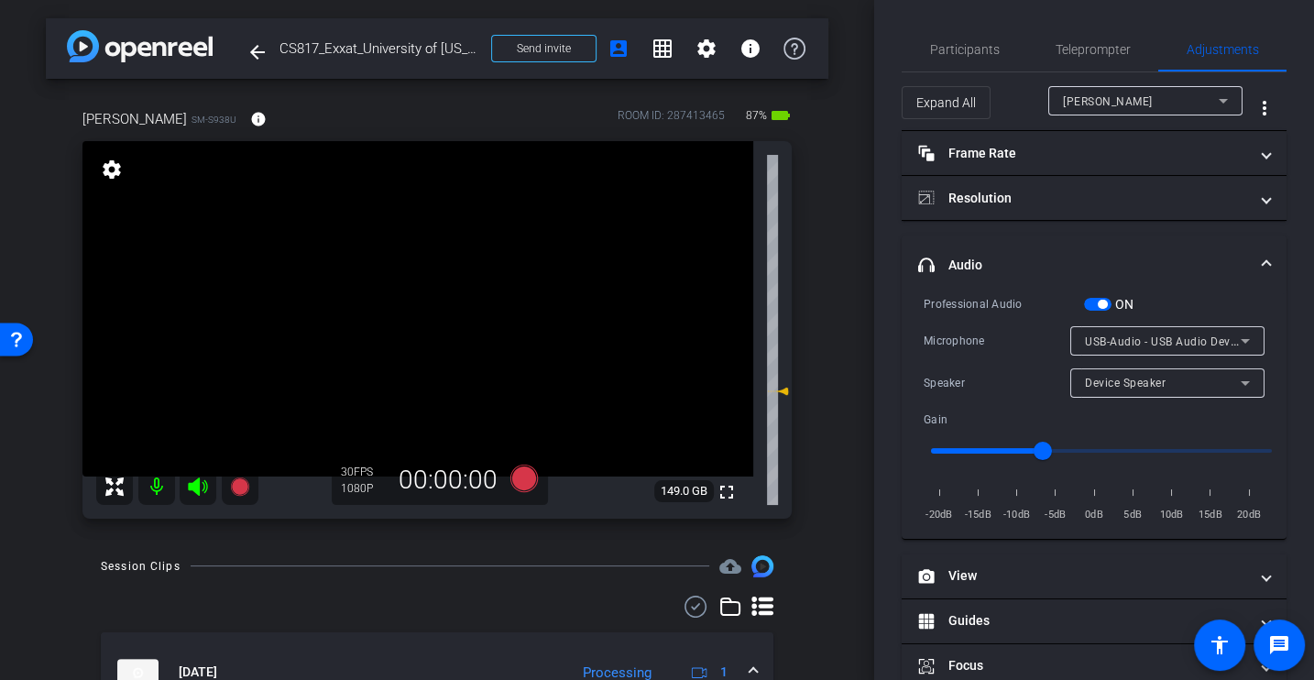
click at [996, 300] on div "Professional Audio" at bounding box center [1004, 304] width 160 height 18
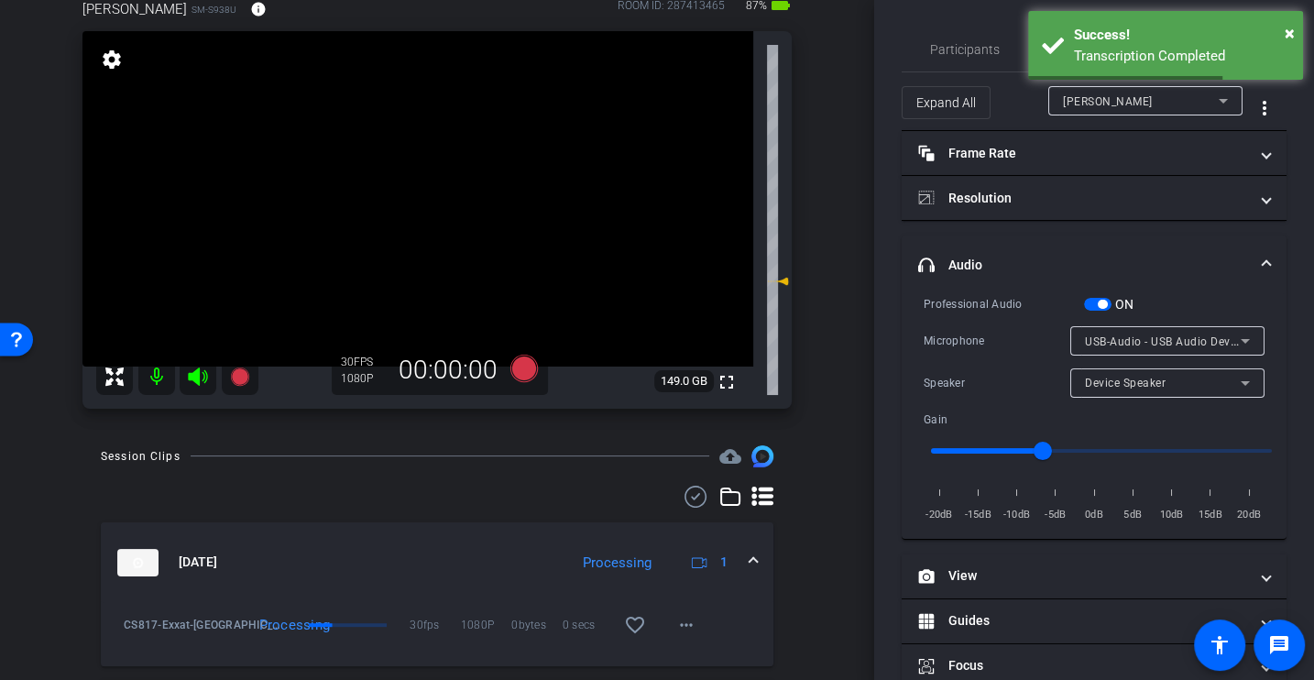
scroll to position [108, 0]
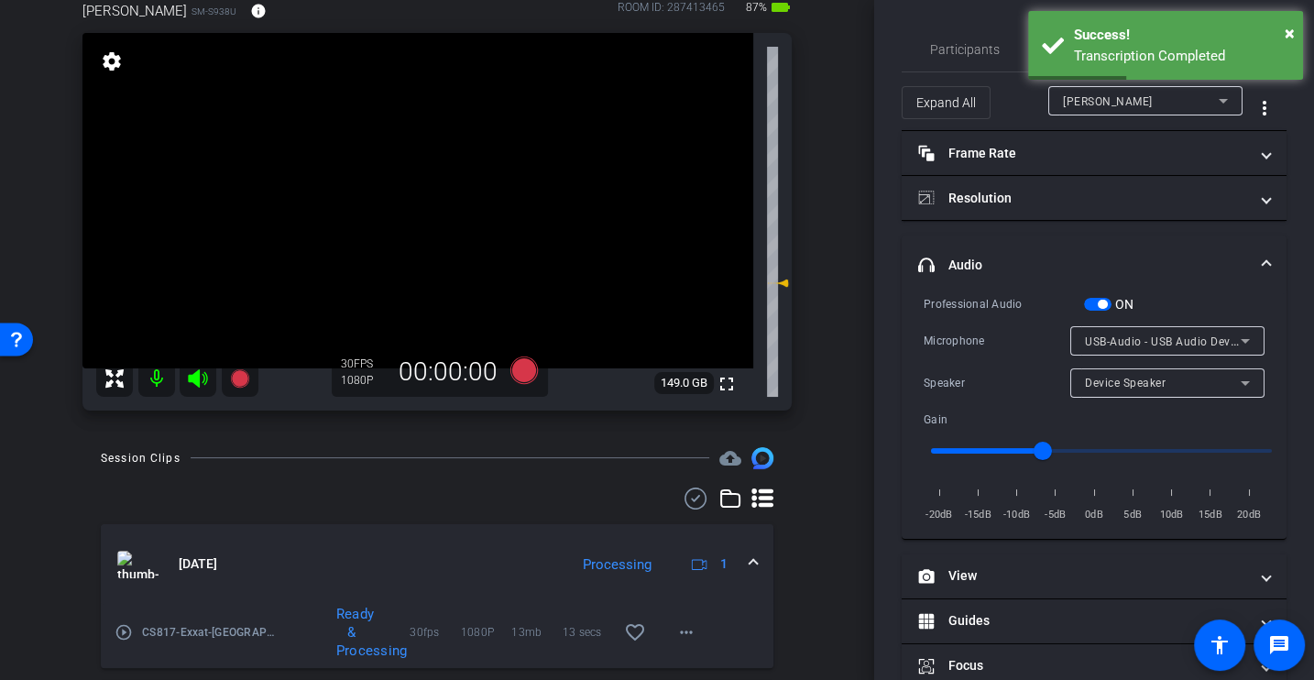
click at [118, 631] on mat-icon "play_circle_outline" at bounding box center [124, 632] width 18 height 18
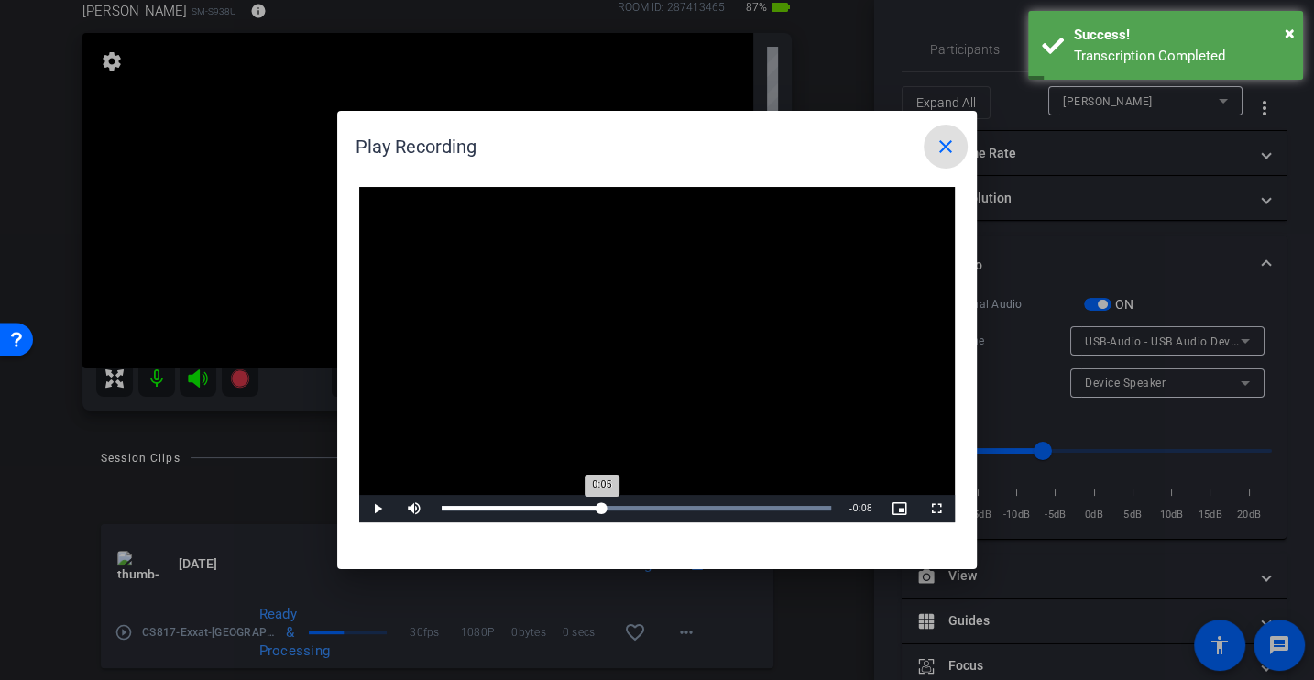
click at [601, 504] on div "Loaded : 100.00% 0:05 0:05" at bounding box center [636, 508] width 408 height 27
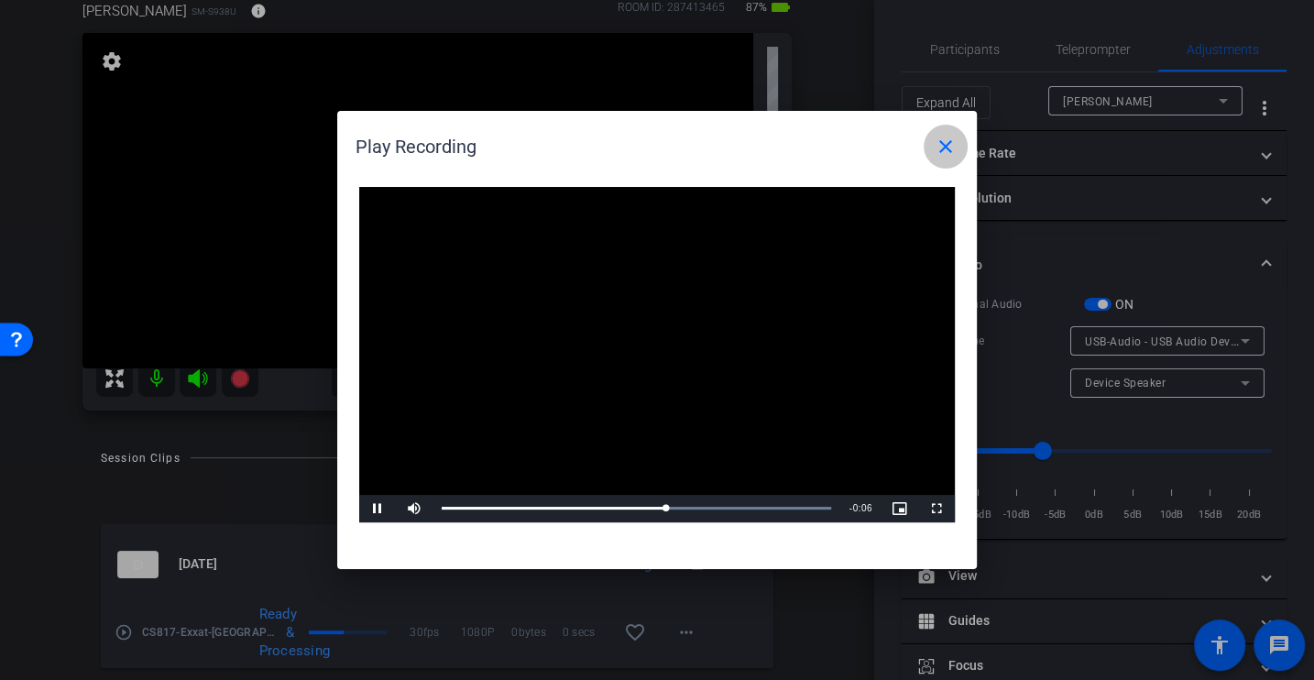
click at [955, 142] on mat-icon "close" at bounding box center [946, 147] width 22 height 22
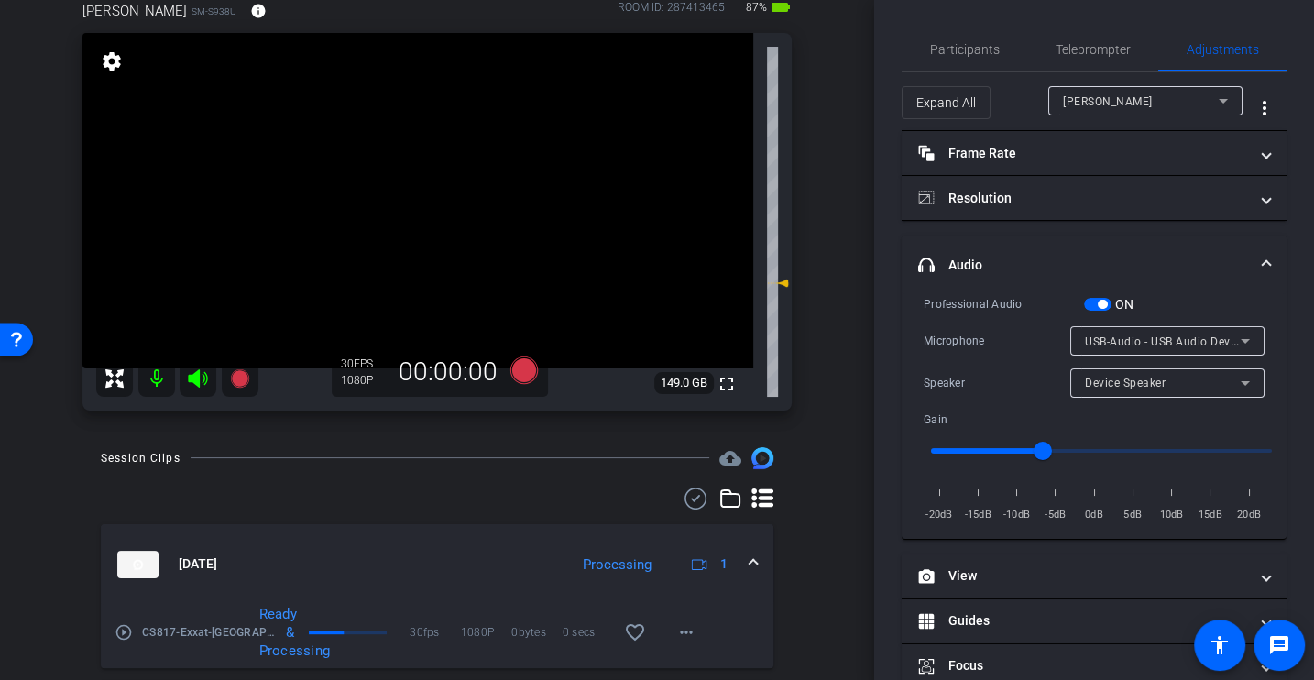
click at [1001, 311] on div "Professional Audio" at bounding box center [1004, 304] width 160 height 18
click at [960, 35] on span "Participants" at bounding box center [965, 49] width 70 height 44
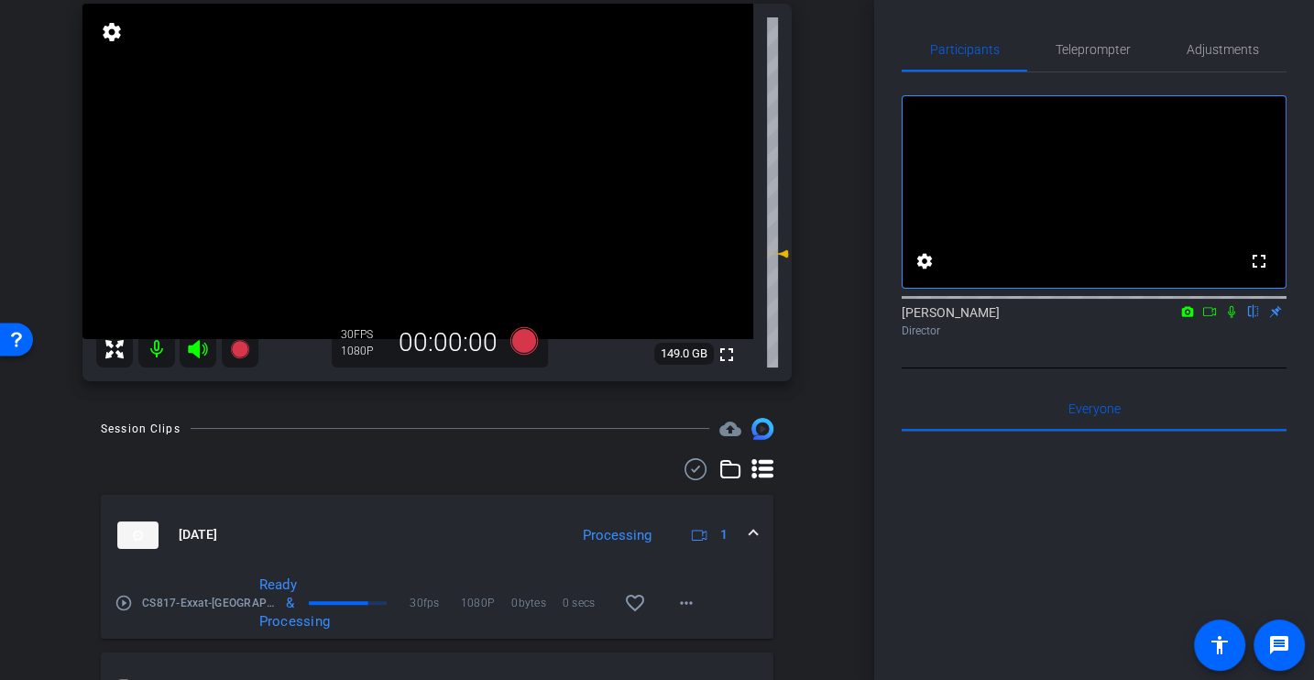
scroll to position [188, 0]
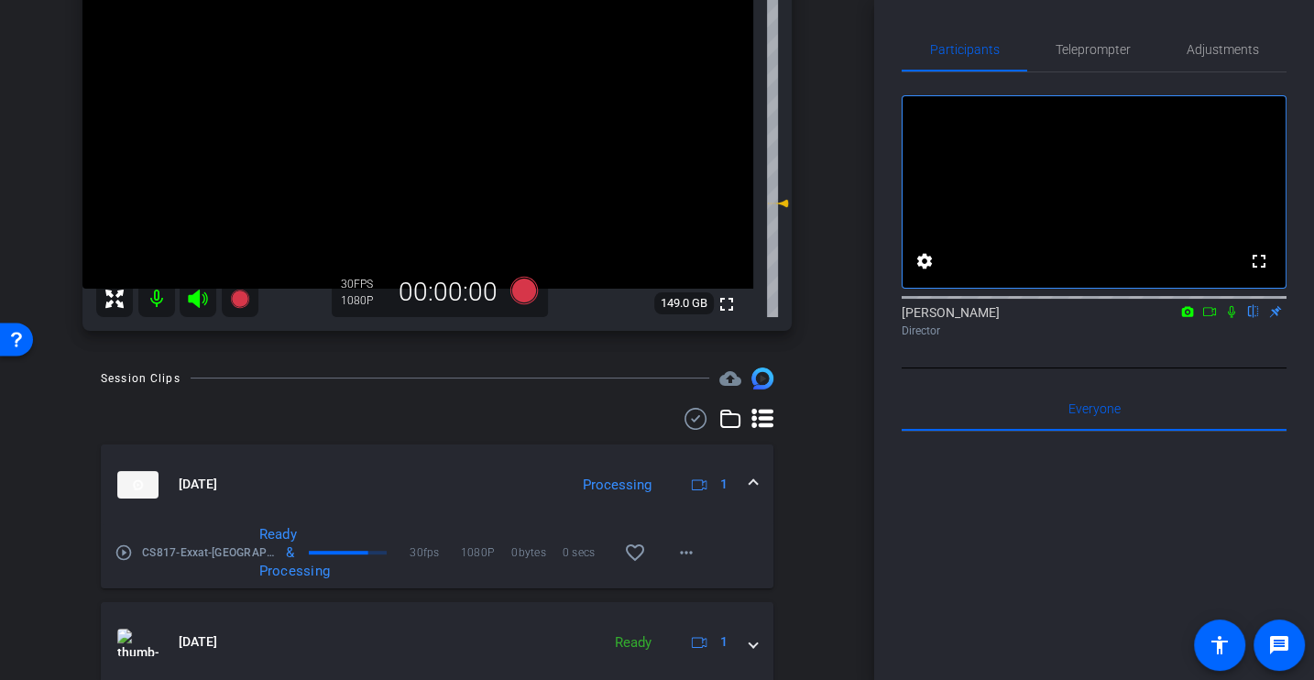
click at [120, 552] on mat-icon "play_circle_outline" at bounding box center [124, 552] width 18 height 18
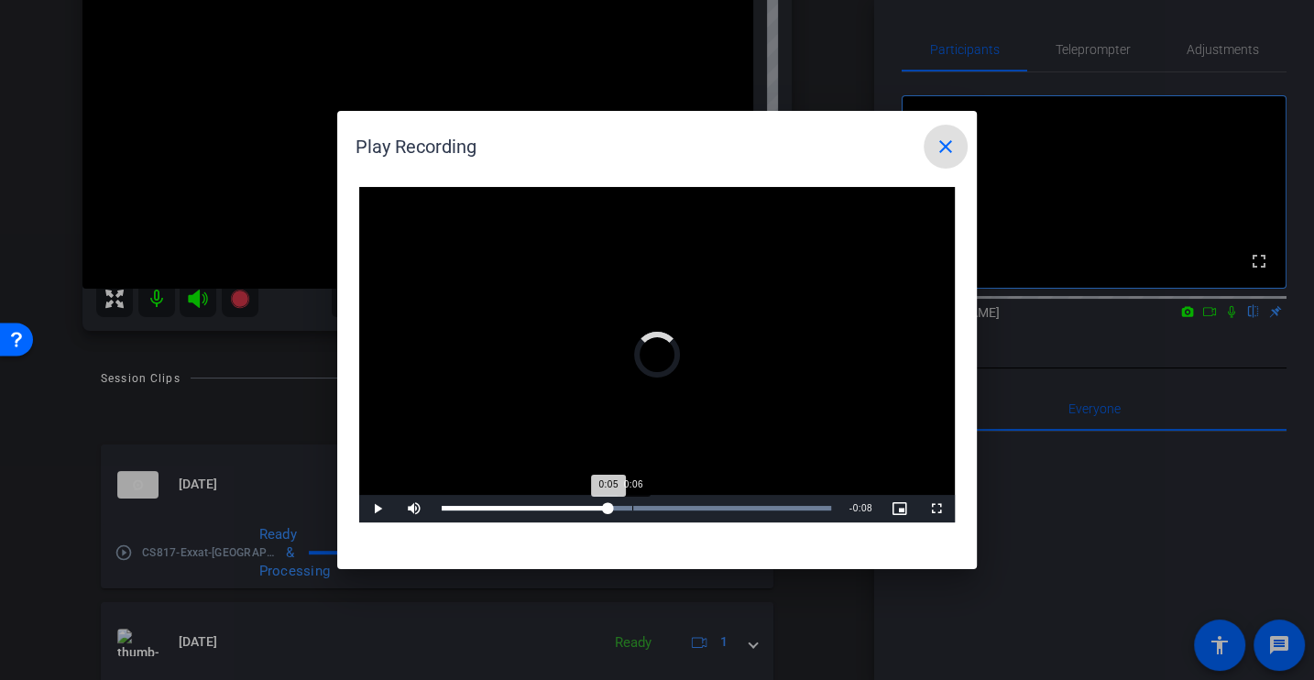
drag, startPoint x: 608, startPoint y: 505, endPoint x: 670, endPoint y: 505, distance: 61.4
click at [673, 505] on div "Loaded : 100.00% 0:06 0:05" at bounding box center [636, 508] width 408 height 27
click at [931, 150] on span at bounding box center [946, 147] width 44 height 44
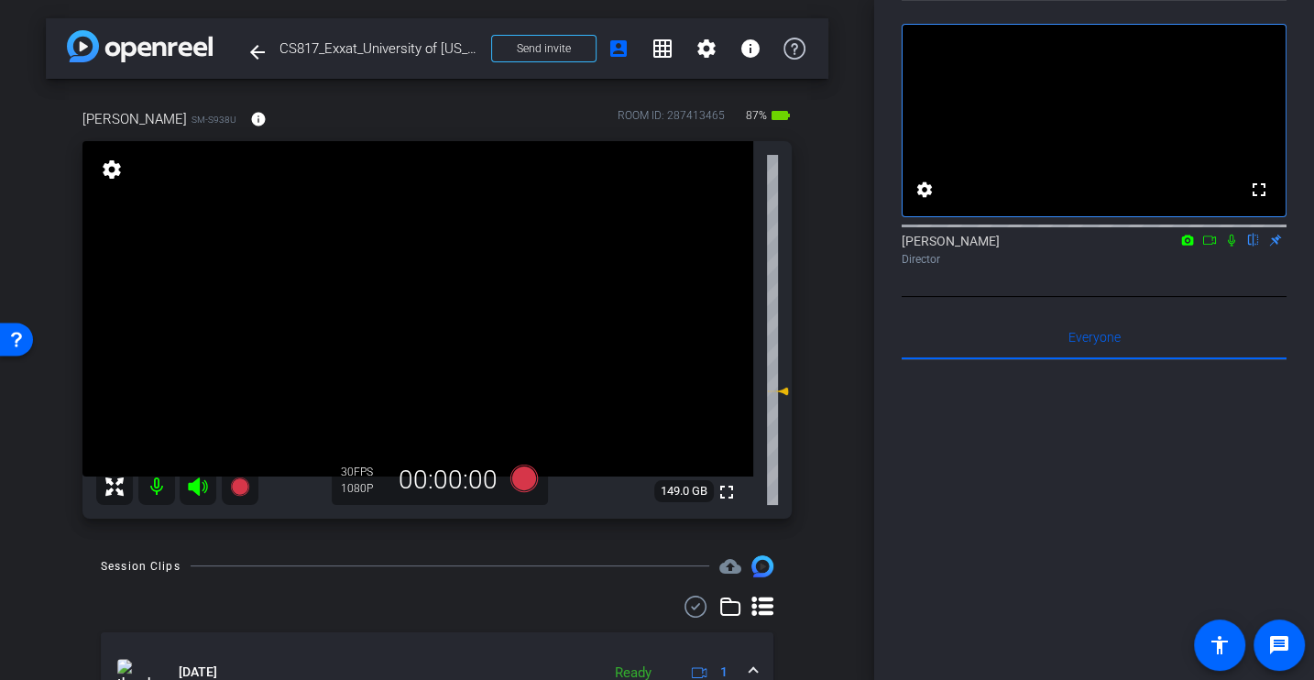
scroll to position [0, 0]
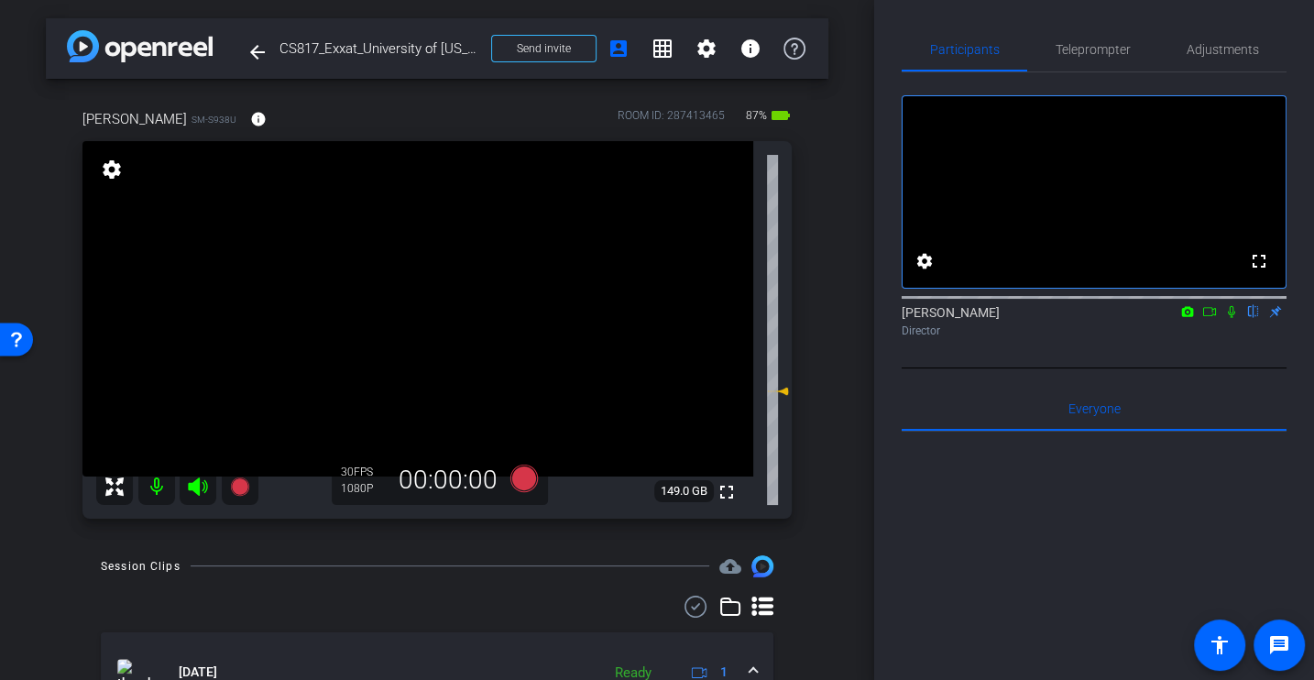
click at [517, 549] on div "arrow_back CS817_Exxat_University of [US_STATE]_Carol [PERSON_NAME] Back to pro…" at bounding box center [437, 340] width 874 height 680
click at [520, 475] on icon at bounding box center [523, 477] width 27 height 27
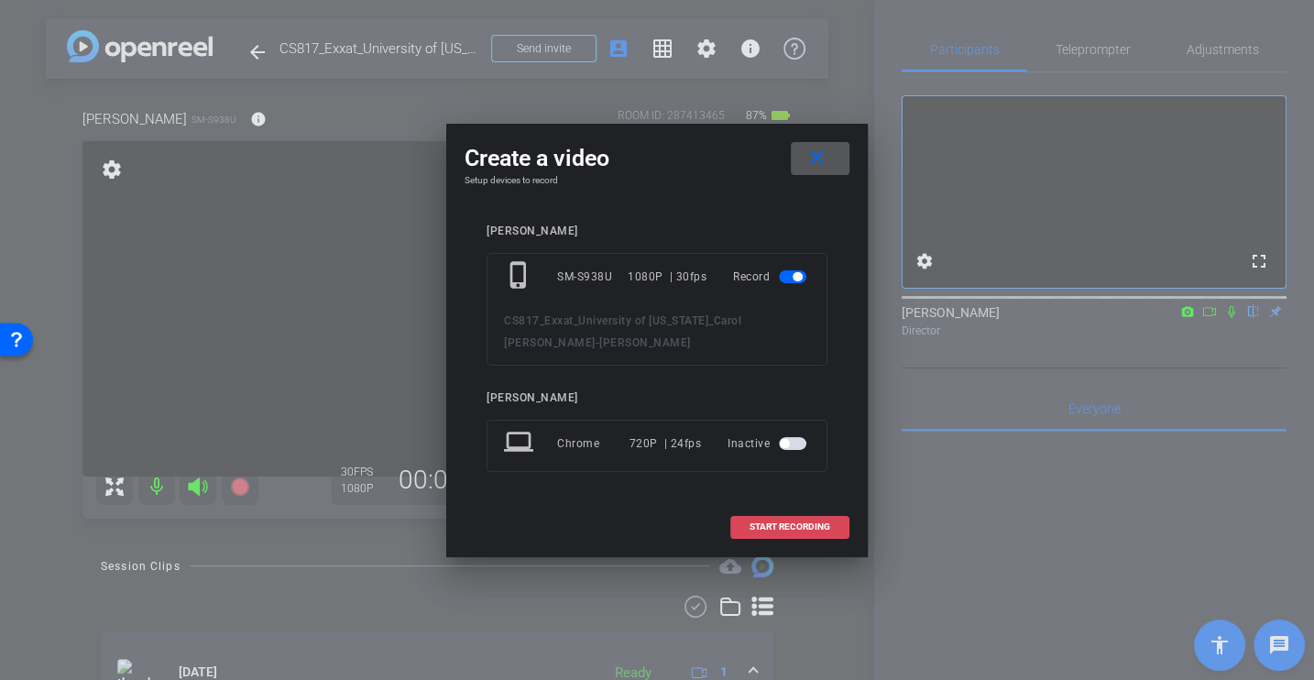
click at [810, 506] on span at bounding box center [789, 527] width 117 height 44
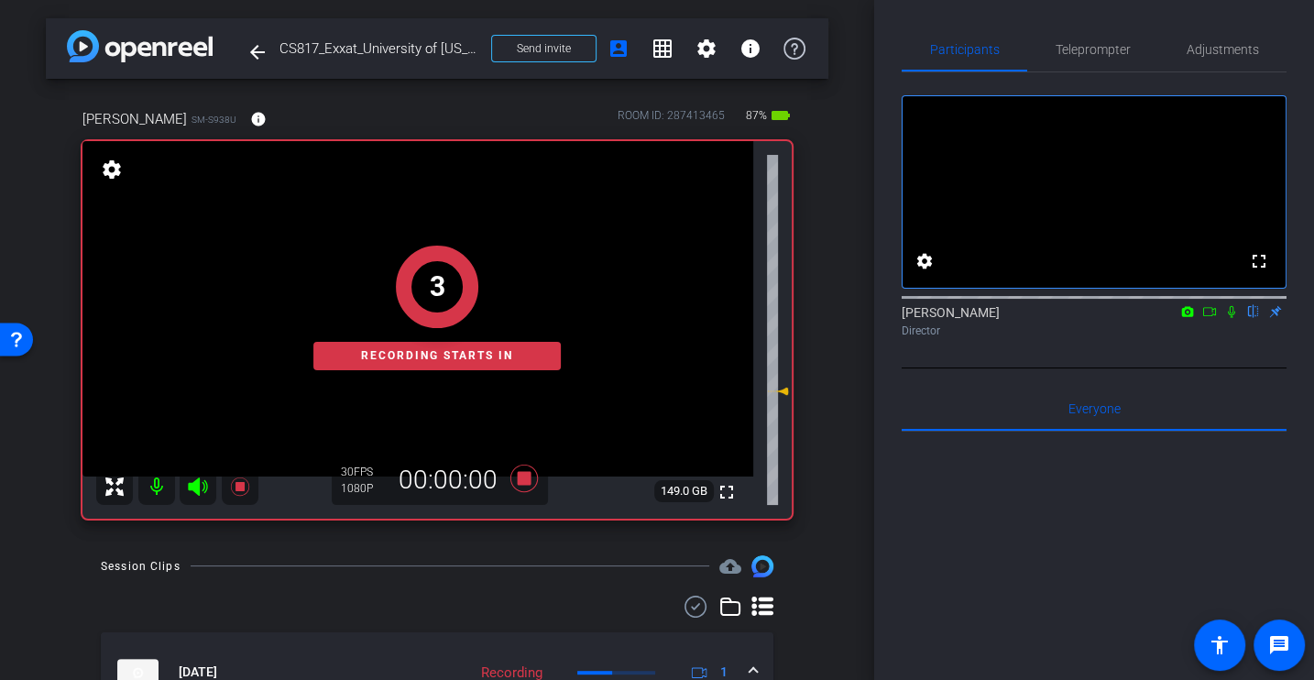
click at [1187, 368] on div "fullscreen settings [PERSON_NAME] flip Director" at bounding box center [1094, 220] width 385 height 296
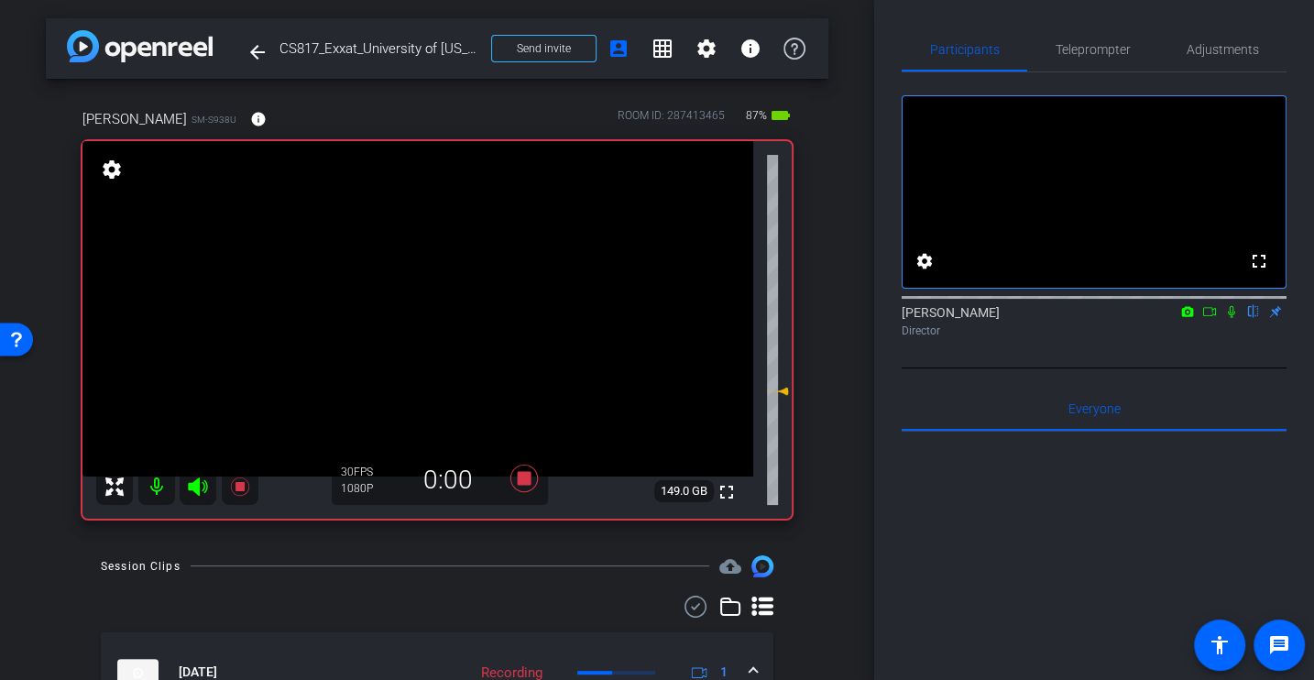
click at [1144, 345] on div "[PERSON_NAME] flip Director" at bounding box center [1094, 317] width 385 height 56
click at [1230, 318] on icon at bounding box center [1231, 312] width 7 height 12
click at [1214, 40] on span "Adjustments" at bounding box center [1223, 49] width 72 height 44
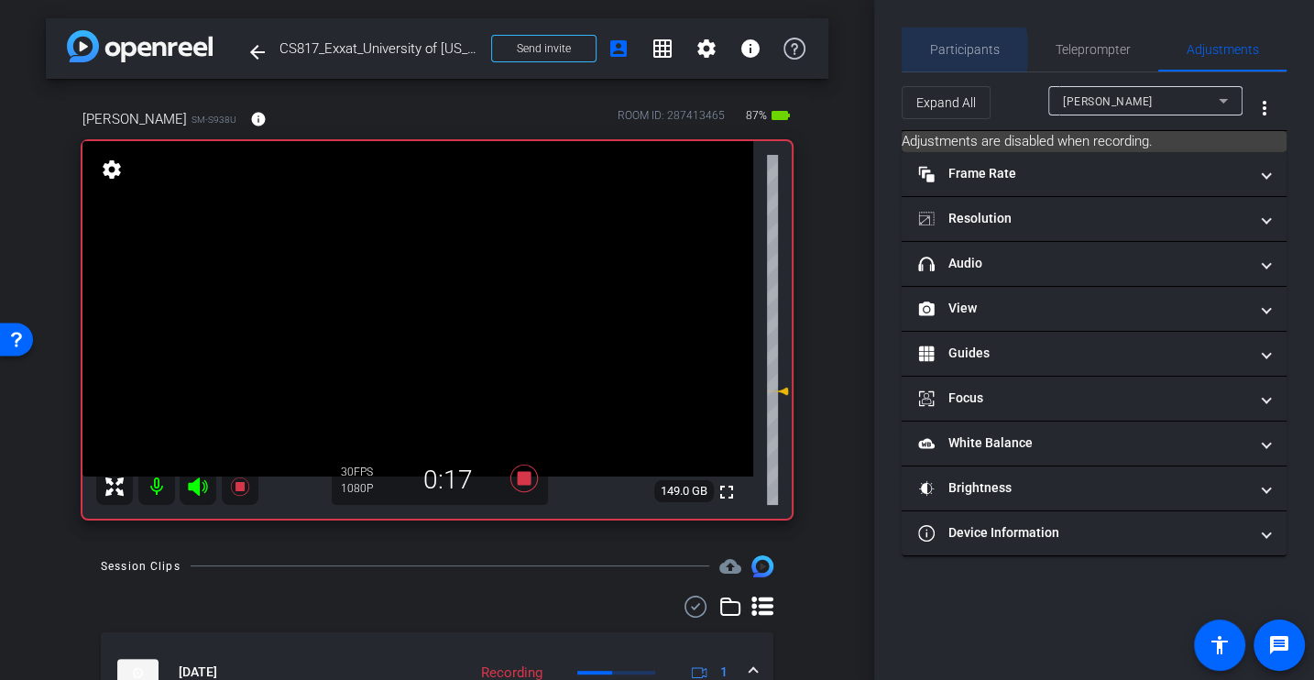
click at [944, 51] on span "Participants" at bounding box center [965, 49] width 70 height 13
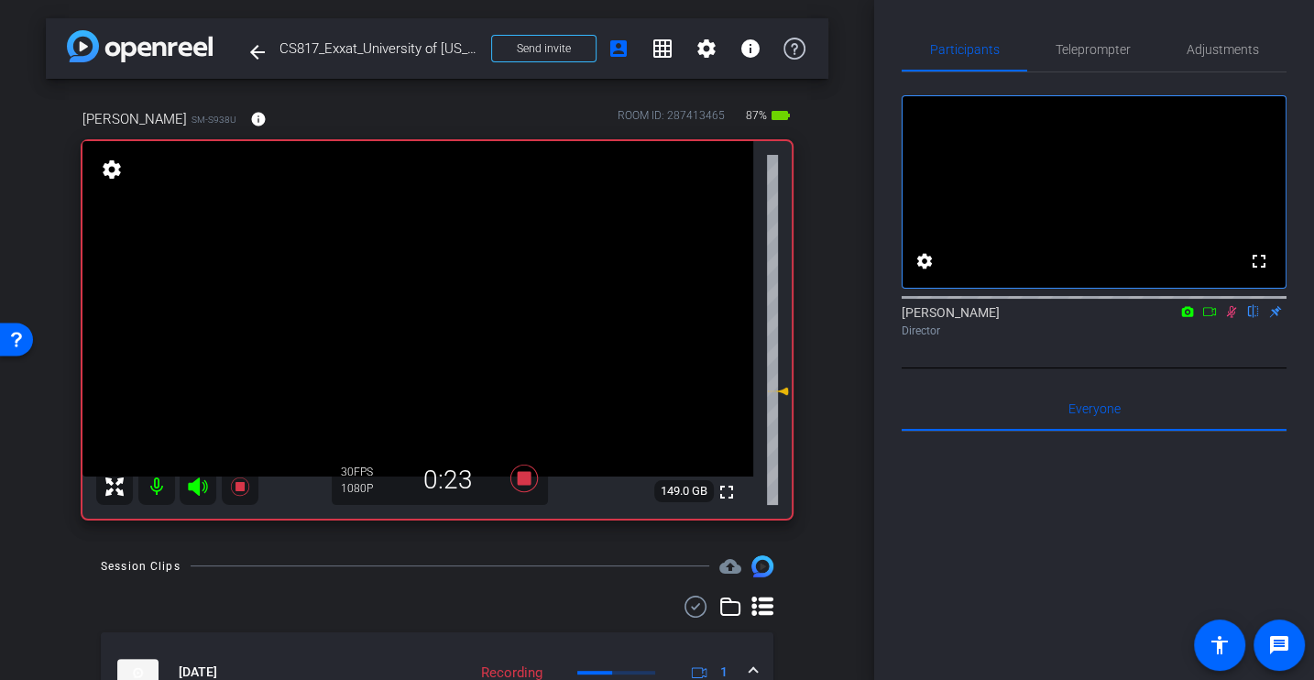
click at [1229, 318] on icon at bounding box center [1232, 312] width 10 height 12
click at [1230, 318] on icon at bounding box center [1231, 311] width 15 height 13
click at [1207, 49] on span "Adjustments" at bounding box center [1223, 49] width 72 height 13
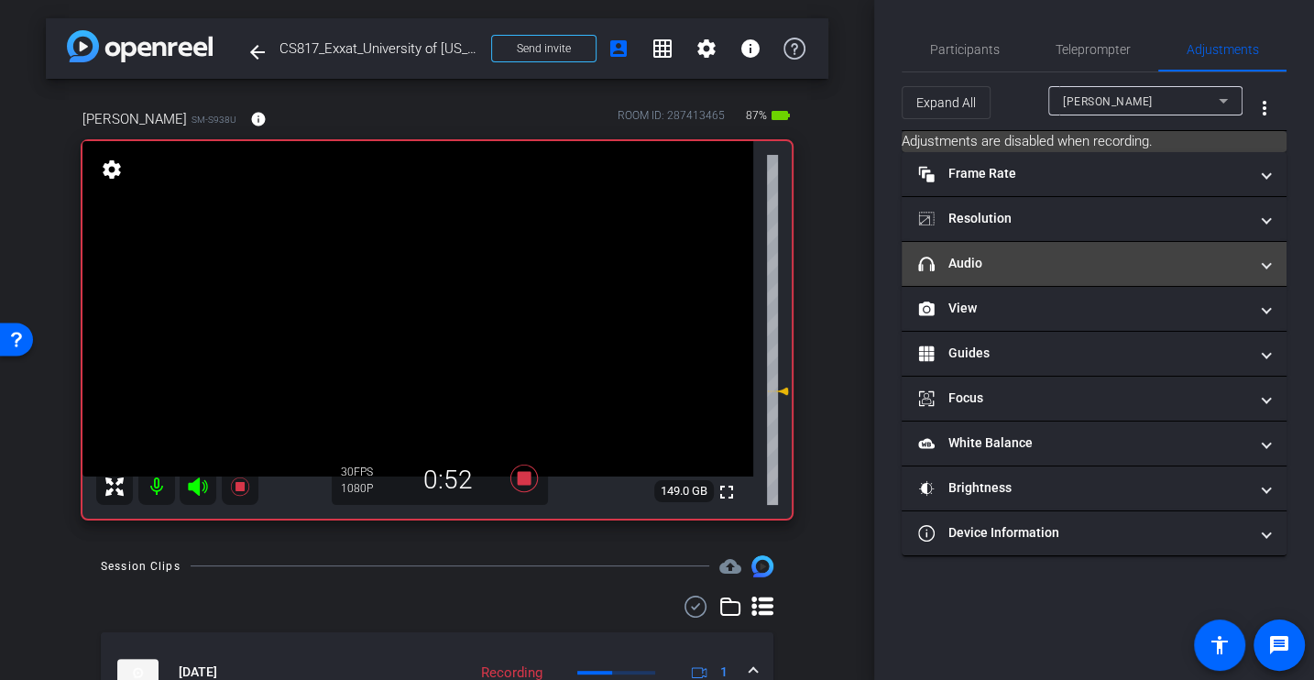
click at [1028, 270] on mat-panel-title "headphone icon Audio" at bounding box center [1083, 263] width 330 height 19
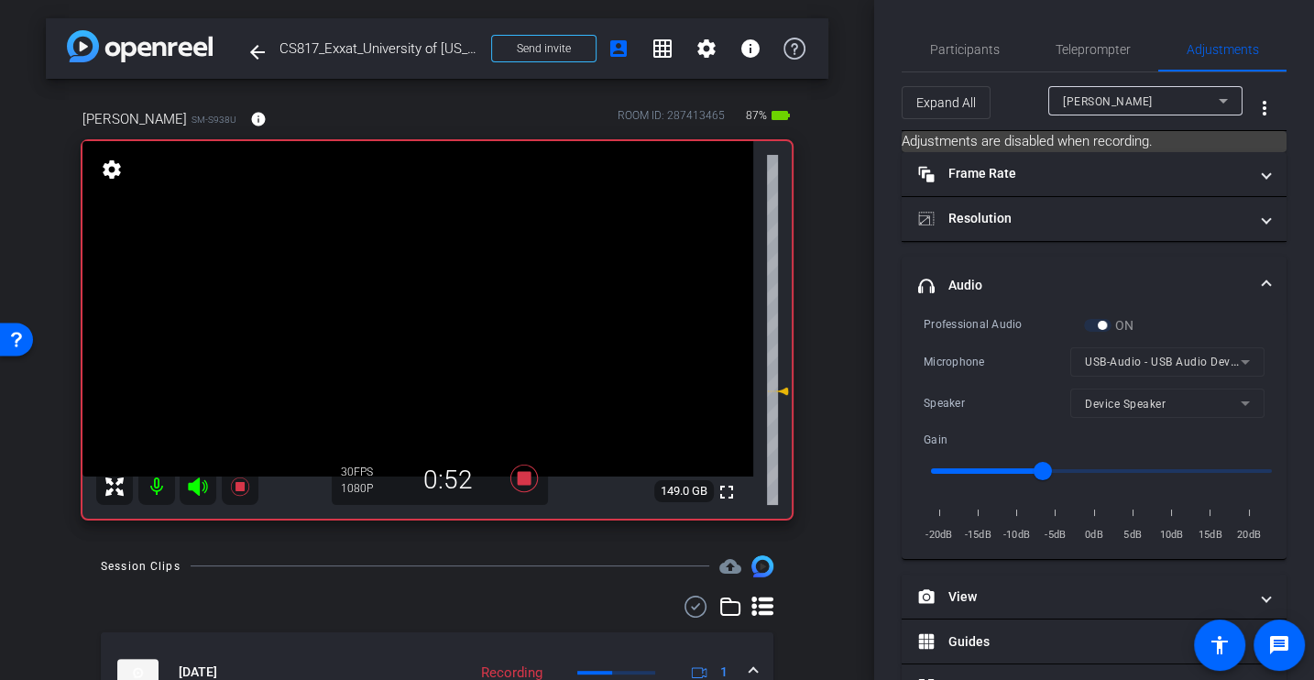
click at [997, 338] on div "Professional Audio ON Microphone USB-Audio - USB Audio Device Speaker Device Sp…" at bounding box center [1094, 430] width 341 height 230
type input "-9"
drag, startPoint x: 1040, startPoint y: 468, endPoint x: 1025, endPoint y: 466, distance: 14.8
click at [1024, 466] on input "range" at bounding box center [1101, 471] width 379 height 40
click at [1011, 410] on div "Speaker Device Speaker" at bounding box center [1094, 402] width 341 height 29
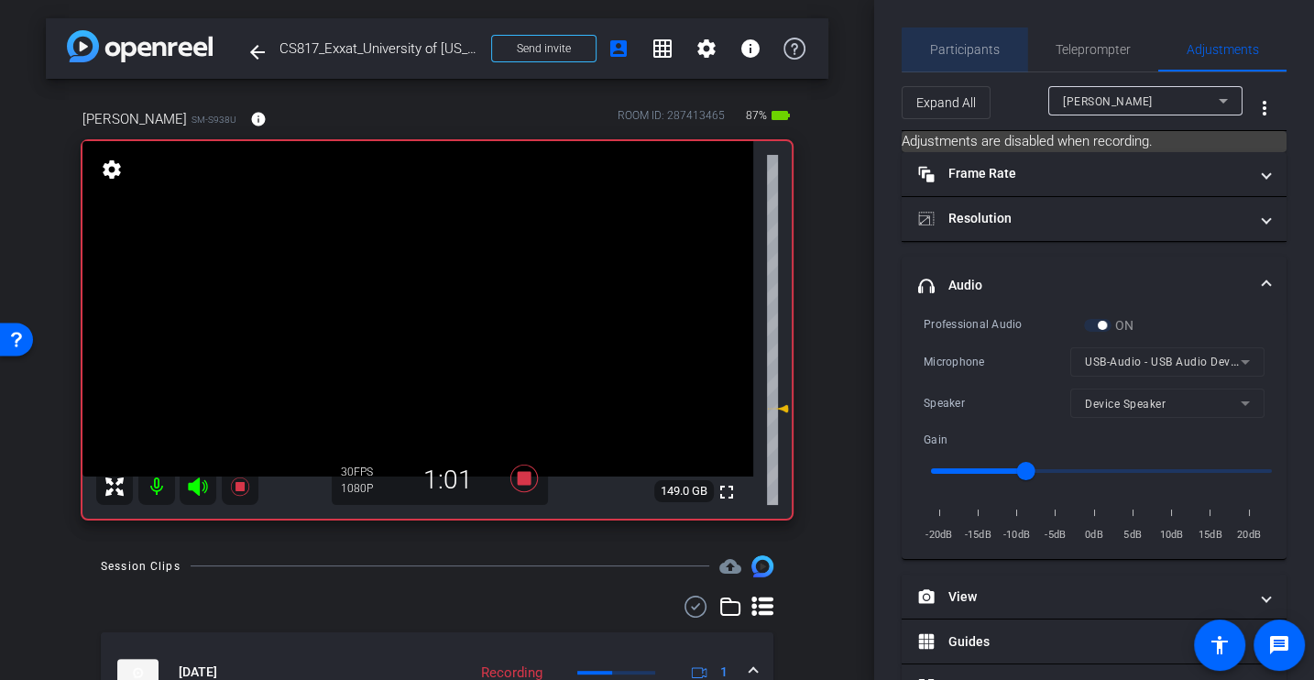
click at [981, 49] on span "Participants" at bounding box center [965, 49] width 70 height 13
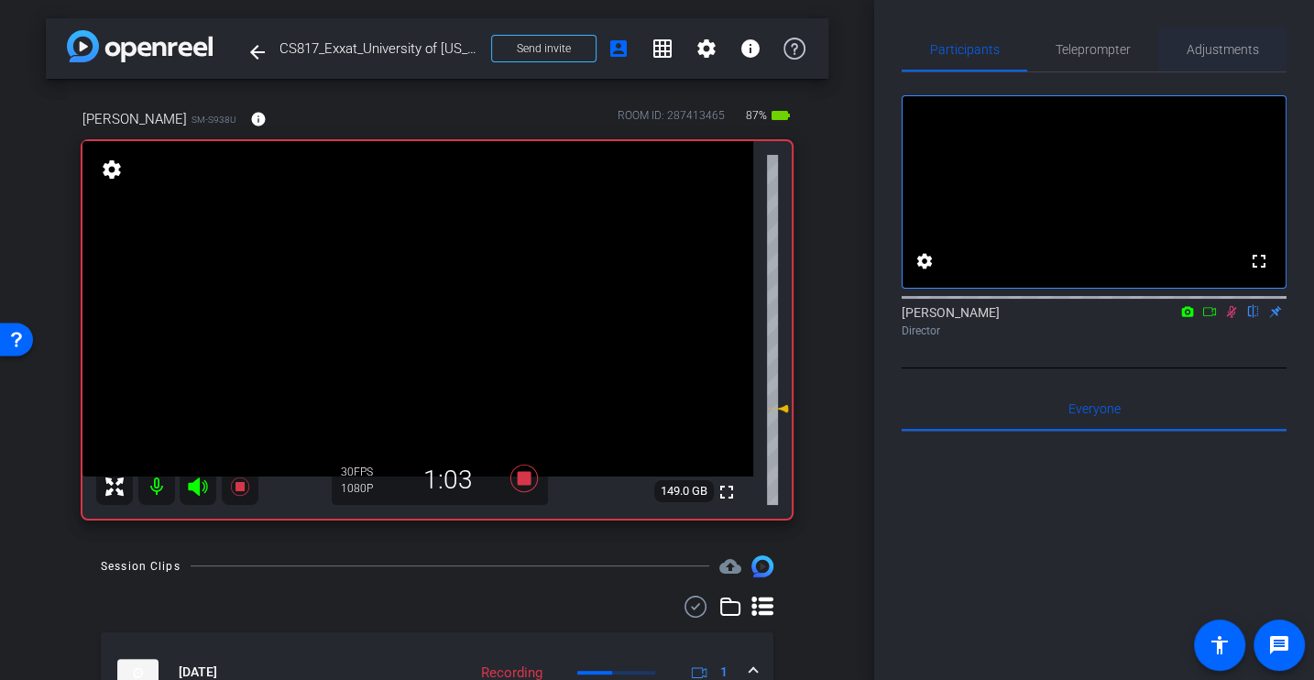
click at [1196, 66] on span "Adjustments" at bounding box center [1223, 49] width 72 height 44
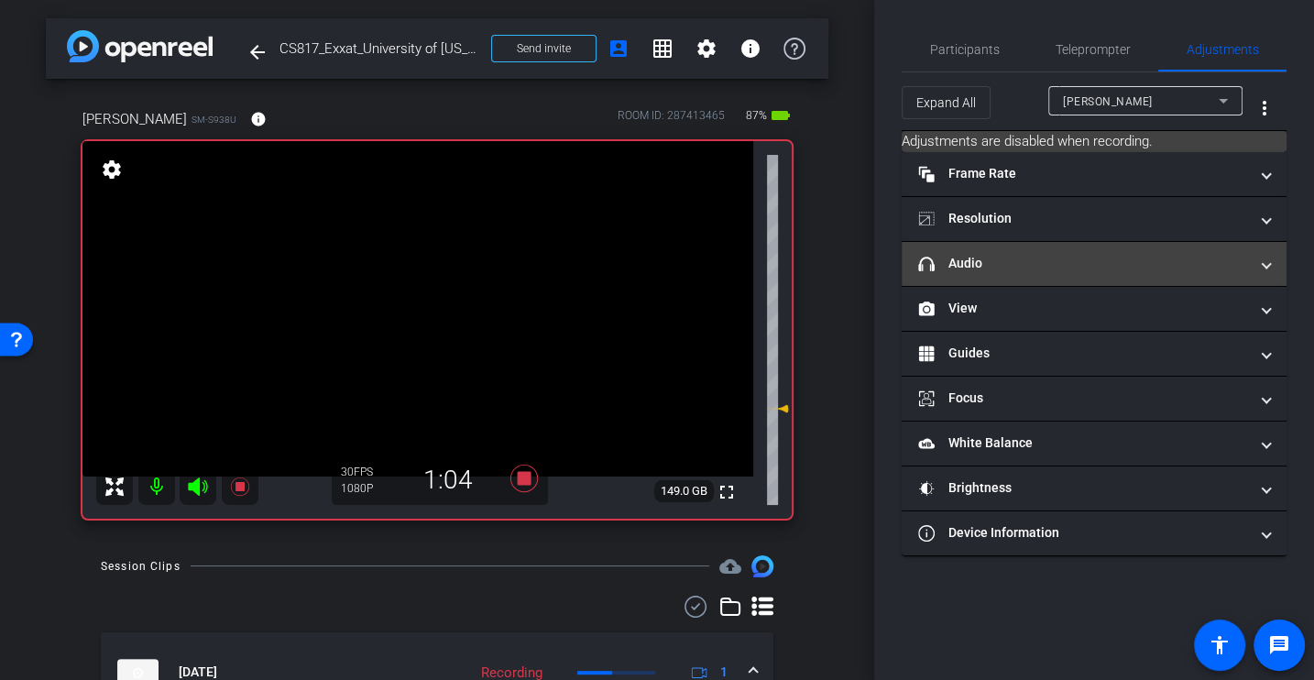
click at [1007, 256] on mat-panel-title "headphone icon Audio" at bounding box center [1083, 263] width 330 height 19
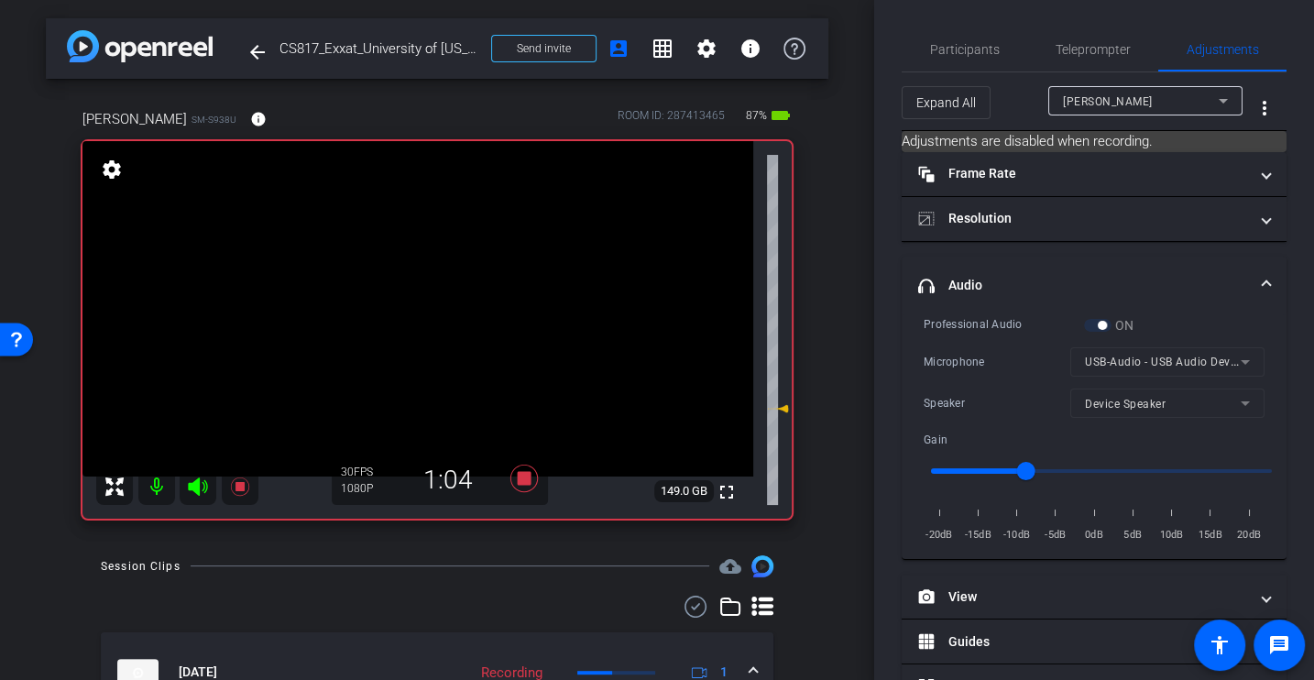
click at [991, 384] on div "Professional Audio ON Microphone USB-Audio - USB Audio Device Speaker Device Sp…" at bounding box center [1094, 430] width 341 height 230
click at [979, 40] on span "Participants" at bounding box center [965, 49] width 70 height 44
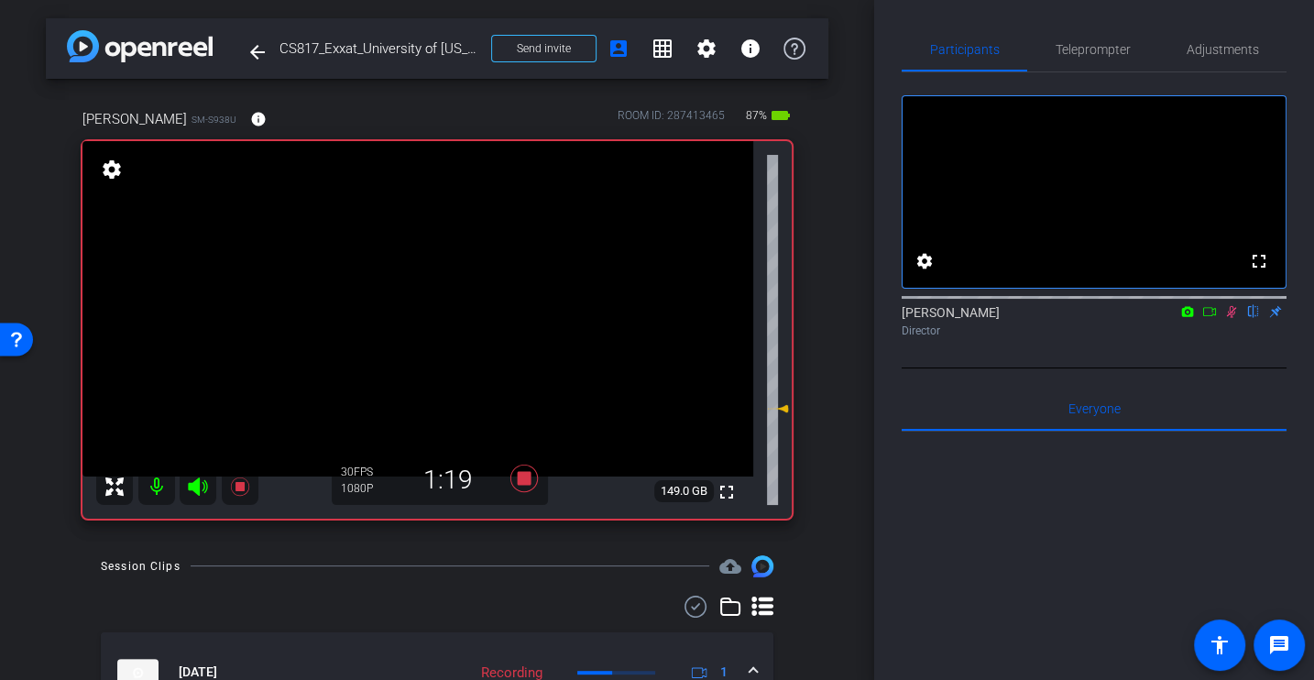
click at [1161, 367] on div "fullscreen settings [PERSON_NAME] flip Director" at bounding box center [1094, 220] width 385 height 296
click at [1235, 318] on icon at bounding box center [1231, 311] width 15 height 13
click at [1230, 318] on icon at bounding box center [1231, 312] width 7 height 12
click at [1159, 368] on div "fullscreen settings [PERSON_NAME] flip Director" at bounding box center [1094, 220] width 385 height 296
click at [1208, 368] on div "fullscreen settings [PERSON_NAME] flip Director" at bounding box center [1094, 220] width 385 height 296
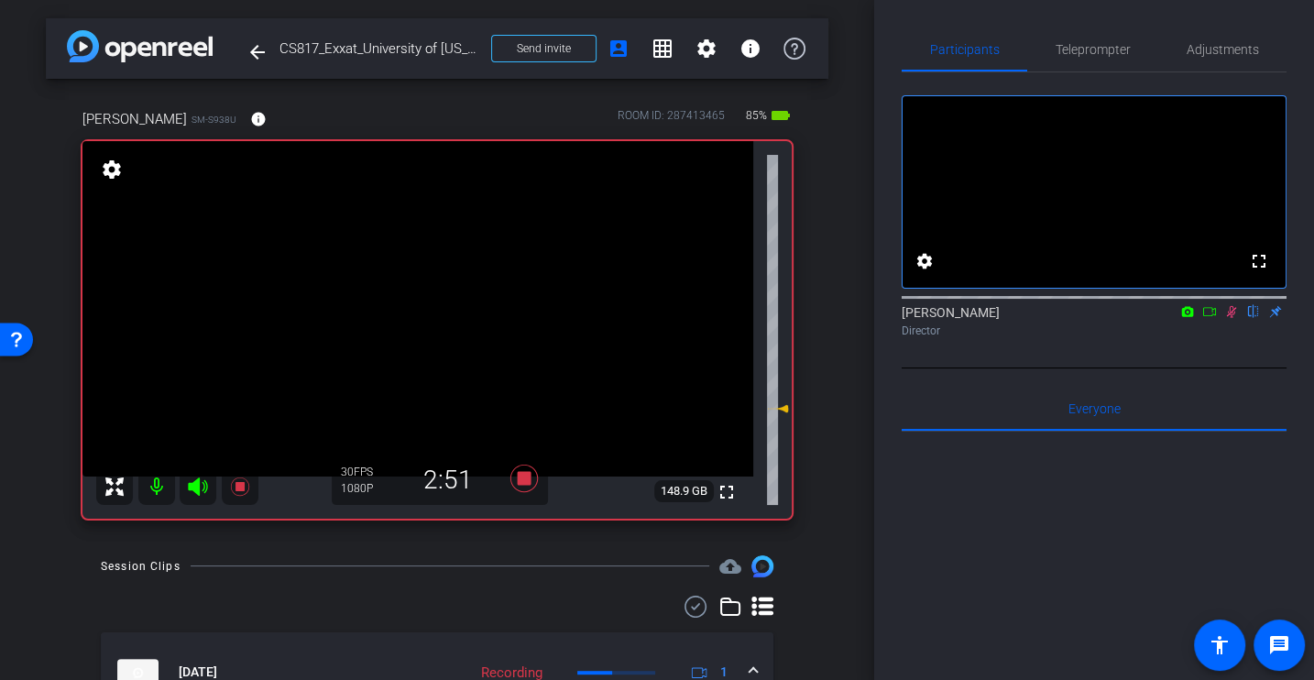
click at [1234, 318] on icon at bounding box center [1231, 311] width 15 height 13
click at [1233, 318] on icon at bounding box center [1231, 312] width 7 height 12
click at [1233, 318] on icon at bounding box center [1232, 312] width 10 height 12
click at [1232, 318] on icon at bounding box center [1231, 311] width 15 height 13
click at [1080, 345] on div "[PERSON_NAME] flip Director" at bounding box center [1094, 317] width 385 height 56
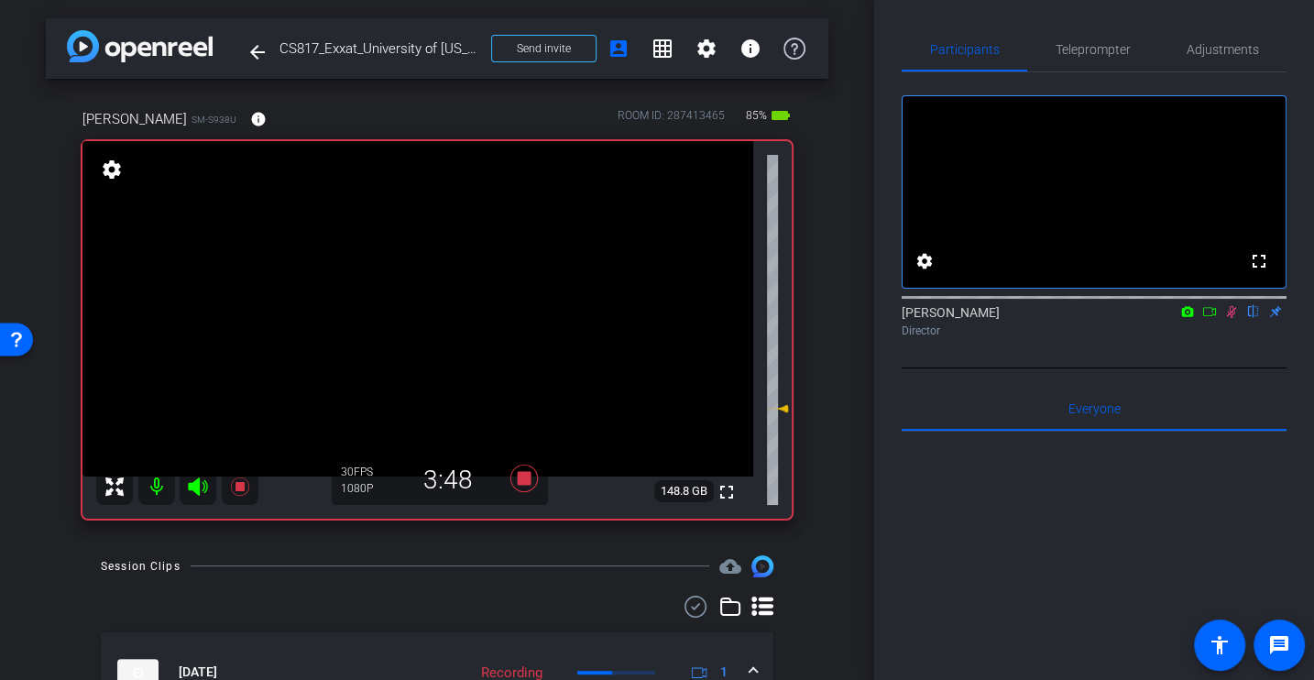
click at [1224, 368] on div "fullscreen settings [PERSON_NAME] flip Director" at bounding box center [1094, 220] width 385 height 296
click at [1227, 318] on icon at bounding box center [1231, 311] width 15 height 13
click at [1230, 318] on icon at bounding box center [1231, 312] width 7 height 12
click at [1224, 345] on div "[PERSON_NAME] flip Director" at bounding box center [1094, 317] width 385 height 56
click at [1228, 318] on icon at bounding box center [1231, 311] width 15 height 13
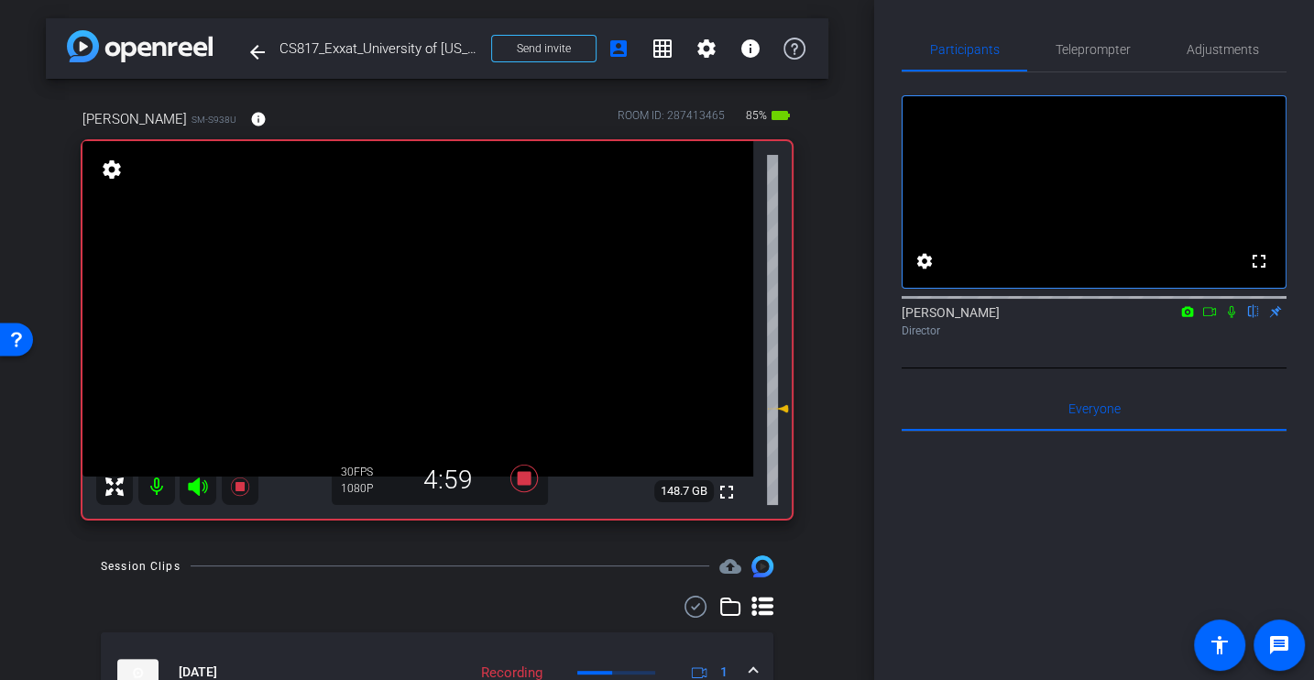
click at [1224, 318] on icon at bounding box center [1231, 311] width 15 height 13
click at [1072, 339] on div "Director" at bounding box center [1094, 331] width 385 height 16
click at [976, 339] on div "Director" at bounding box center [1094, 331] width 385 height 16
click at [1217, 339] on div "Director" at bounding box center [1094, 331] width 385 height 16
click at [1232, 318] on icon at bounding box center [1231, 311] width 15 height 13
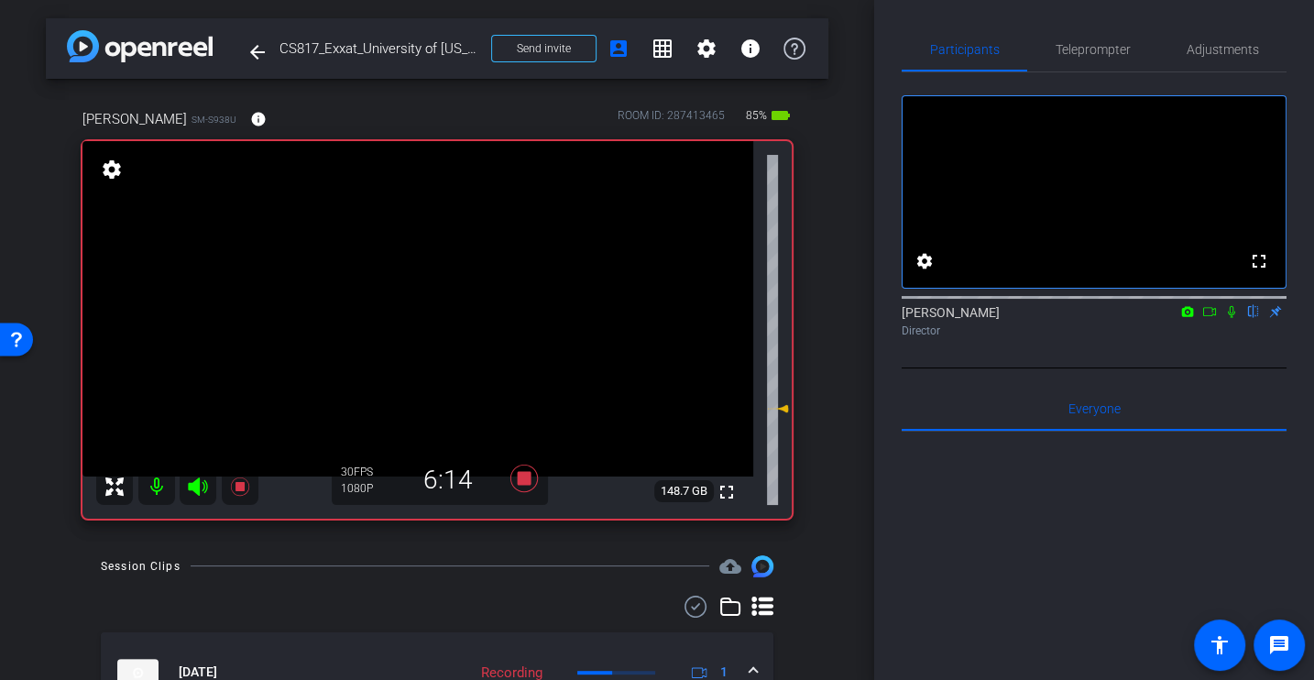
click at [1236, 318] on icon at bounding box center [1231, 311] width 15 height 13
click at [1141, 367] on div "fullscreen settings [PERSON_NAME] flip Director" at bounding box center [1094, 220] width 385 height 296
click at [1231, 368] on div "fullscreen settings [PERSON_NAME] flip Director" at bounding box center [1094, 220] width 385 height 296
click at [1231, 318] on icon at bounding box center [1232, 312] width 10 height 12
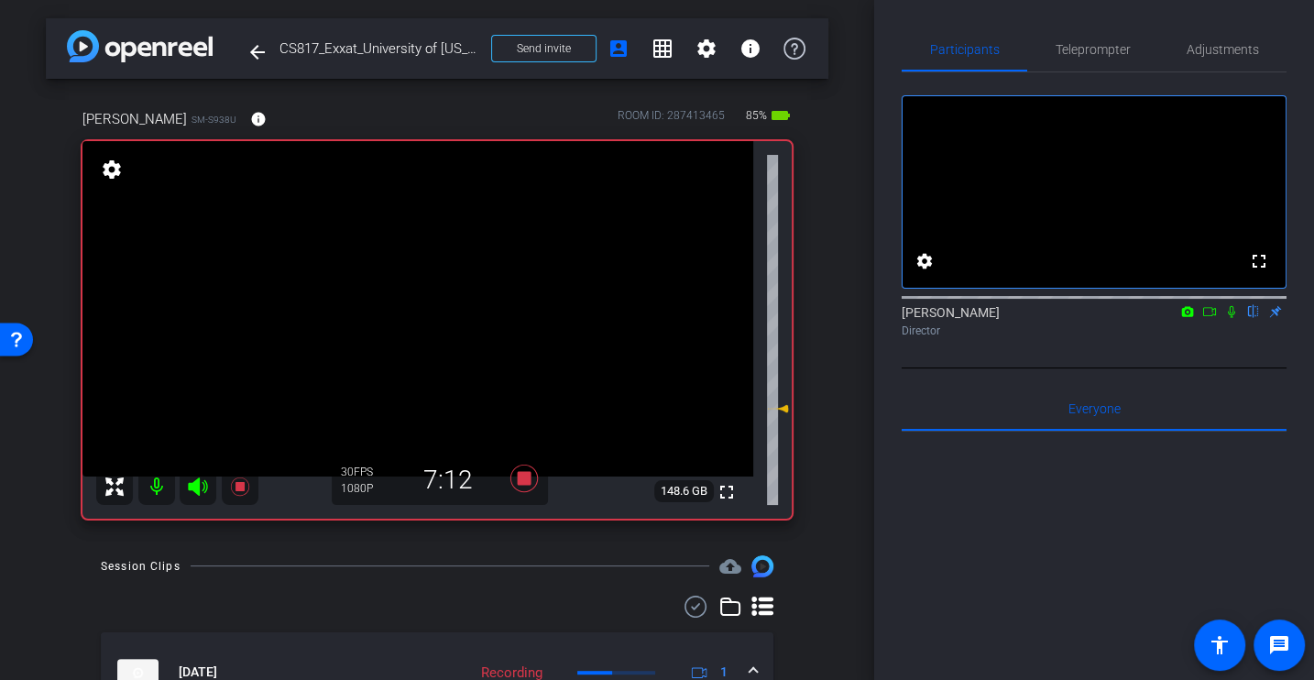
click at [1231, 318] on icon at bounding box center [1231, 312] width 7 height 12
click at [1231, 318] on icon at bounding box center [1232, 312] width 10 height 12
click at [1230, 368] on div "fullscreen settings [PERSON_NAME] flip Director" at bounding box center [1094, 220] width 385 height 296
drag, startPoint x: 1244, startPoint y: 326, endPoint x: 1231, endPoint y: 334, distance: 15.2
click at [1230, 334] on div "[PERSON_NAME] flip Director" at bounding box center [1094, 321] width 385 height 36
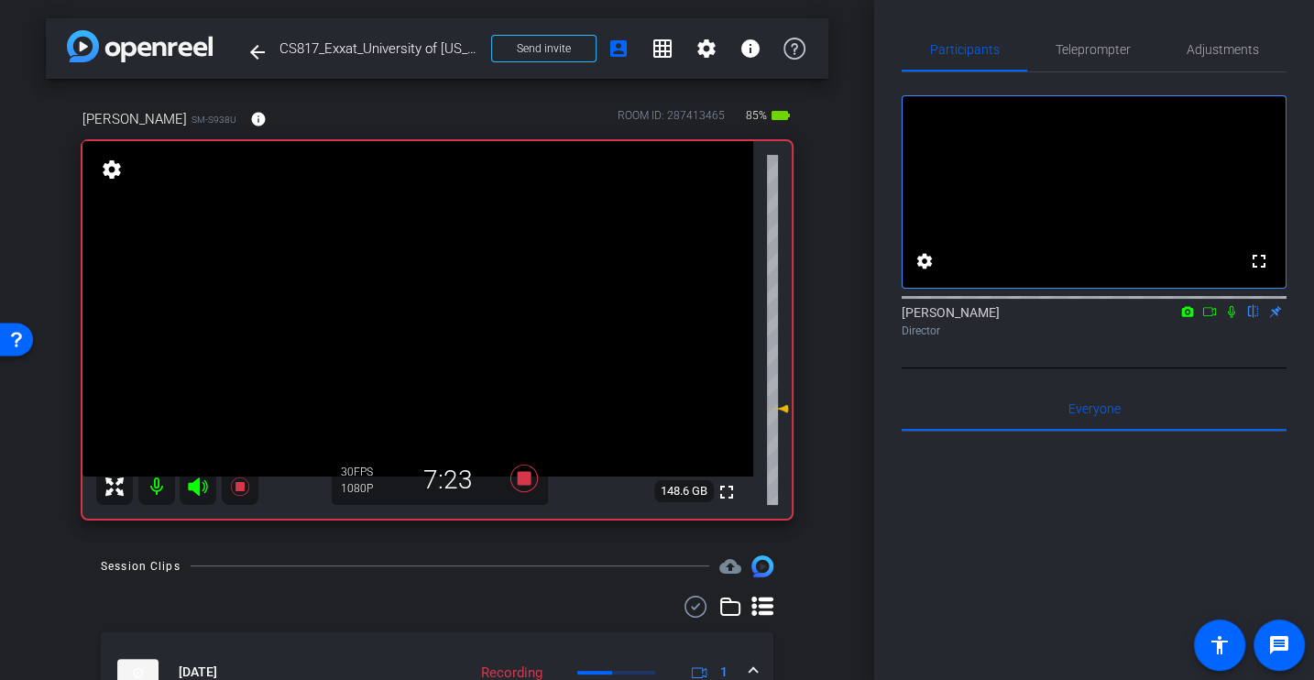
click at [1231, 318] on icon at bounding box center [1231, 311] width 15 height 13
click at [1167, 368] on div "fullscreen settings [PERSON_NAME] flip Director" at bounding box center [1094, 220] width 385 height 296
click at [837, 507] on div "arrow_back CS817_Exxat_University of [US_STATE]_Carol [PERSON_NAME] Back to pro…" at bounding box center [437, 340] width 874 height 680
click at [1090, 368] on div "fullscreen settings [PERSON_NAME] flip Director" at bounding box center [1094, 220] width 385 height 296
click at [1031, 339] on div "Director" at bounding box center [1094, 331] width 385 height 16
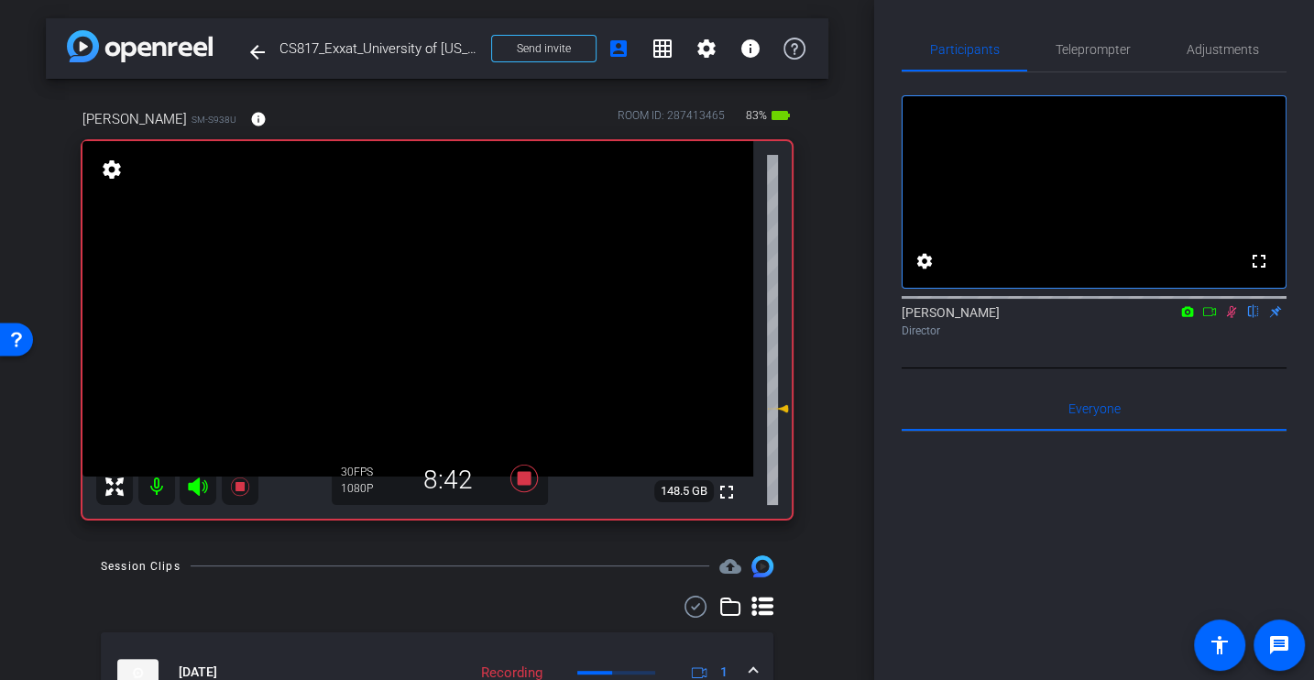
click at [1230, 318] on icon at bounding box center [1231, 311] width 15 height 13
click at [523, 473] on icon at bounding box center [523, 478] width 27 height 27
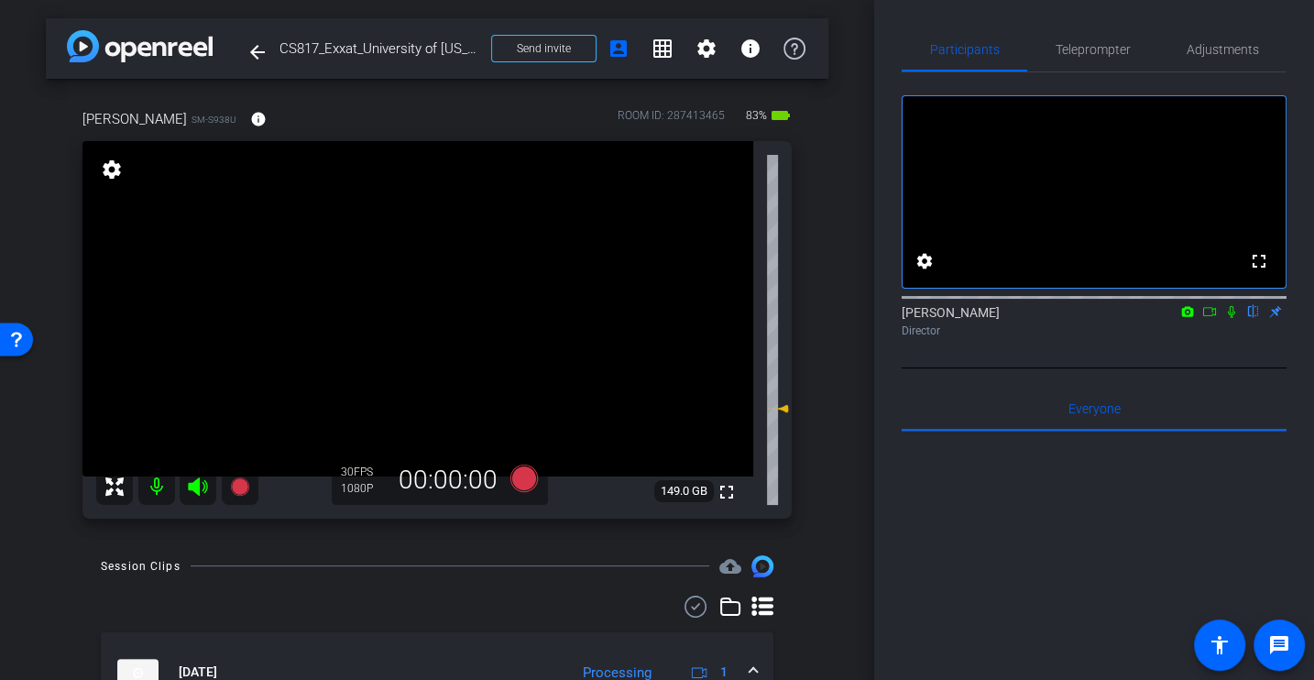
click at [836, 525] on div "arrow_back CS817_Exxat_University of [US_STATE]_Carol [PERSON_NAME] Back to pro…" at bounding box center [437, 340] width 874 height 680
click at [528, 482] on icon at bounding box center [523, 477] width 27 height 27
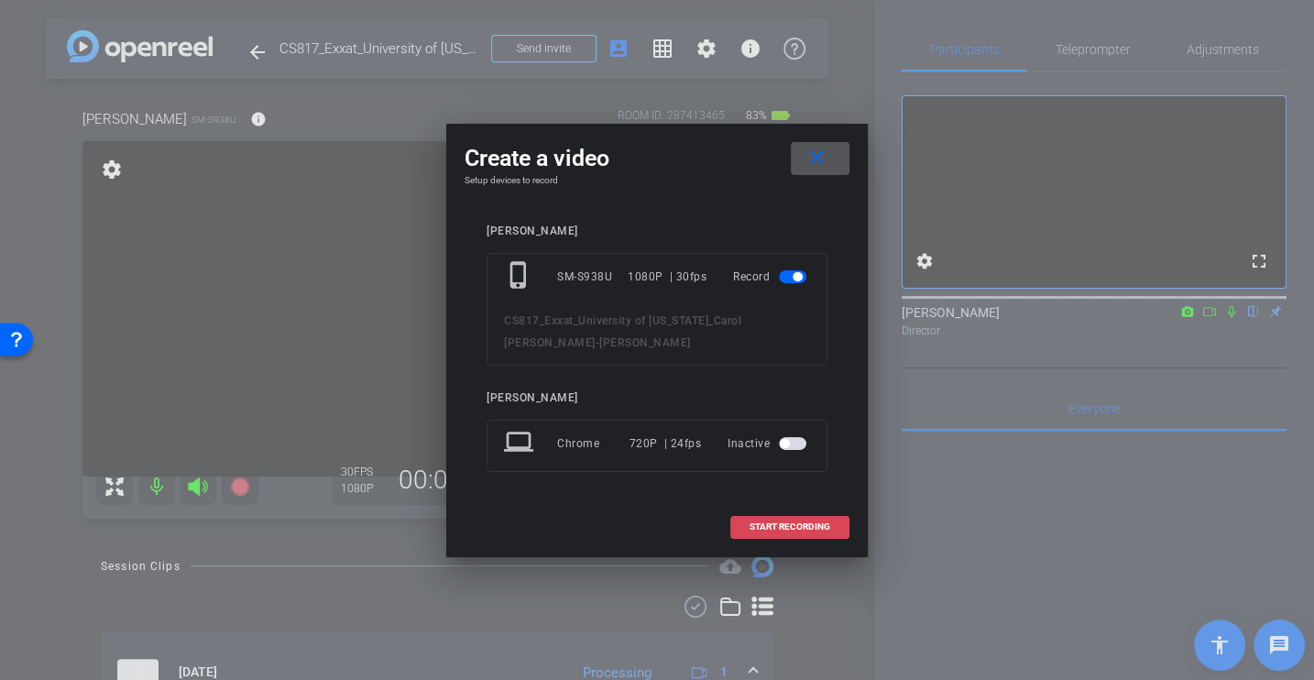
click at [776, 522] on span "START RECORDING" at bounding box center [789, 526] width 81 height 9
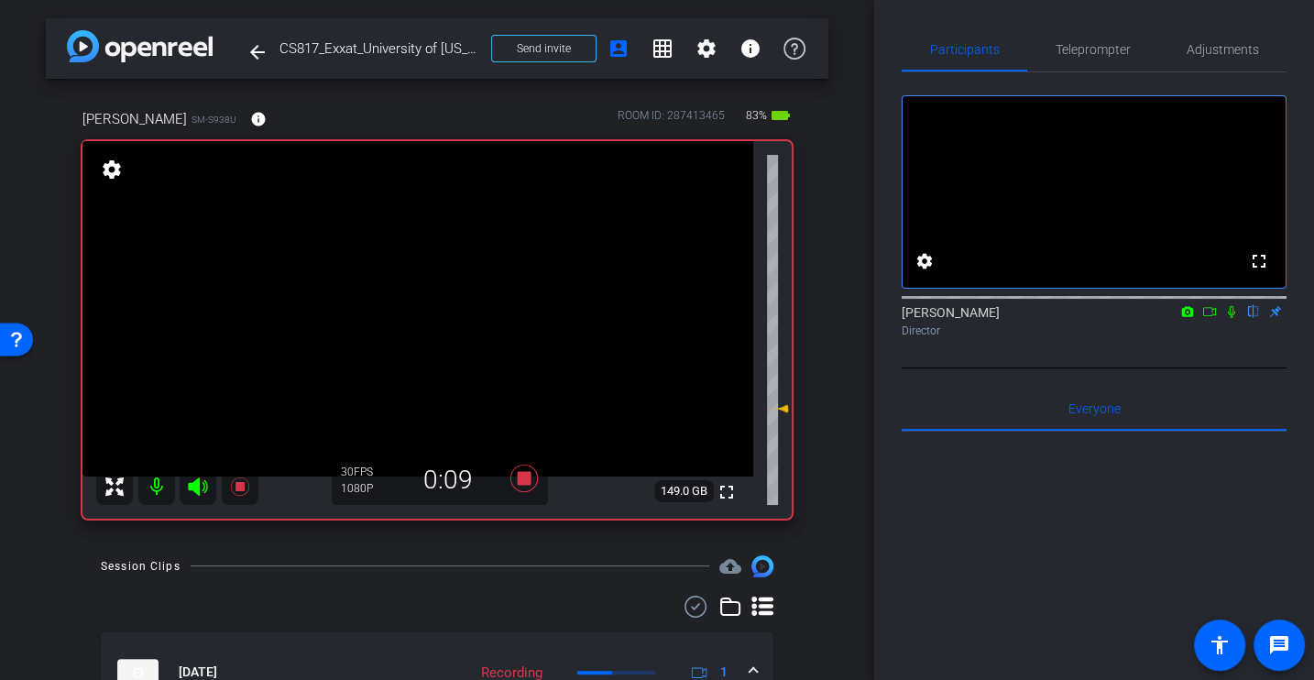
click at [1228, 318] on icon at bounding box center [1231, 311] width 15 height 13
click at [1073, 338] on div "[PERSON_NAME] flip Director" at bounding box center [1094, 321] width 385 height 36
click at [1232, 318] on icon at bounding box center [1231, 311] width 15 height 13
click at [1229, 318] on icon at bounding box center [1231, 311] width 15 height 13
click at [1245, 368] on div "fullscreen settings [PERSON_NAME] flip Director" at bounding box center [1094, 220] width 385 height 296
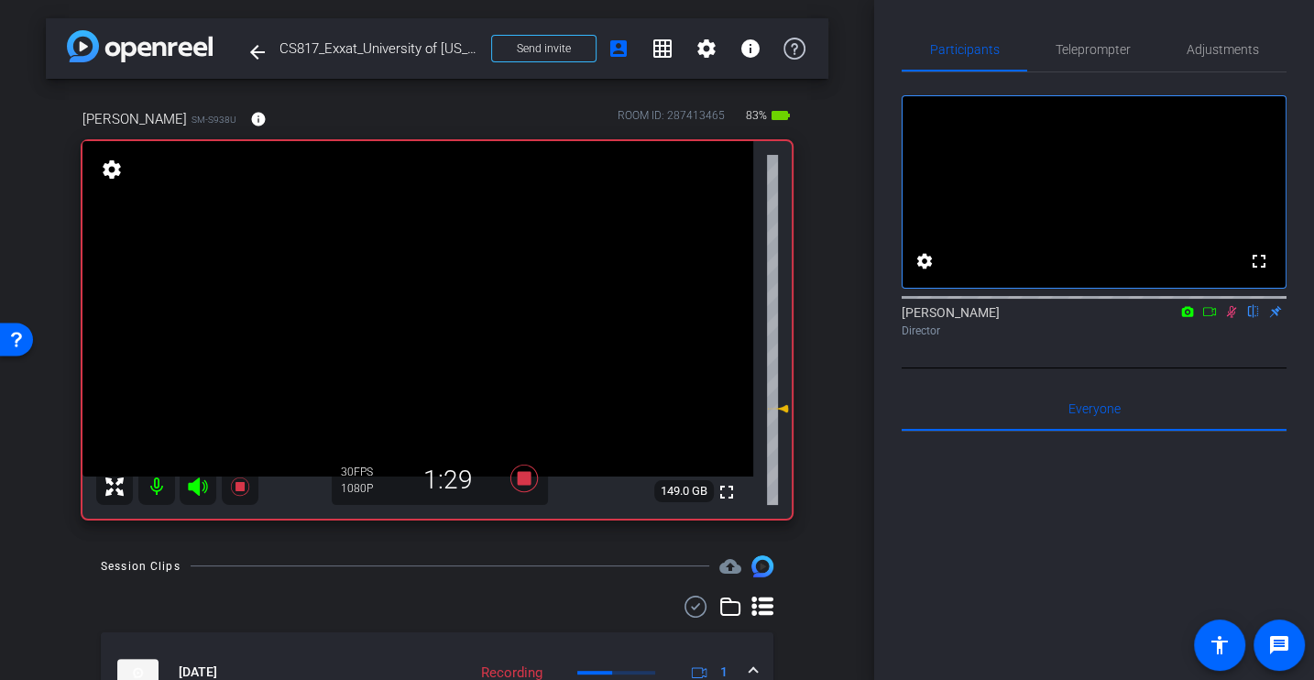
click at [1230, 318] on icon at bounding box center [1231, 311] width 15 height 13
click at [1227, 318] on icon at bounding box center [1231, 311] width 15 height 13
click at [1263, 368] on div "fullscreen settings [PERSON_NAME] flip Director" at bounding box center [1094, 220] width 385 height 296
click at [1229, 318] on icon at bounding box center [1232, 312] width 10 height 12
click at [1231, 318] on icon at bounding box center [1231, 311] width 15 height 13
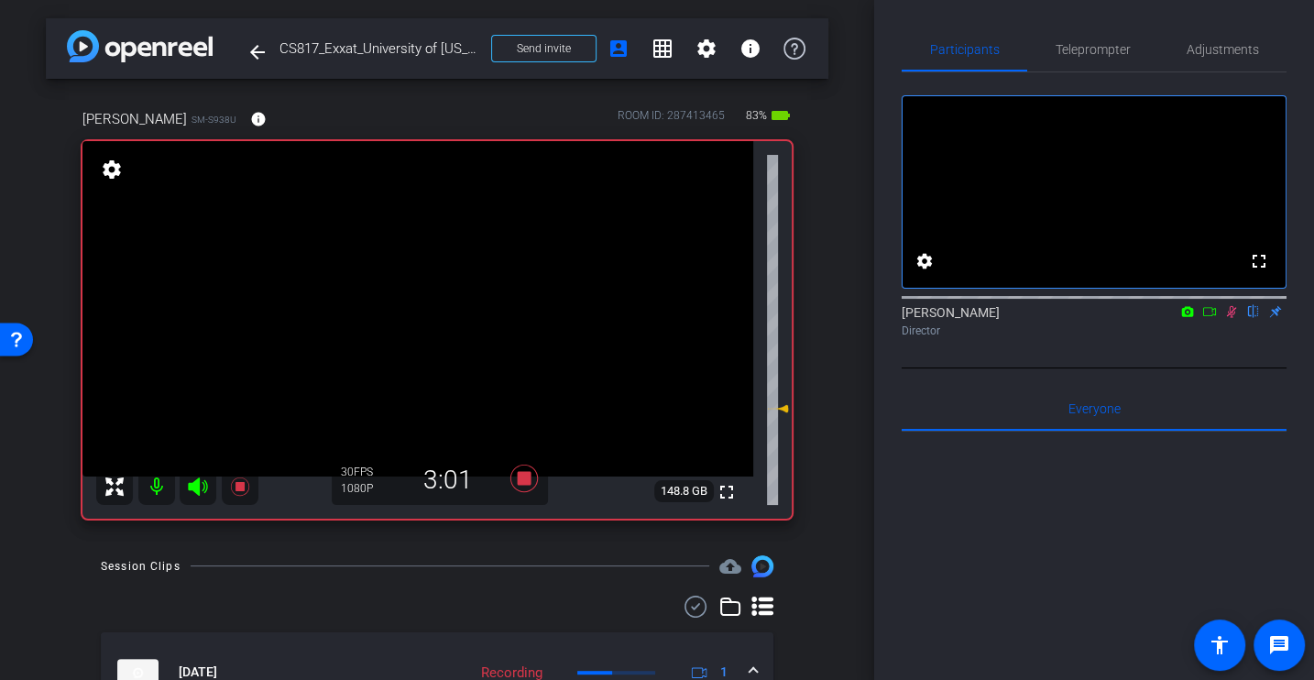
click at [1230, 368] on div "fullscreen settings [PERSON_NAME] flip Director" at bounding box center [1094, 220] width 385 height 296
click at [1036, 339] on div "Director" at bounding box center [1094, 331] width 385 height 16
click at [1233, 318] on icon at bounding box center [1231, 311] width 15 height 13
click at [1232, 320] on mat-icon at bounding box center [1231, 311] width 22 height 16
click at [1060, 368] on div "fullscreen settings [PERSON_NAME] flip Director" at bounding box center [1094, 220] width 385 height 296
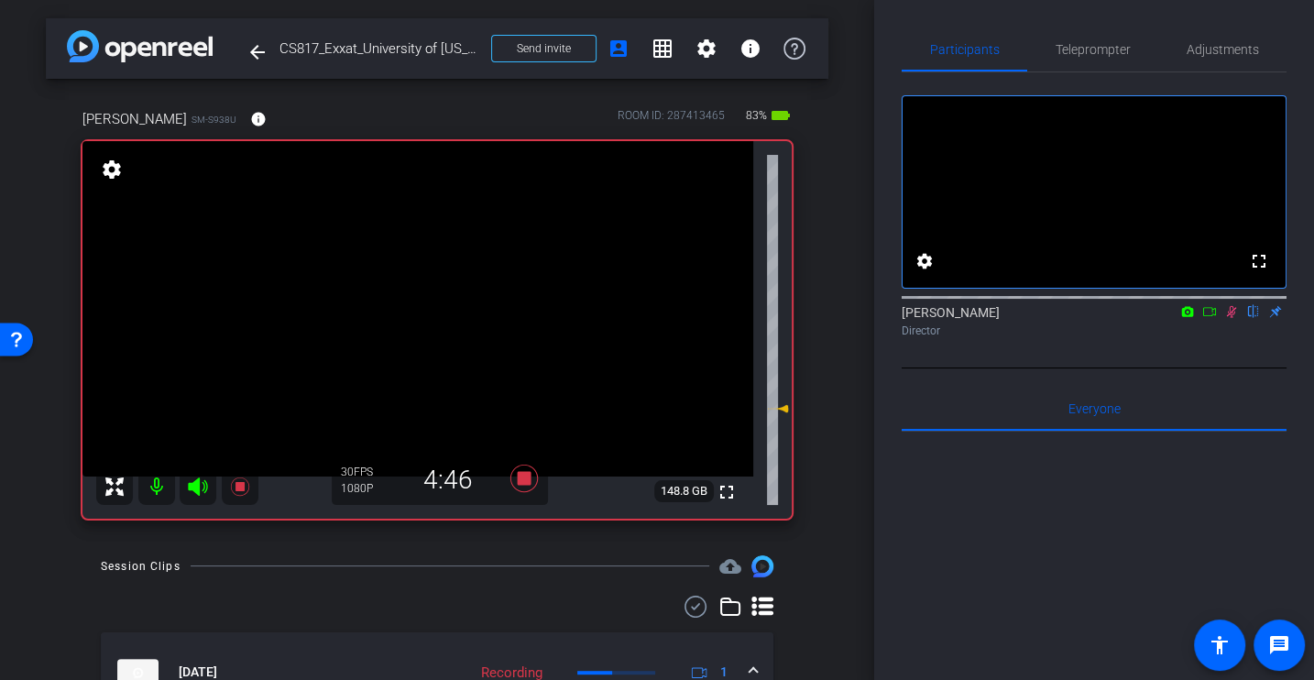
click at [1231, 318] on icon at bounding box center [1231, 311] width 15 height 13
click at [1230, 318] on icon at bounding box center [1231, 311] width 15 height 13
click at [1160, 392] on div "fullscreen settings [PERSON_NAME] flip Director Everyone 0 Mark all read To: Ev…" at bounding box center [1094, 532] width 385 height 921
click at [1190, 368] on div "fullscreen settings [PERSON_NAME] flip Director" at bounding box center [1094, 220] width 385 height 296
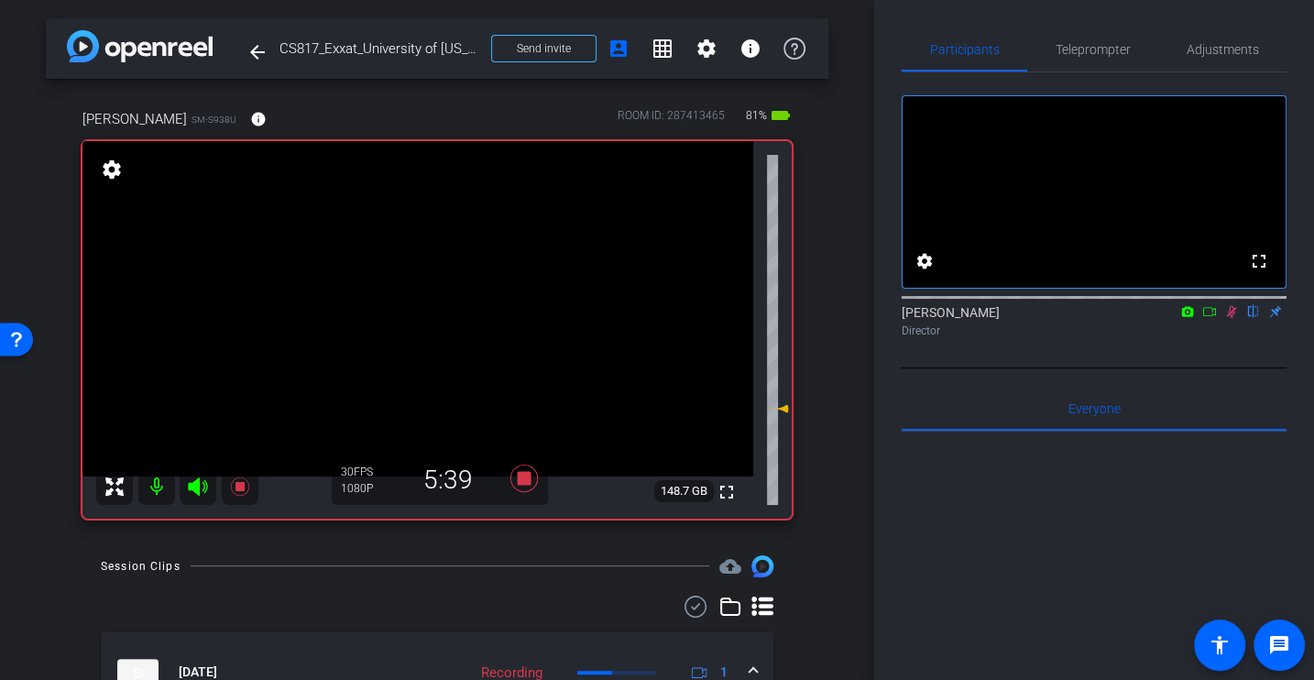
click at [1241, 368] on div "fullscreen settings [PERSON_NAME] flip Director" at bounding box center [1094, 220] width 385 height 296
click at [1150, 345] on div "[PERSON_NAME] flip Director" at bounding box center [1094, 317] width 385 height 56
click at [1219, 345] on div "[PERSON_NAME] flip Director" at bounding box center [1094, 317] width 385 height 56
click at [1231, 318] on icon at bounding box center [1232, 312] width 10 height 12
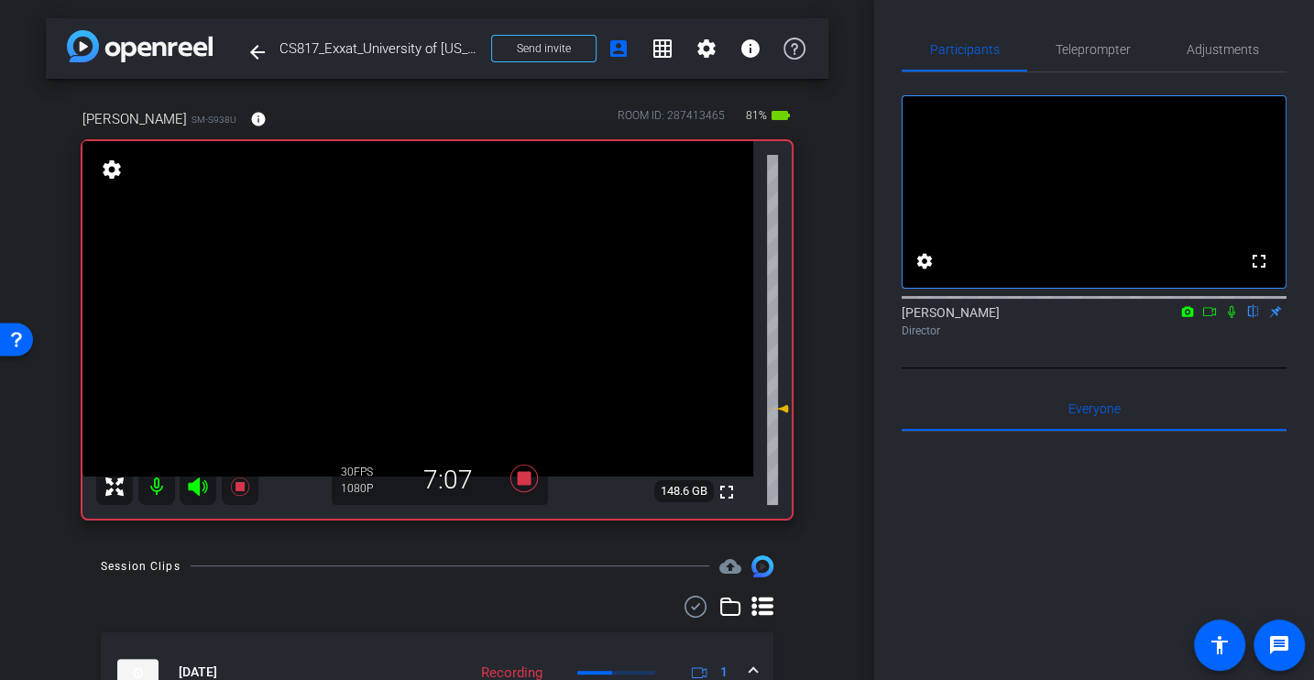
click at [1232, 318] on icon at bounding box center [1231, 311] width 15 height 13
click at [1232, 318] on icon at bounding box center [1232, 312] width 10 height 12
click at [1230, 318] on icon at bounding box center [1231, 311] width 15 height 13
click at [1159, 368] on div "fullscreen settings [PERSON_NAME] flip Director" at bounding box center [1094, 220] width 385 height 296
click at [1229, 318] on icon at bounding box center [1231, 311] width 15 height 13
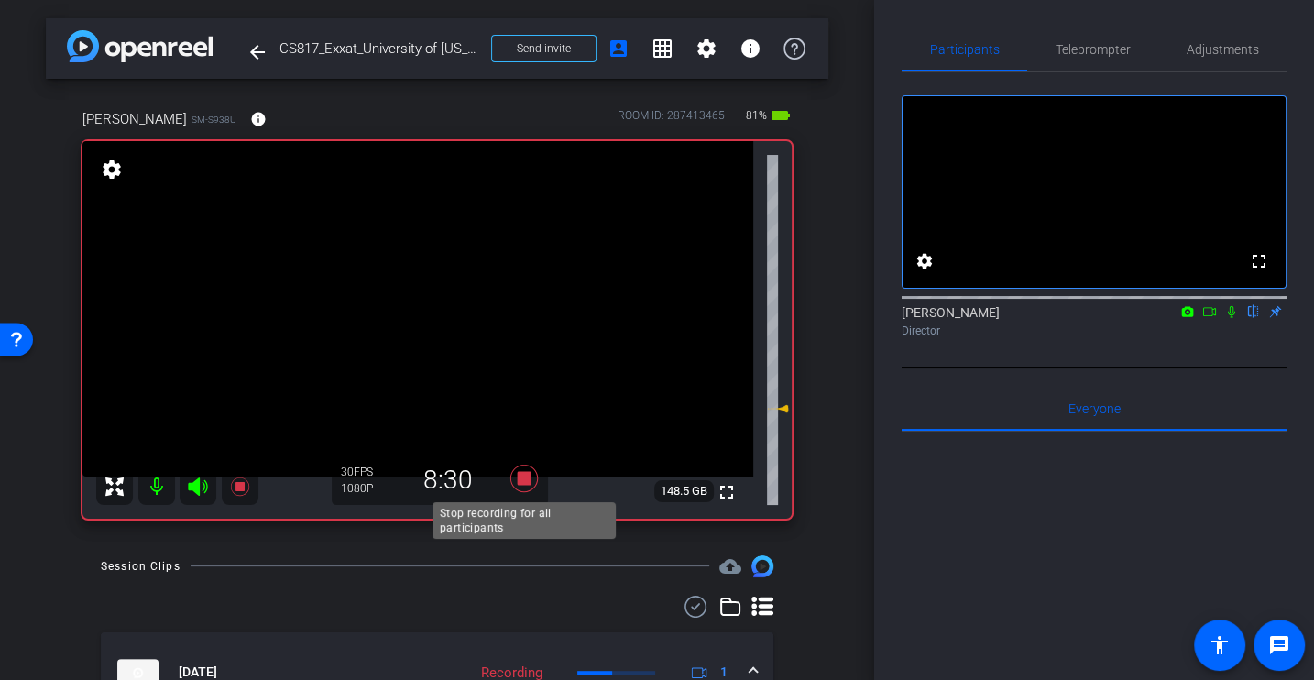
click at [526, 482] on icon at bounding box center [523, 478] width 27 height 27
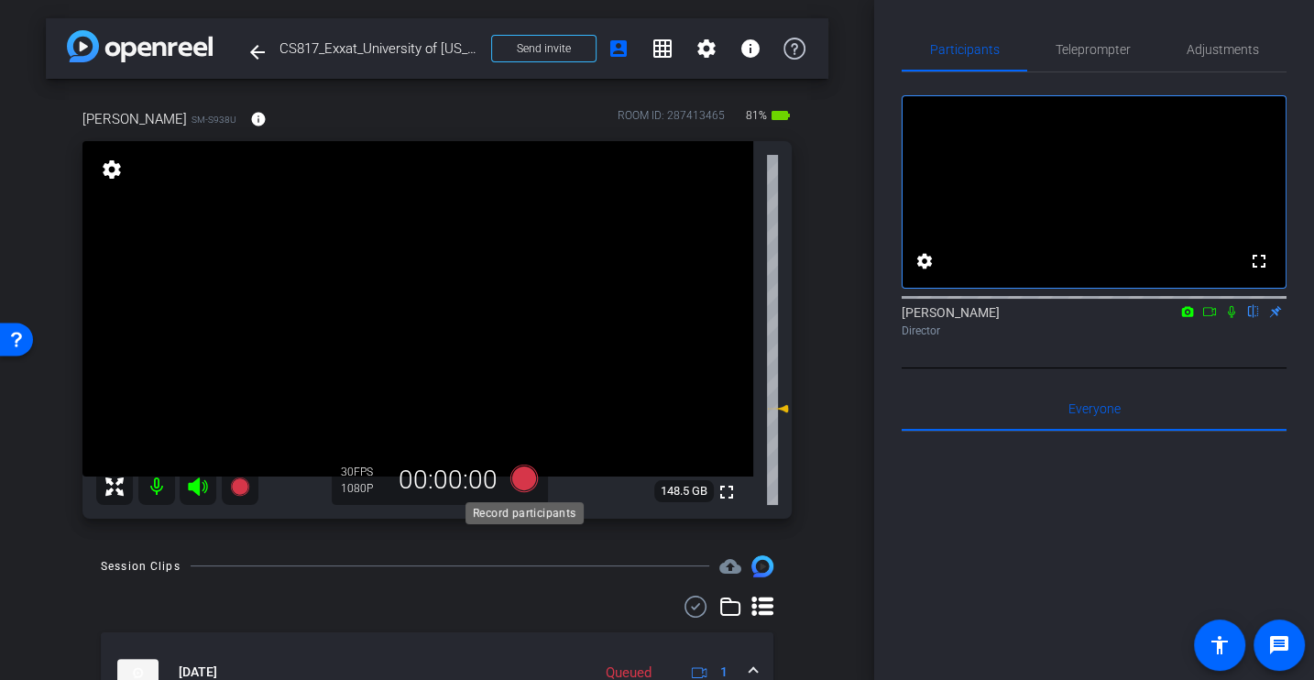
click at [529, 480] on icon at bounding box center [523, 477] width 27 height 27
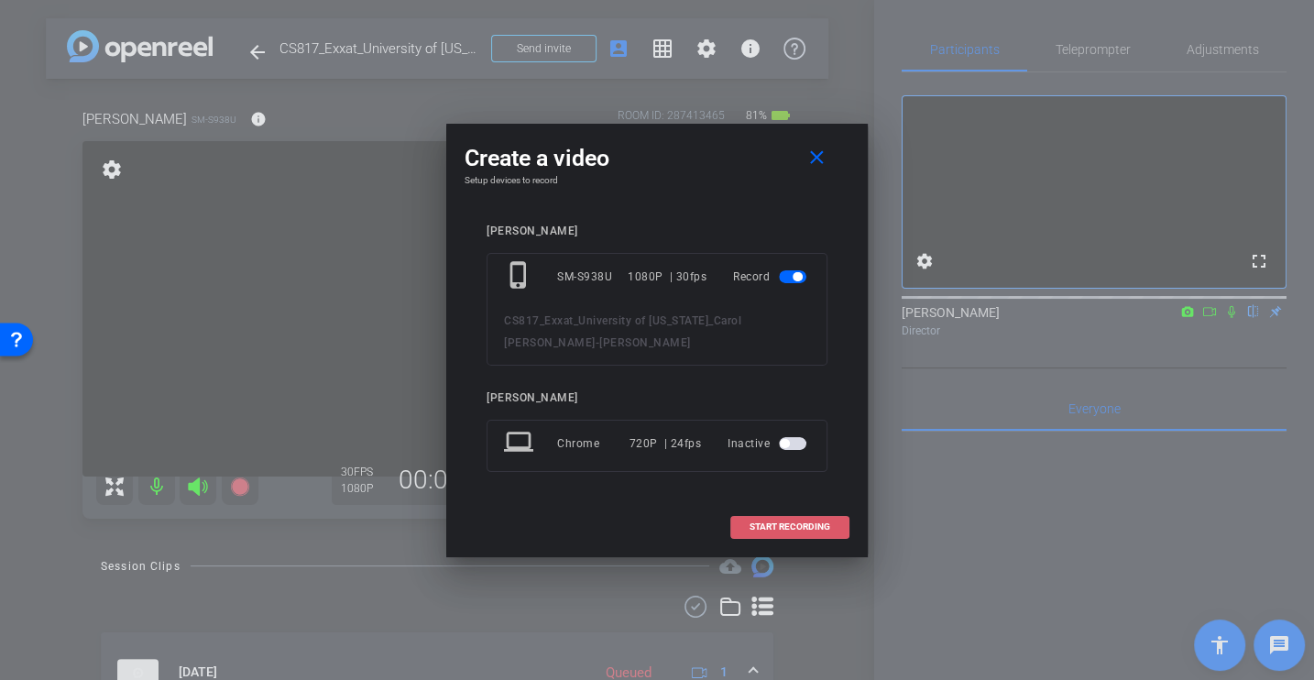
click at [785, 508] on span at bounding box center [789, 527] width 117 height 44
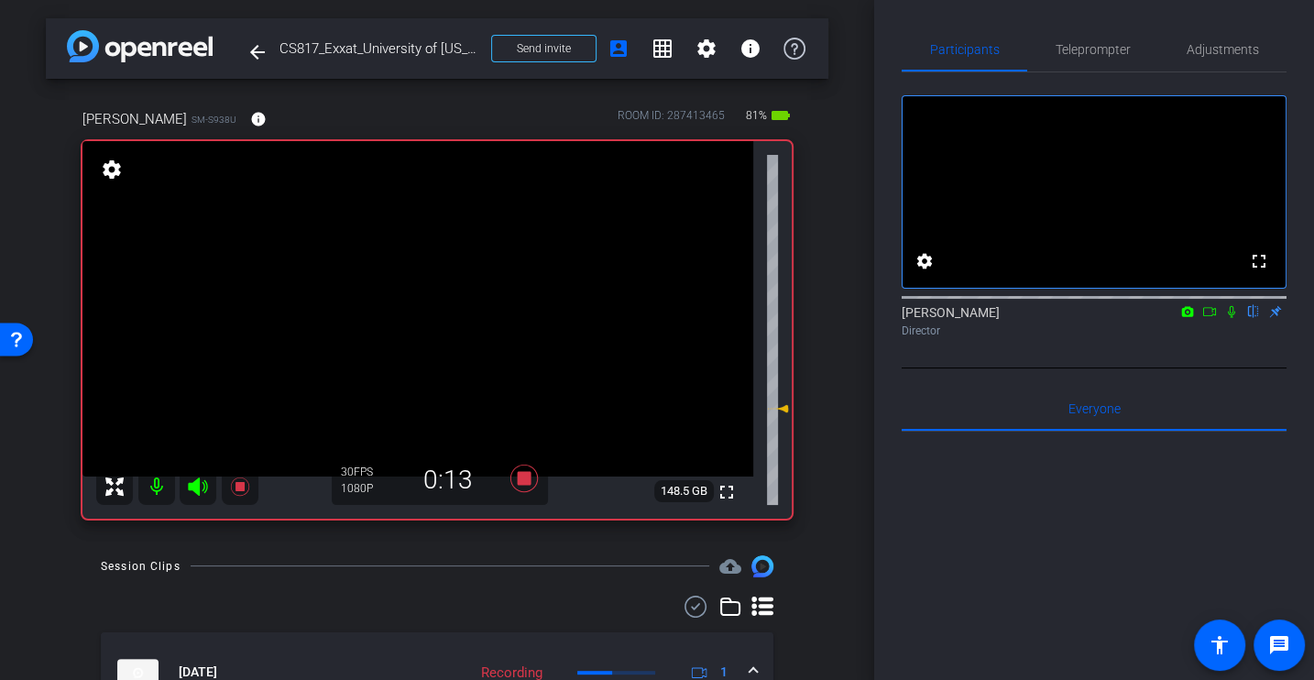
click at [1225, 318] on icon at bounding box center [1231, 311] width 15 height 13
click at [1134, 345] on div "[PERSON_NAME] flip Director" at bounding box center [1094, 317] width 385 height 56
click at [1059, 339] on div "[PERSON_NAME] flip Director" at bounding box center [1094, 321] width 385 height 36
click at [1231, 318] on icon at bounding box center [1232, 312] width 10 height 12
click at [1229, 318] on icon at bounding box center [1231, 312] width 7 height 12
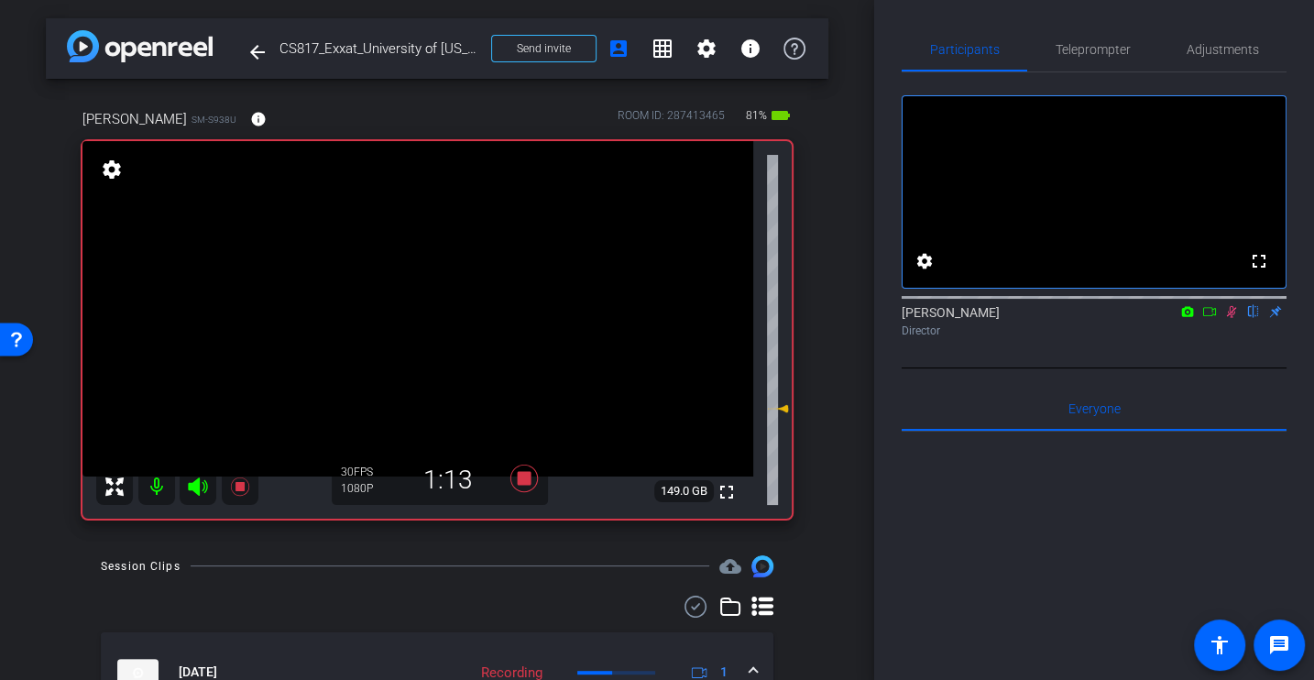
click at [1163, 345] on div "[PERSON_NAME] flip Director" at bounding box center [1094, 317] width 385 height 56
click at [1202, 339] on div "Director" at bounding box center [1094, 331] width 385 height 16
click at [1227, 318] on icon at bounding box center [1231, 311] width 15 height 13
click at [1230, 318] on icon at bounding box center [1231, 312] width 7 height 12
click at [1274, 368] on div "fullscreen settings [PERSON_NAME] flip Director" at bounding box center [1094, 220] width 385 height 296
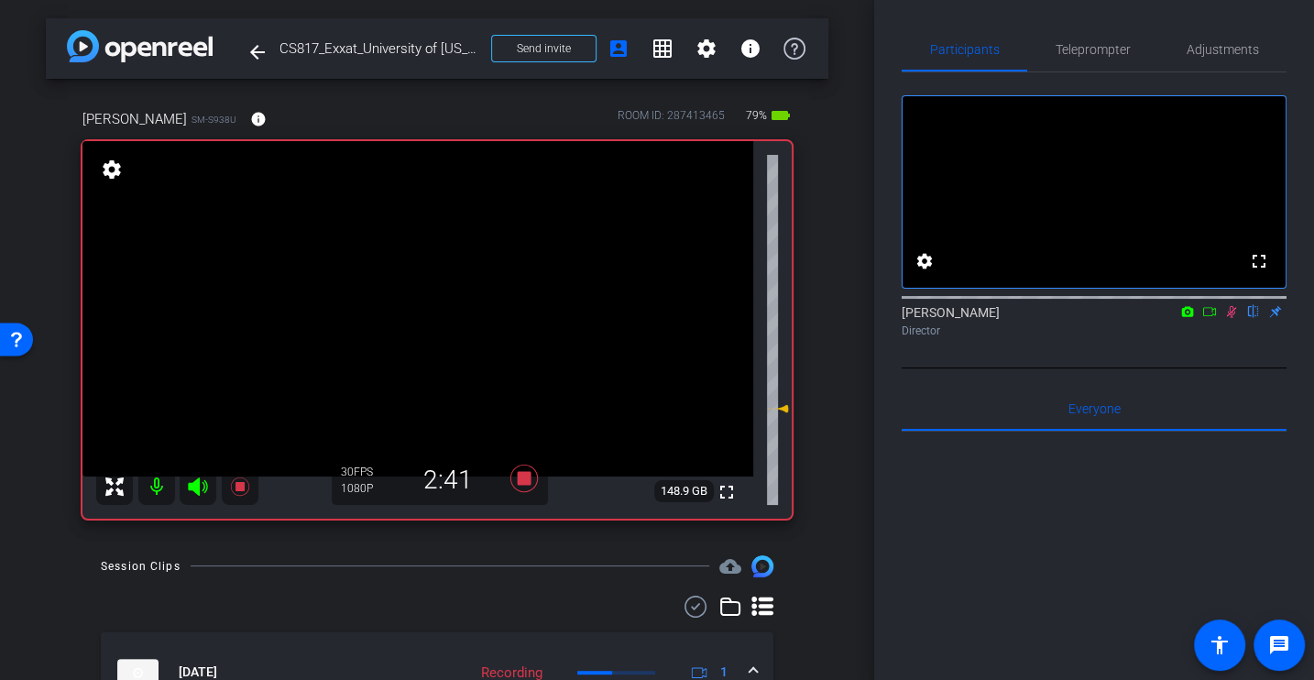
click at [1211, 345] on div "[PERSON_NAME] flip Director" at bounding box center [1094, 317] width 385 height 56
click at [1191, 368] on div "fullscreen settings [PERSON_NAME] flip Director" at bounding box center [1094, 220] width 385 height 296
click at [1230, 318] on icon at bounding box center [1232, 312] width 10 height 12
click at [1227, 318] on icon at bounding box center [1231, 311] width 15 height 13
click at [1195, 345] on div "[PERSON_NAME] flip Director" at bounding box center [1094, 317] width 385 height 56
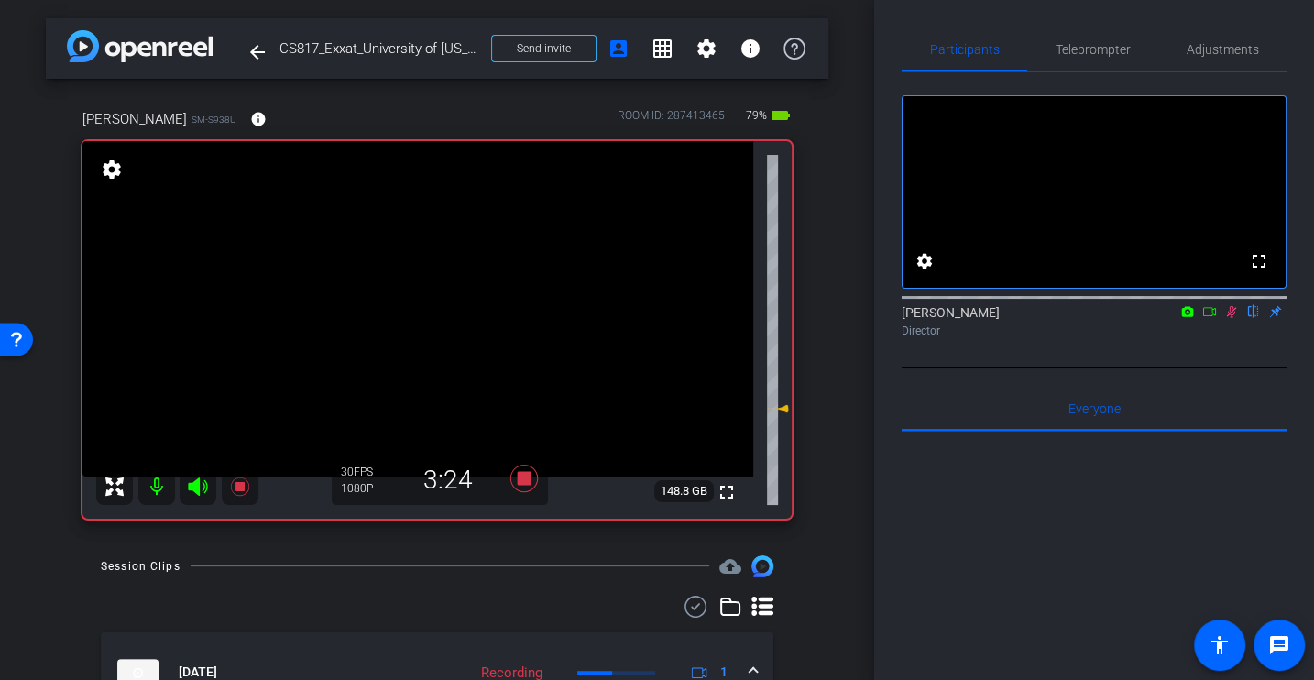
click at [1220, 368] on div "fullscreen settings [PERSON_NAME] flip Director" at bounding box center [1094, 220] width 385 height 296
click at [1208, 339] on div "Director" at bounding box center [1094, 331] width 385 height 16
click at [1233, 318] on icon at bounding box center [1231, 311] width 15 height 13
click at [1227, 345] on div "[PERSON_NAME] flip Director" at bounding box center [1094, 317] width 385 height 56
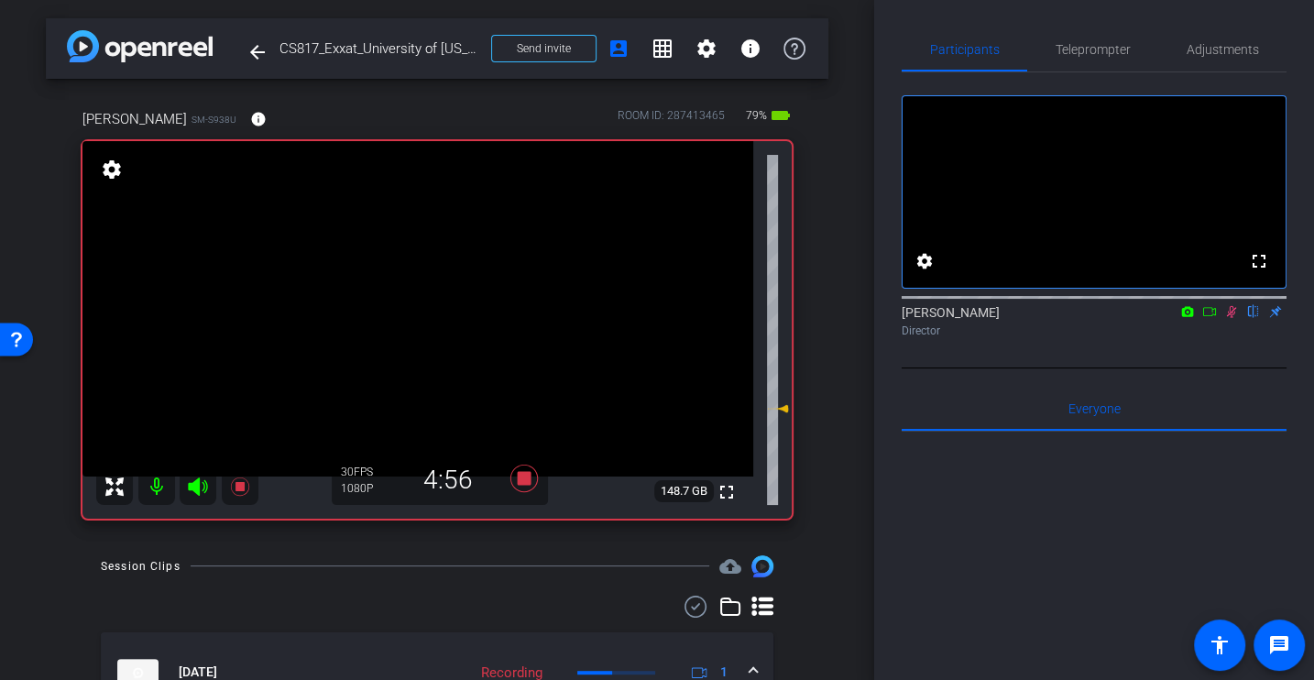
click at [1224, 318] on icon at bounding box center [1231, 311] width 15 height 13
click at [1231, 318] on icon at bounding box center [1231, 311] width 15 height 13
click at [1106, 339] on div "Director" at bounding box center [1094, 331] width 385 height 16
click at [1225, 318] on icon at bounding box center [1231, 311] width 15 height 13
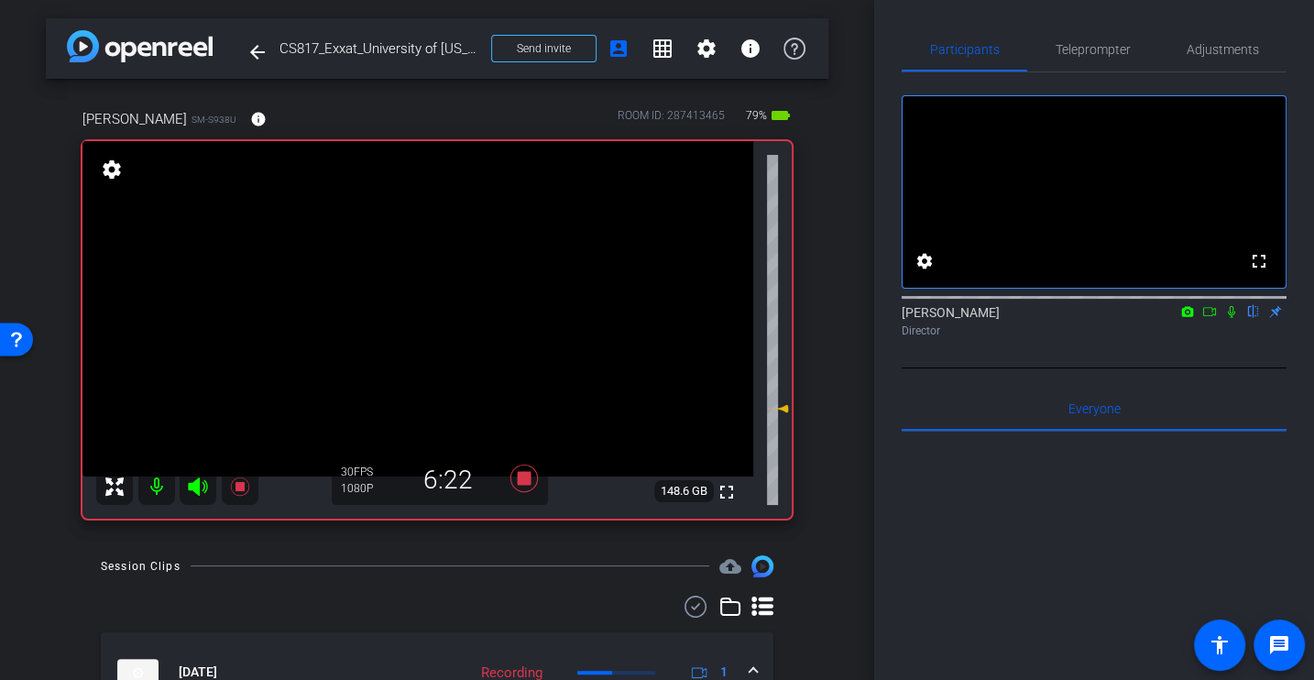
click at [1230, 318] on icon at bounding box center [1231, 311] width 15 height 13
click at [1215, 368] on div "fullscreen settings [PERSON_NAME] flip Director" at bounding box center [1094, 220] width 385 height 296
click at [1235, 318] on icon at bounding box center [1231, 311] width 15 height 13
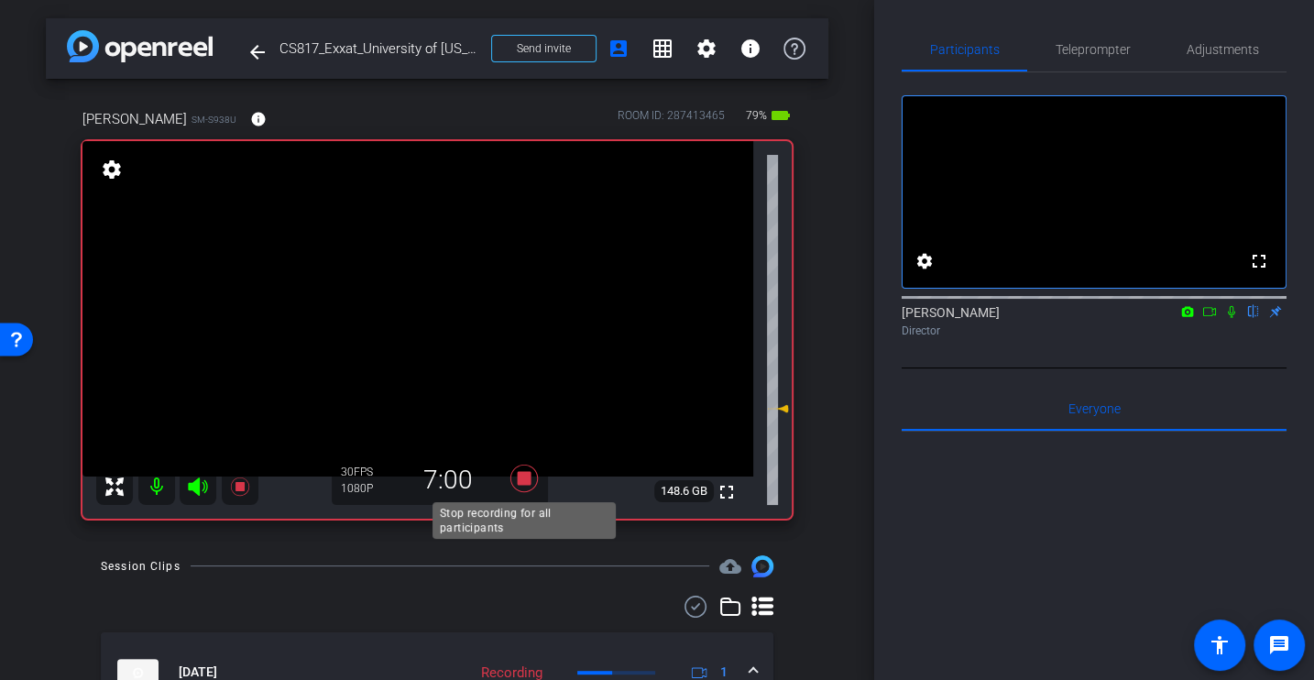
click at [531, 477] on icon at bounding box center [524, 478] width 44 height 33
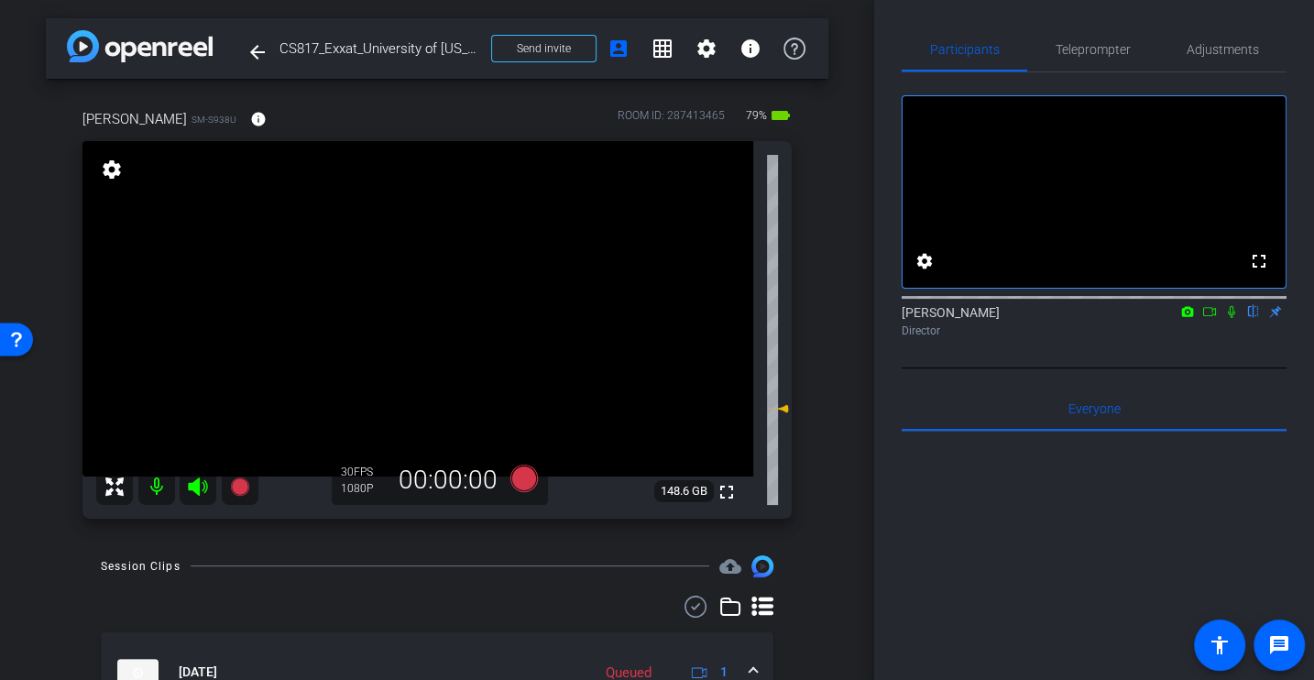
click at [833, 504] on div "arrow_back CS817_Exxat_University of [US_STATE]_Carol [PERSON_NAME] Back to pro…" at bounding box center [437, 340] width 874 height 680
click at [1232, 318] on icon at bounding box center [1231, 312] width 7 height 12
click at [1211, 316] on icon at bounding box center [1209, 311] width 13 height 9
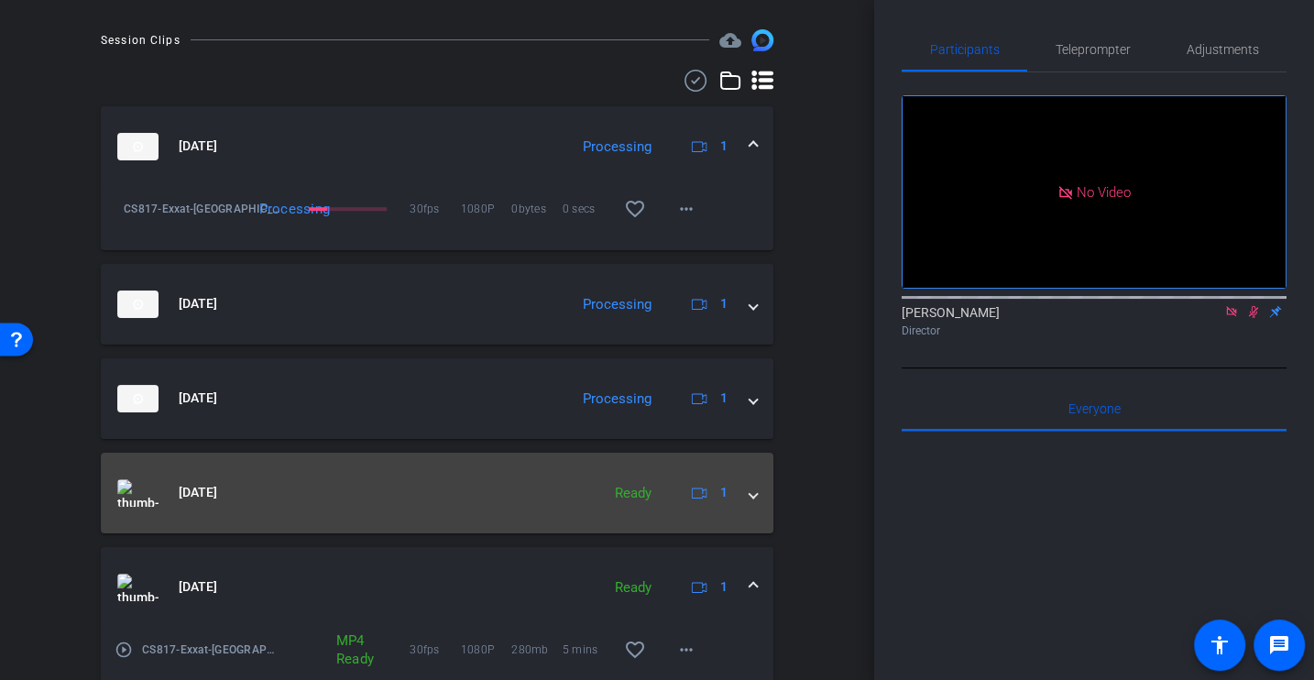
scroll to position [509, 0]
